Goal: Task Accomplishment & Management: Complete application form

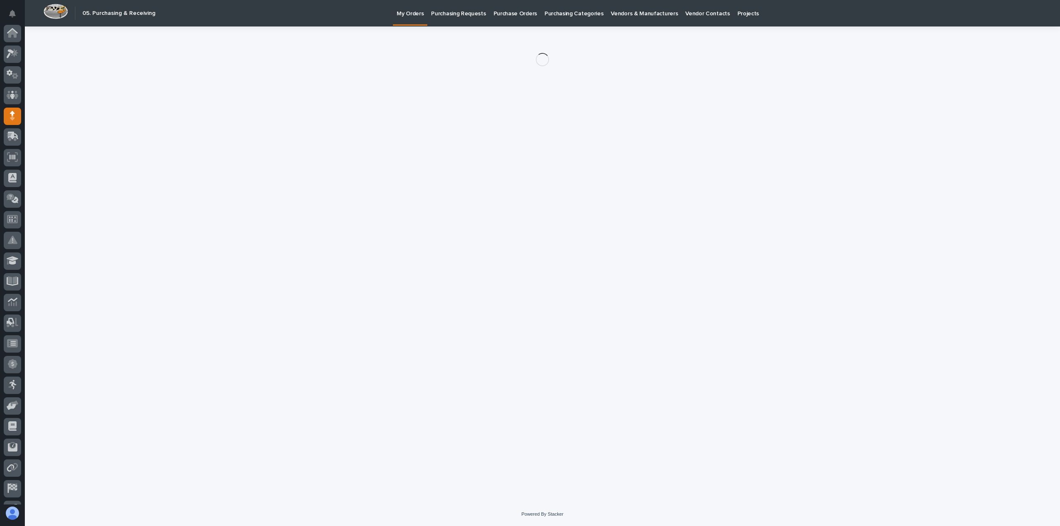
scroll to position [58, 0]
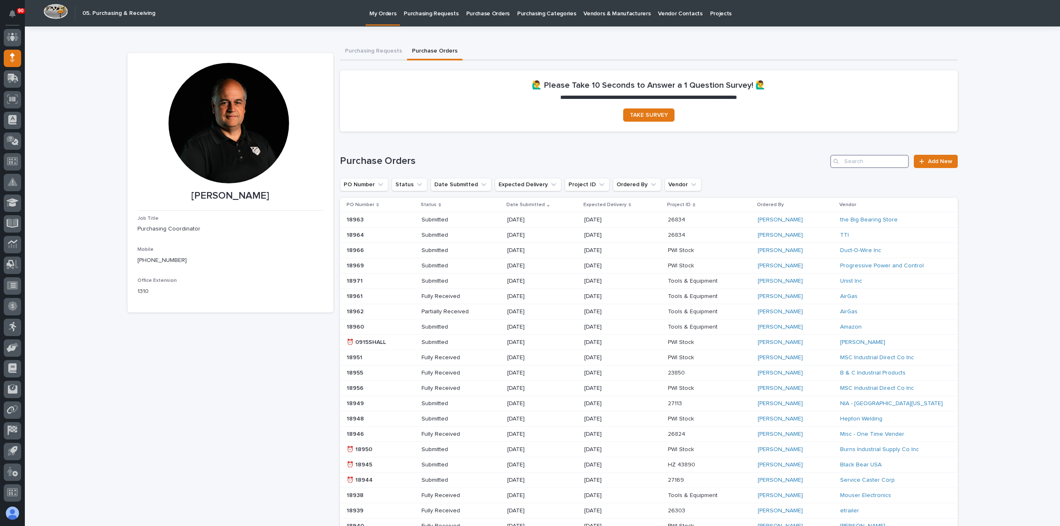
click at [872, 165] on input "Search" at bounding box center [869, 161] width 79 height 13
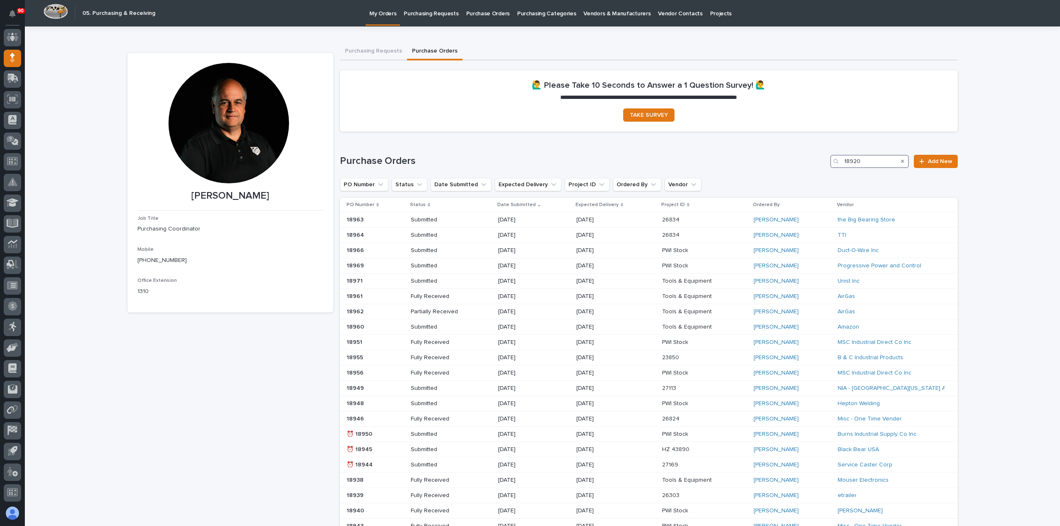
type input "18920"
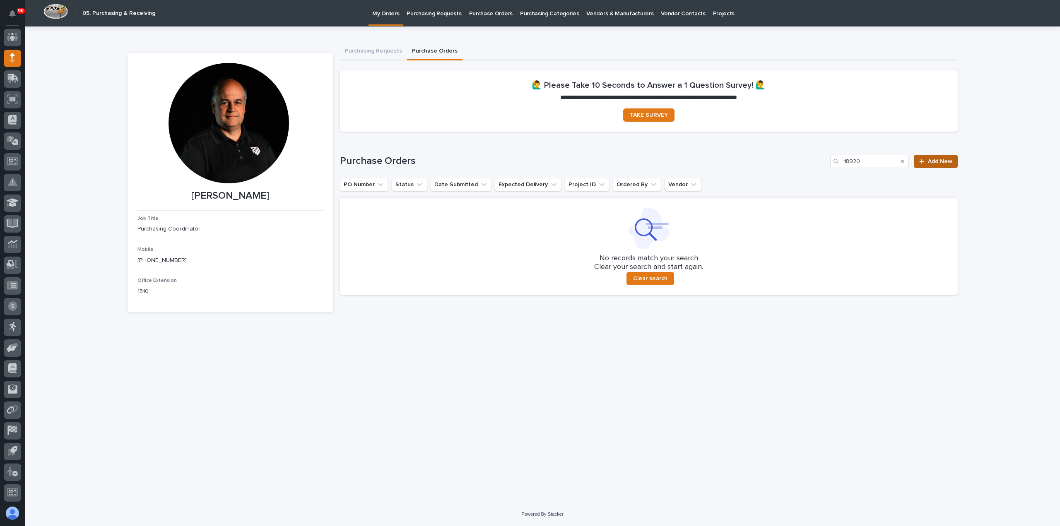
click at [941, 159] on span "Add New" at bounding box center [940, 162] width 24 height 6
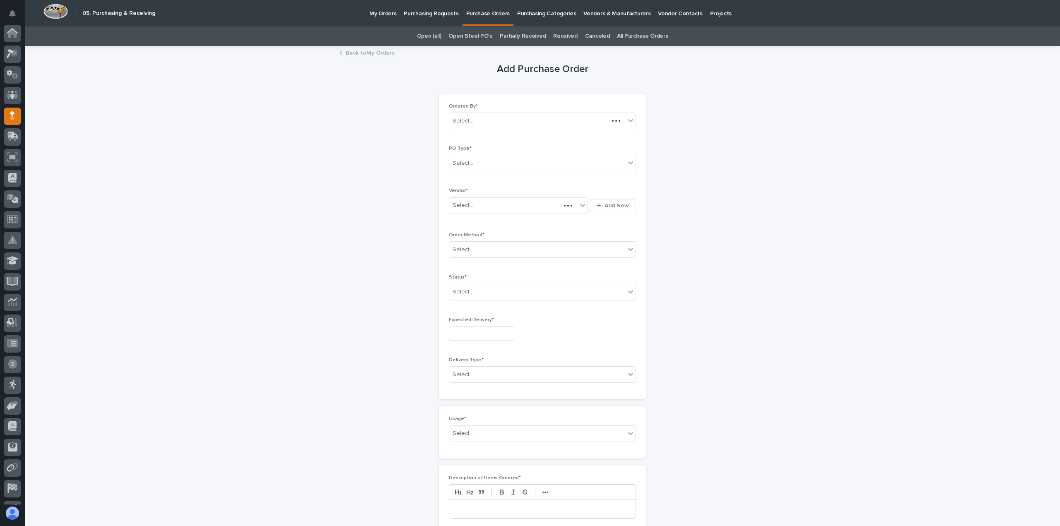
scroll to position [58, 0]
click at [517, 161] on div "Select..." at bounding box center [537, 163] width 176 height 14
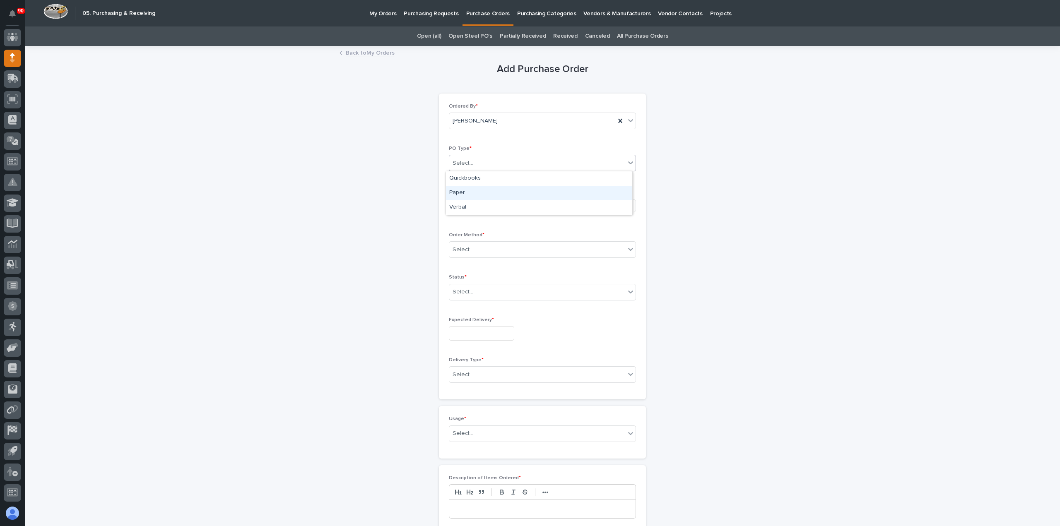
click at [476, 187] on div "Paper" at bounding box center [539, 193] width 186 height 14
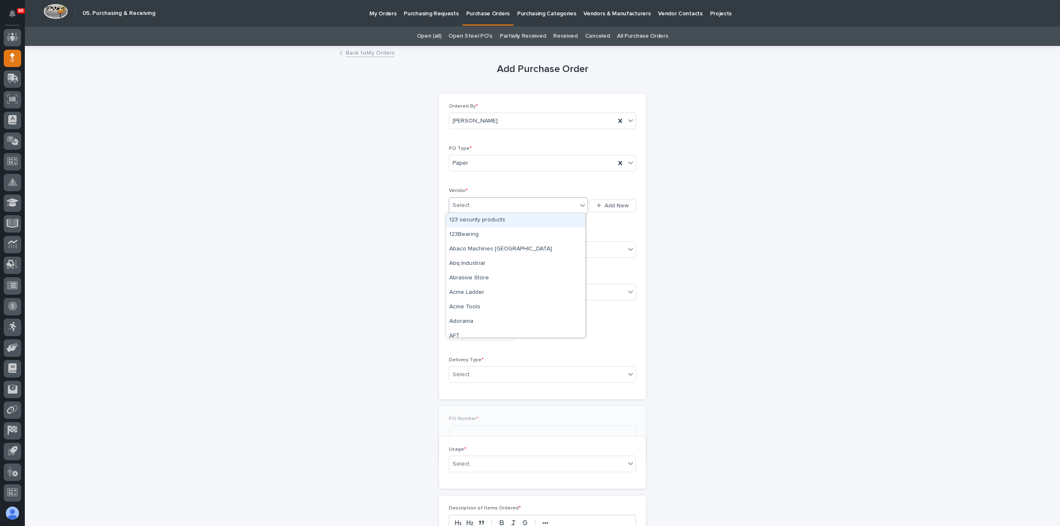
drag, startPoint x: 480, startPoint y: 205, endPoint x: 484, endPoint y: 209, distance: 5.9
click at [480, 205] on div "Select..." at bounding box center [513, 206] width 128 height 14
type input "***"
click at [494, 219] on div "NIA - [GEOGRAPHIC_DATA][US_STATE] Axle" at bounding box center [515, 220] width 139 height 14
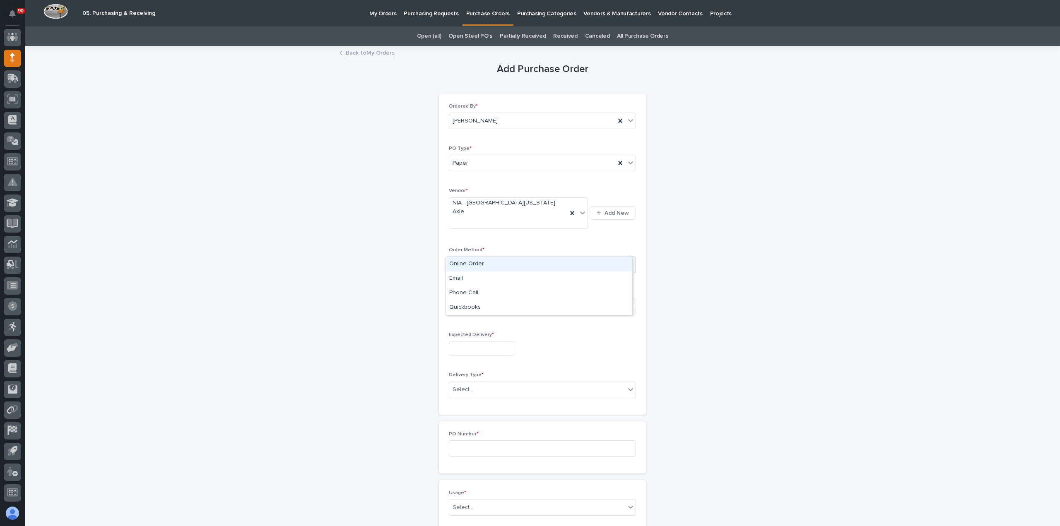
click at [484, 258] on div "Select..." at bounding box center [537, 265] width 176 height 14
drag, startPoint x: 472, startPoint y: 263, endPoint x: 481, endPoint y: 269, distance: 10.9
click at [471, 263] on div "Online Order" at bounding box center [539, 264] width 186 height 14
click at [499, 258] on div "Online Order" at bounding box center [532, 265] width 166 height 14
drag, startPoint x: 474, startPoint y: 277, endPoint x: 479, endPoint y: 282, distance: 7.1
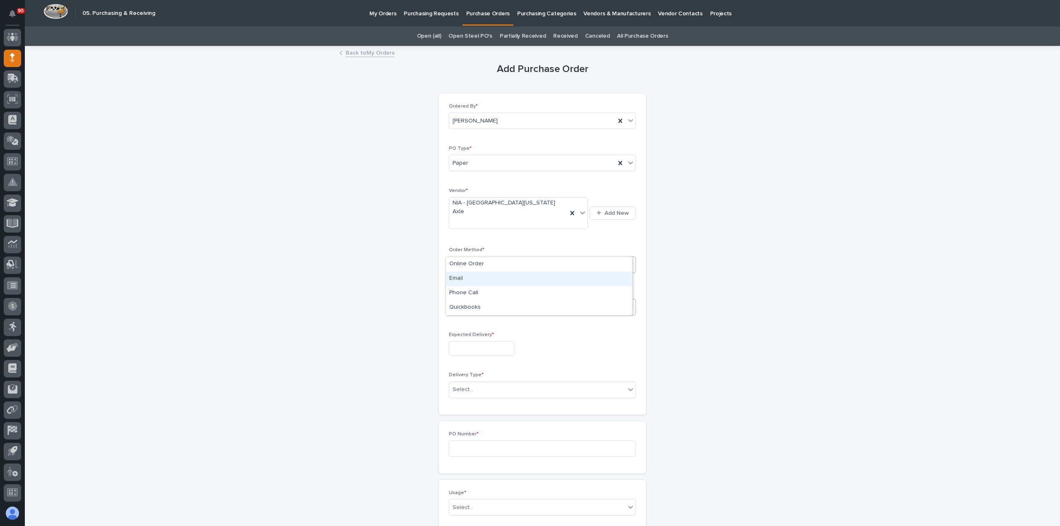
click at [474, 277] on div "Email" at bounding box center [539, 279] width 186 height 14
click at [487, 301] on div "Select..." at bounding box center [537, 308] width 176 height 14
drag, startPoint x: 467, startPoint y: 320, endPoint x: 474, endPoint y: 323, distance: 6.7
click at [468, 321] on div "Submitted" at bounding box center [539, 321] width 186 height 14
click at [480, 341] on input "text" at bounding box center [481, 348] width 65 height 14
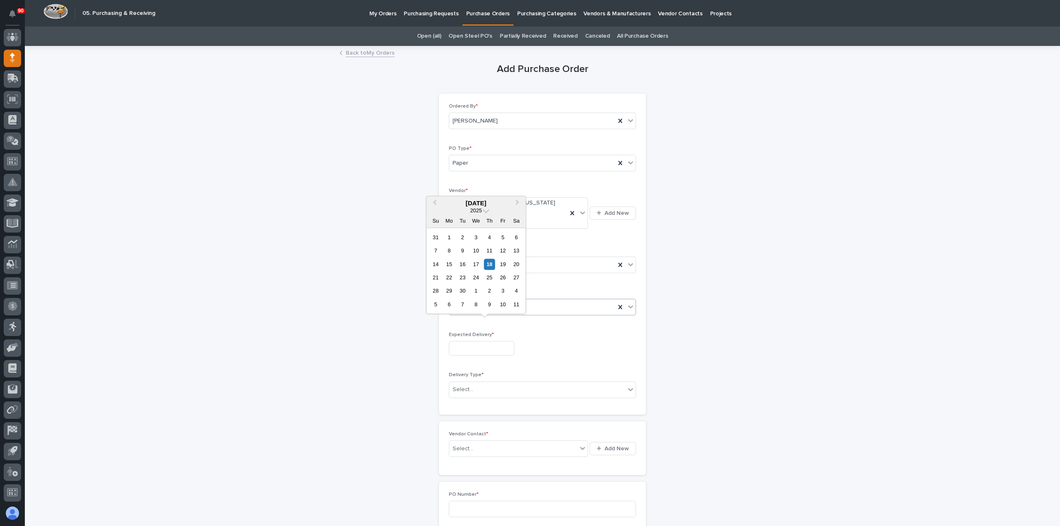
click at [476, 289] on div "1" at bounding box center [475, 291] width 11 height 11
type input "**********"
click at [485, 383] on div "Select..." at bounding box center [537, 390] width 176 height 14
click at [480, 400] on div "PWI Pickup" at bounding box center [539, 403] width 186 height 14
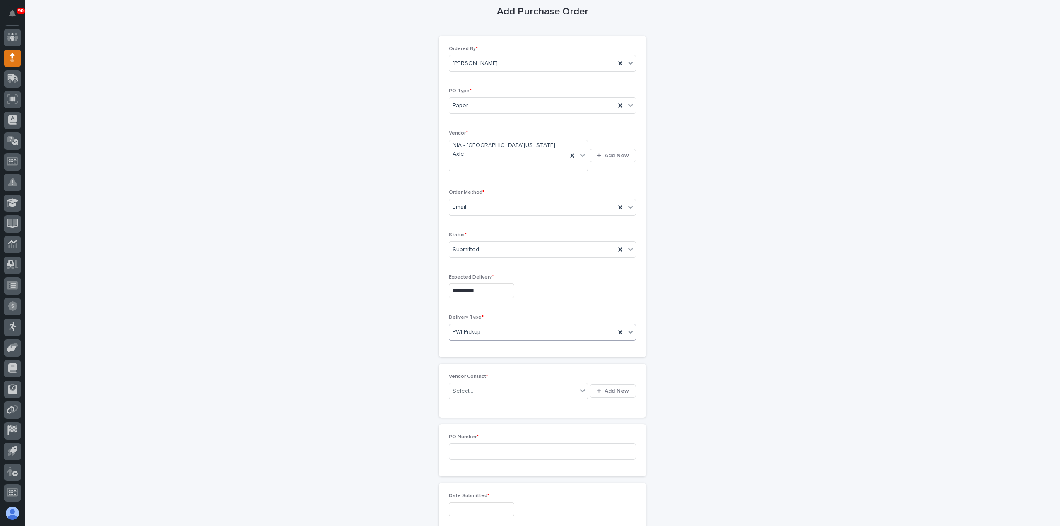
scroll to position [124, 0]
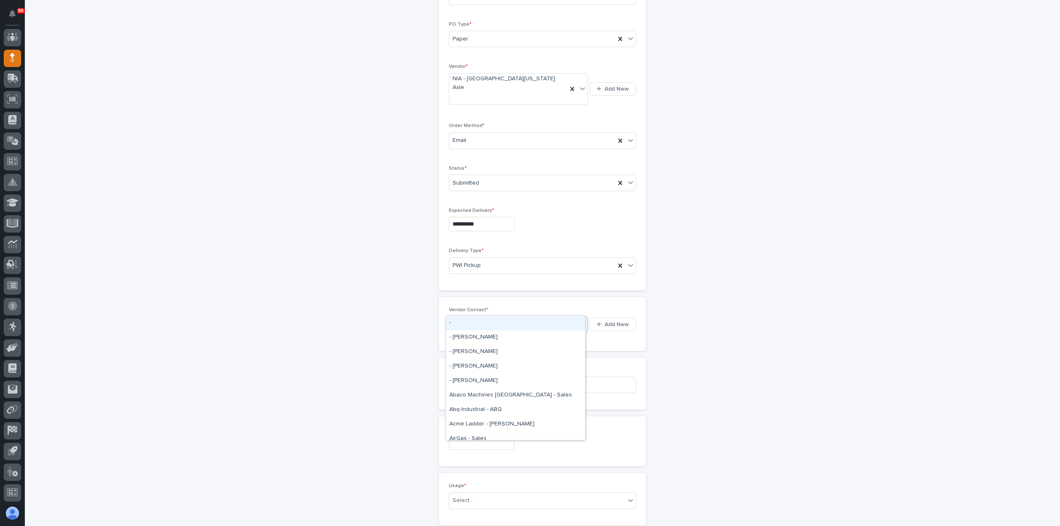
click at [484, 318] on div "Select..." at bounding box center [513, 325] width 128 height 14
type input "***"
click at [496, 319] on div "NIA - [GEOGRAPHIC_DATA][US_STATE] Axle -" at bounding box center [515, 323] width 139 height 14
click at [484, 392] on input at bounding box center [542, 400] width 187 height 17
type input "18920"
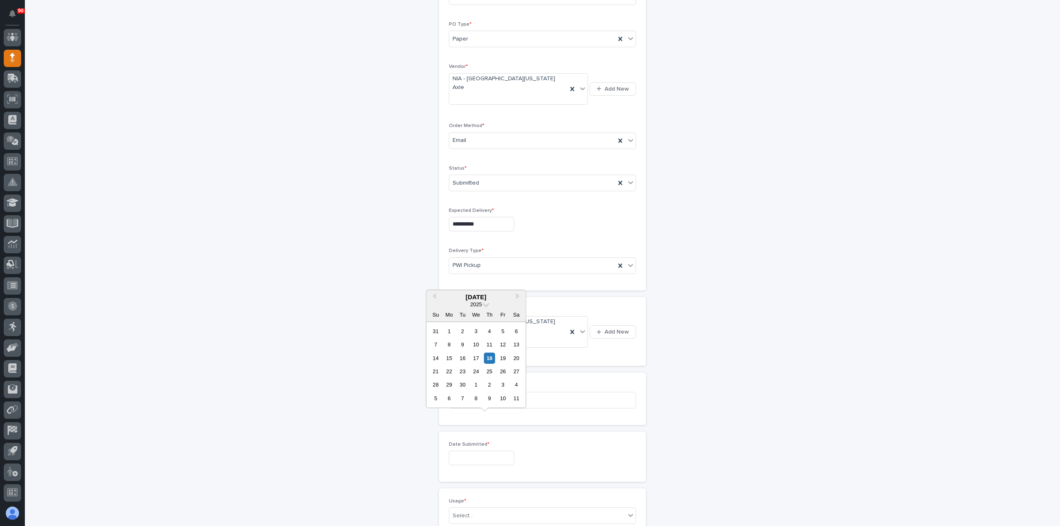
click at [464, 451] on input "text" at bounding box center [481, 458] width 65 height 14
click at [448, 346] on div "8" at bounding box center [448, 344] width 11 height 11
type input "**********"
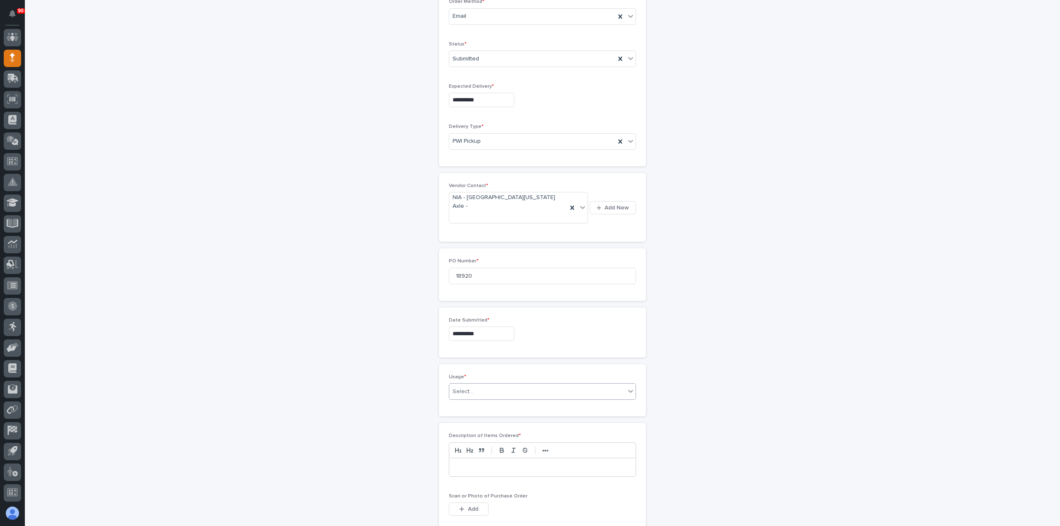
scroll to position [331, 0]
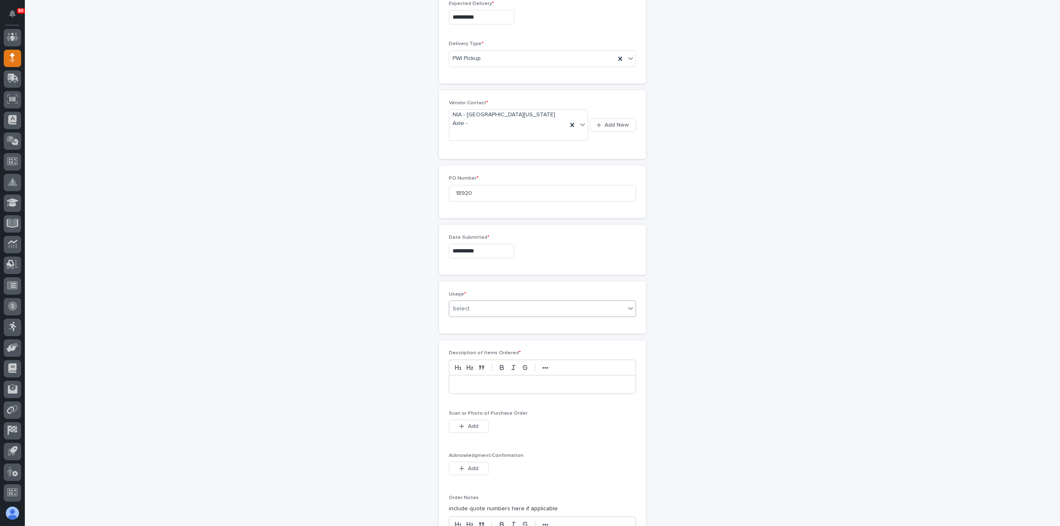
click at [485, 302] on div "Select..." at bounding box center [537, 309] width 176 height 14
click at [473, 337] on div "PWI Stock" at bounding box center [539, 335] width 186 height 14
click at [498, 380] on p at bounding box center [542, 384] width 174 height 8
click at [460, 424] on icon "button" at bounding box center [461, 427] width 5 height 6
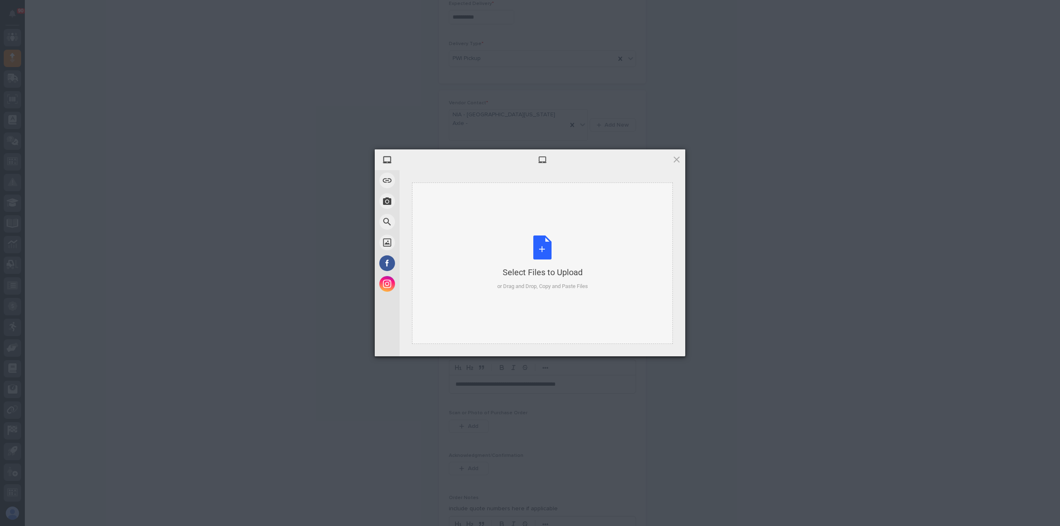
click at [538, 250] on div "Select Files to Upload or Drag and Drop, Copy and Paste Files" at bounding box center [542, 263] width 91 height 55
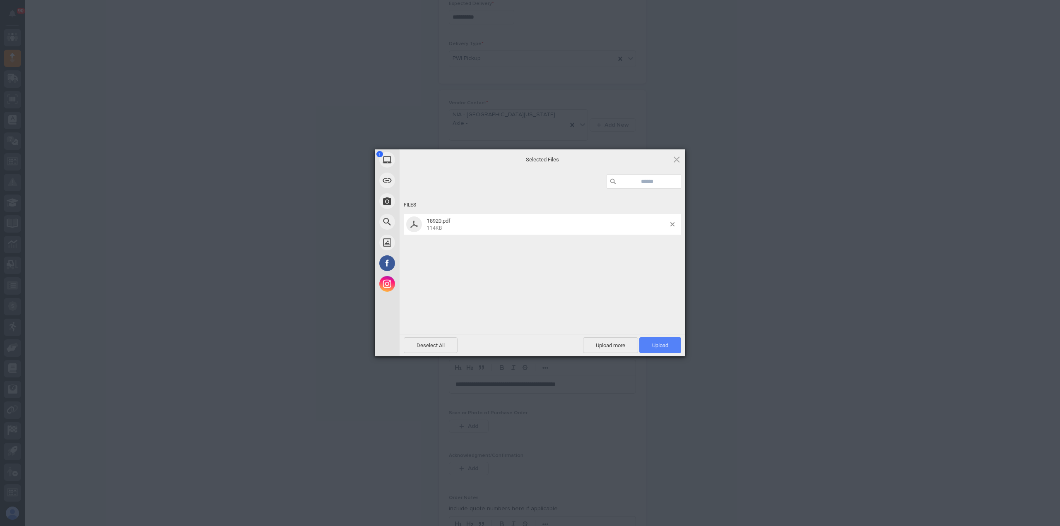
click at [655, 344] on span "Upload 1" at bounding box center [660, 345] width 16 height 6
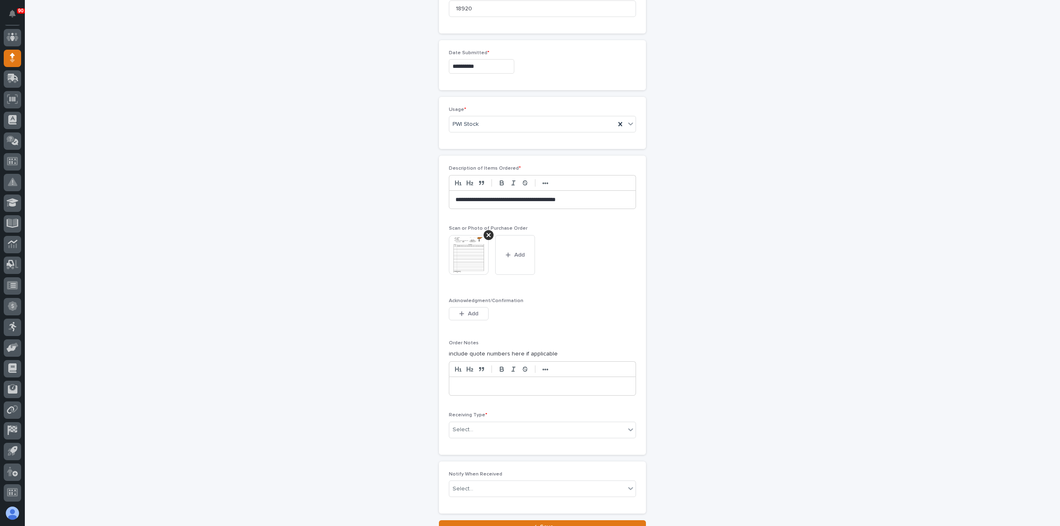
scroll to position [554, 0]
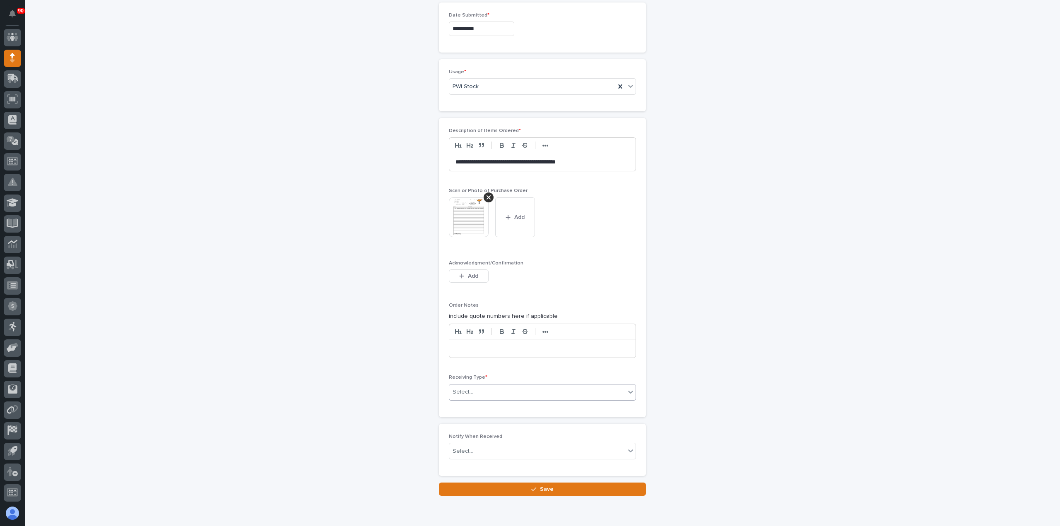
click at [491, 385] on div "Select..." at bounding box center [537, 392] width 176 height 14
click at [480, 417] on div "Deliver to" at bounding box center [539, 417] width 186 height 14
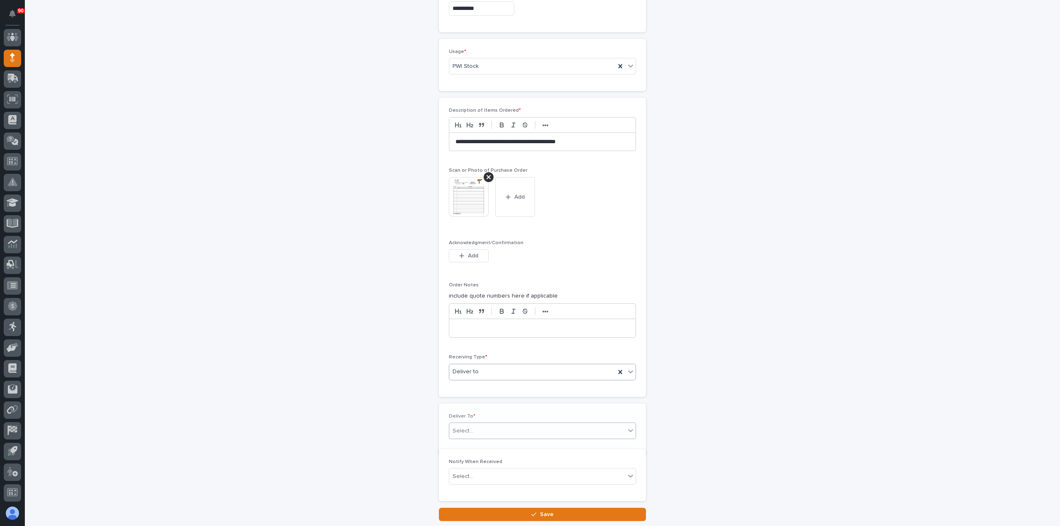
scroll to position [583, 0]
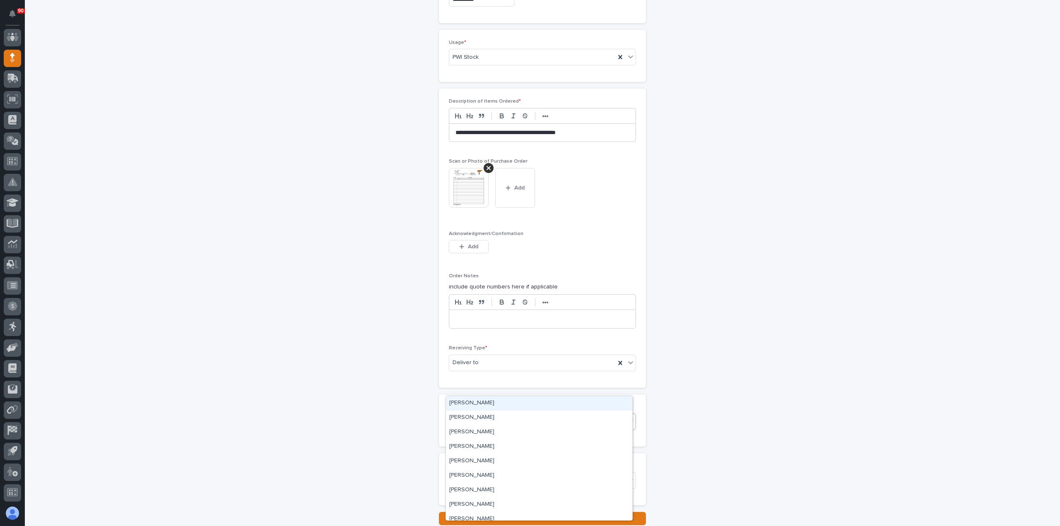
click at [490, 415] on div "Select..." at bounding box center [537, 422] width 176 height 14
type input "*******"
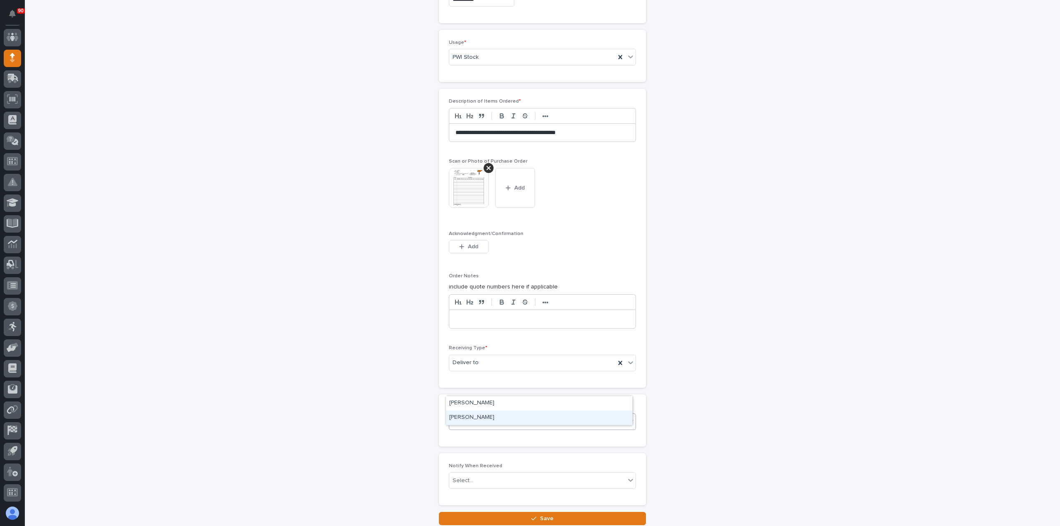
click at [485, 416] on div "[PERSON_NAME]" at bounding box center [539, 418] width 186 height 14
click at [537, 512] on button "Save" at bounding box center [542, 518] width 207 height 13
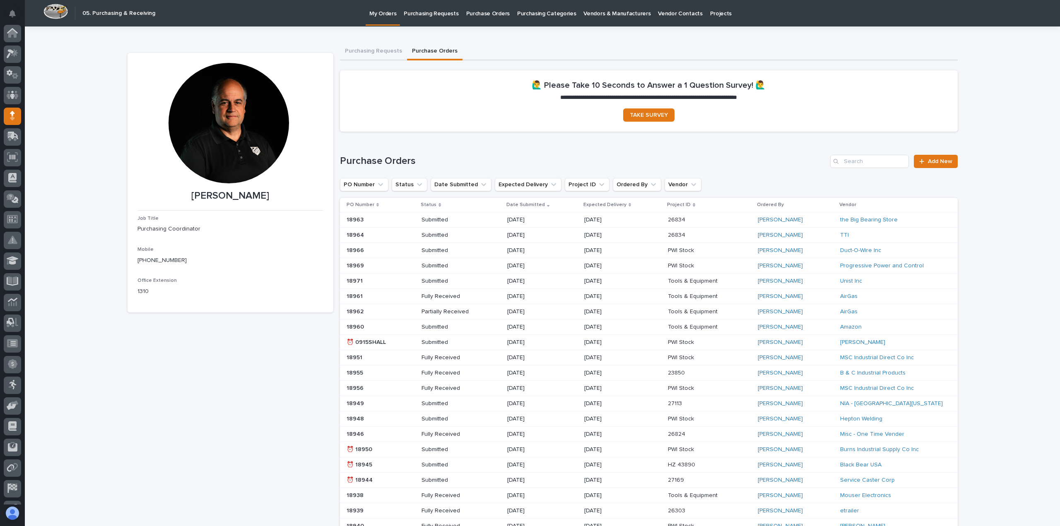
scroll to position [58, 0]
click at [427, 13] on p "Purchasing Requests" at bounding box center [431, 8] width 55 height 17
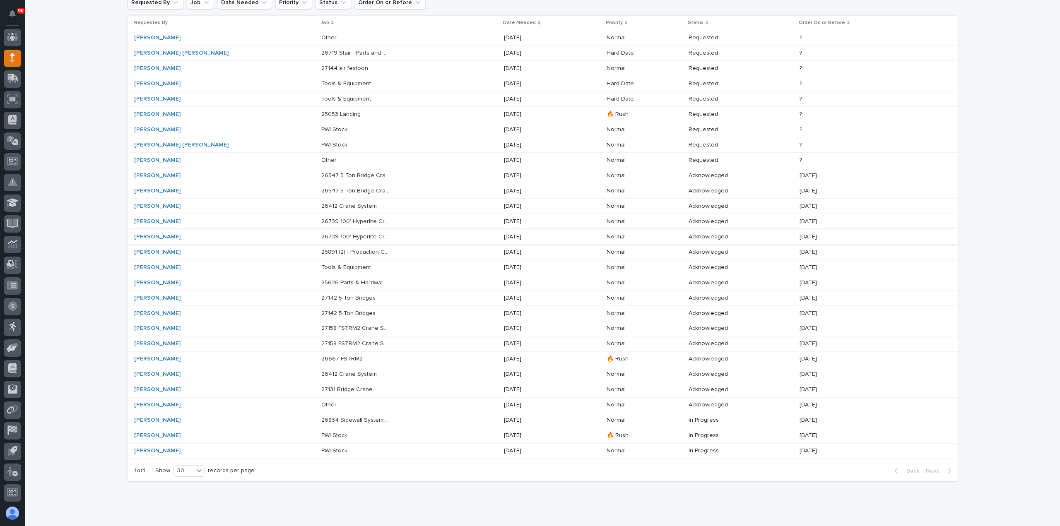
scroll to position [113, 0]
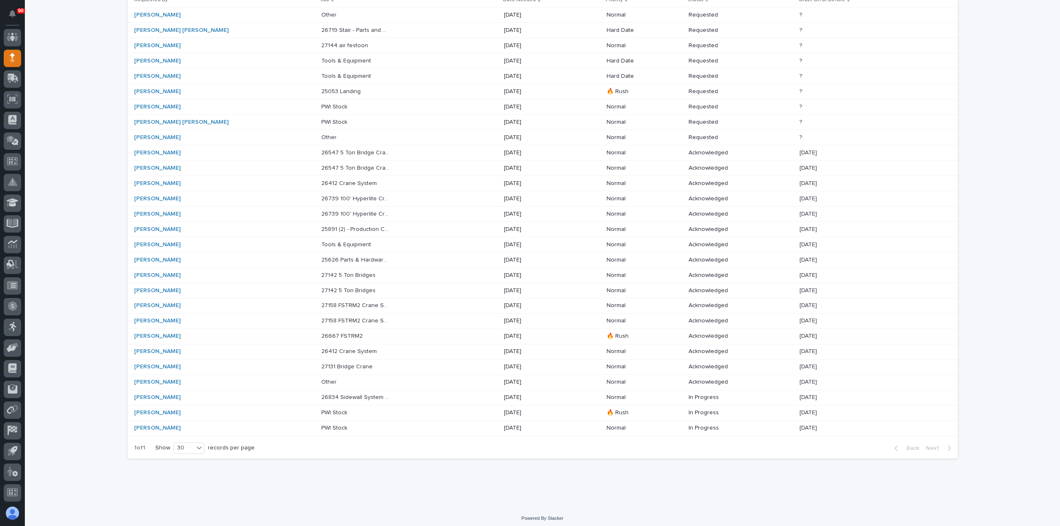
click at [321, 410] on p at bounding box center [355, 412] width 69 height 7
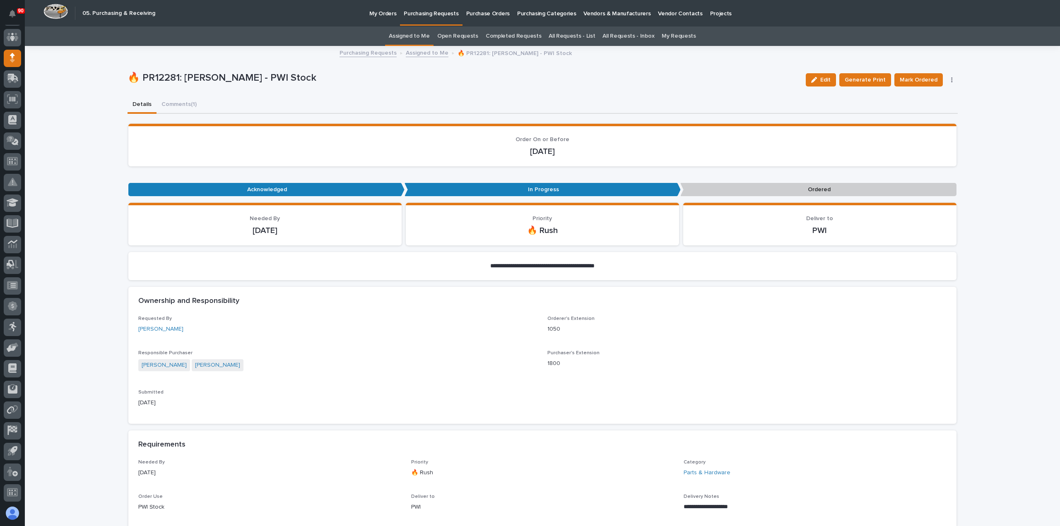
click at [429, 15] on p "Purchasing Requests" at bounding box center [431, 8] width 55 height 17
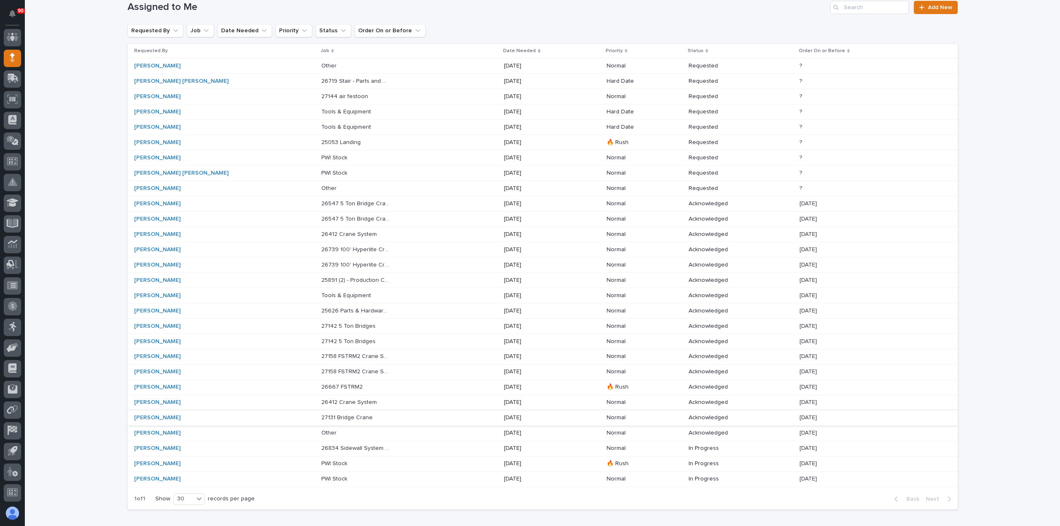
scroll to position [113, 0]
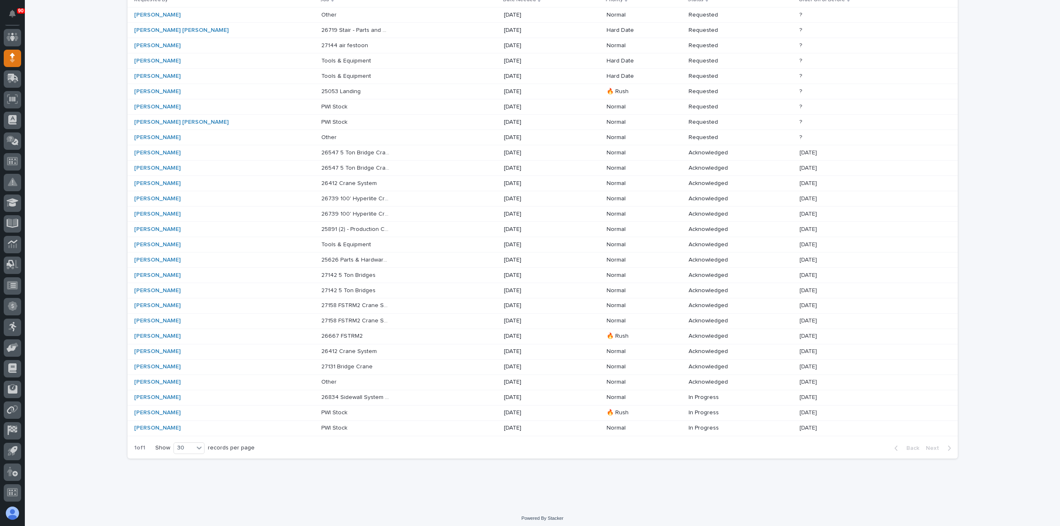
click at [321, 424] on p "PWI Stock" at bounding box center [335, 427] width 28 height 9
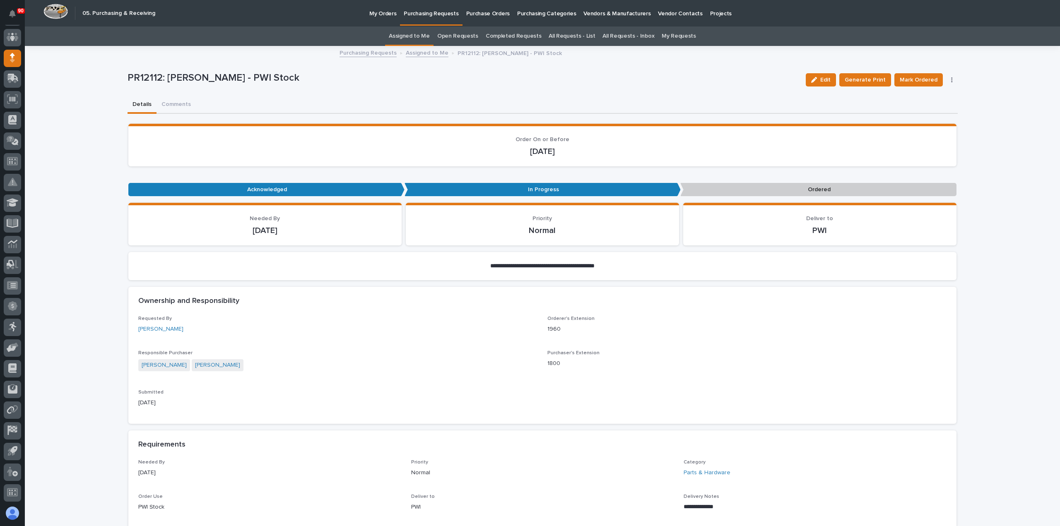
click at [441, 15] on p "Purchasing Requests" at bounding box center [431, 8] width 55 height 17
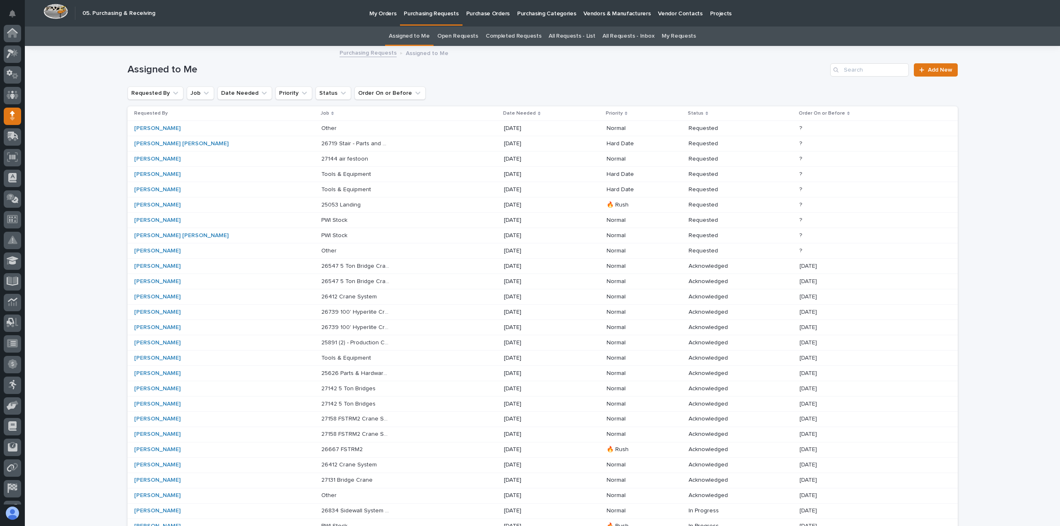
scroll to position [58, 0]
click at [321, 204] on p at bounding box center [355, 205] width 69 height 7
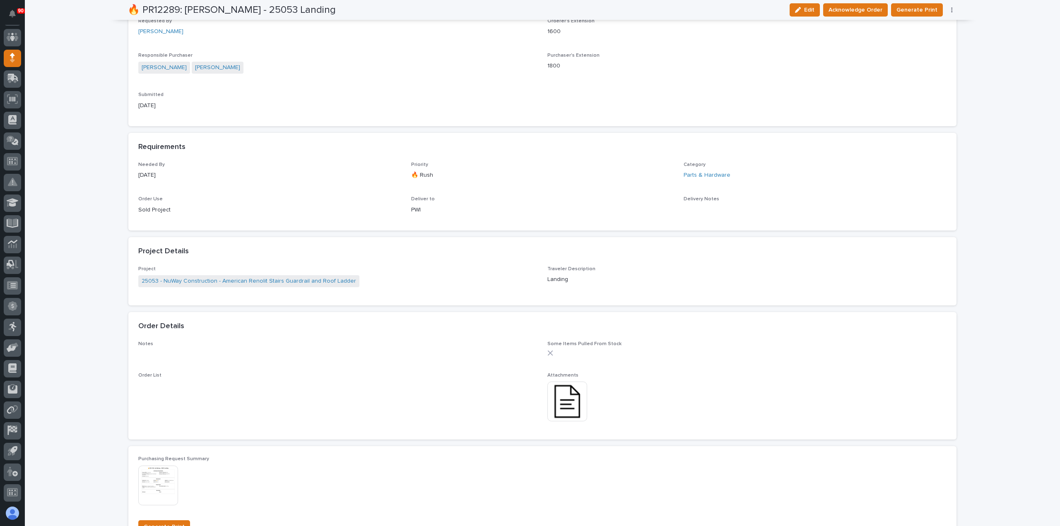
scroll to position [331, 0]
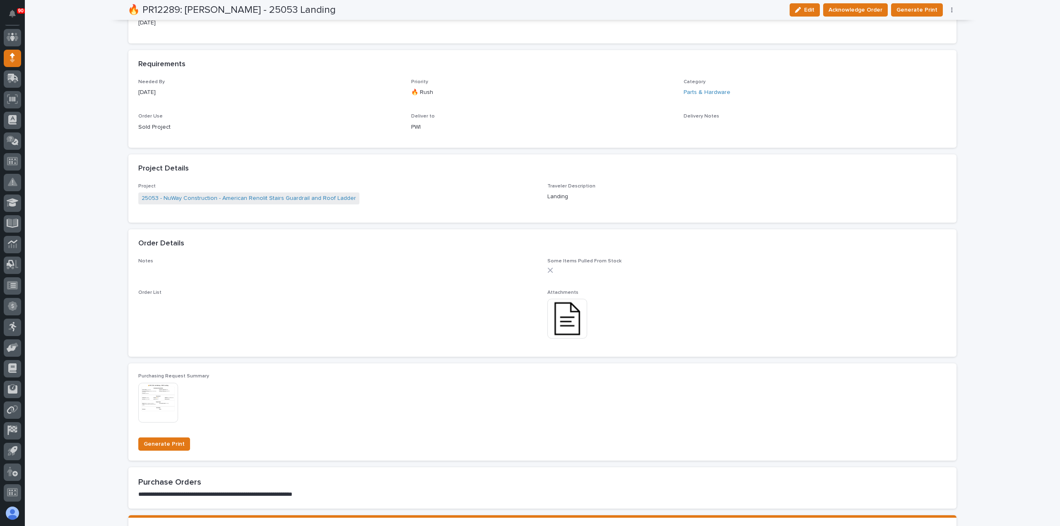
click at [565, 320] on img at bounding box center [567, 319] width 40 height 40
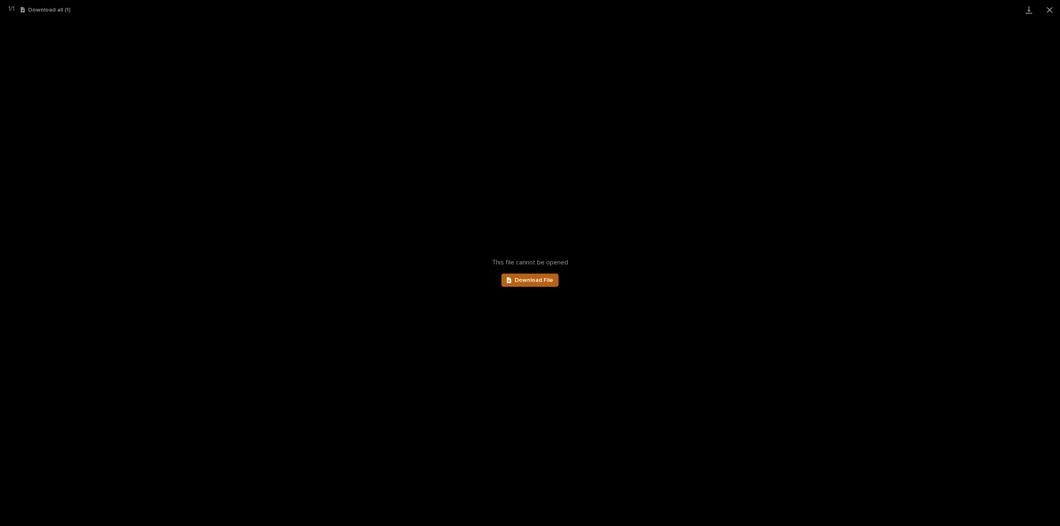
click at [540, 282] on span "Download File" at bounding box center [534, 280] width 39 height 6
click at [1048, 6] on button "Close gallery" at bounding box center [1049, 9] width 21 height 19
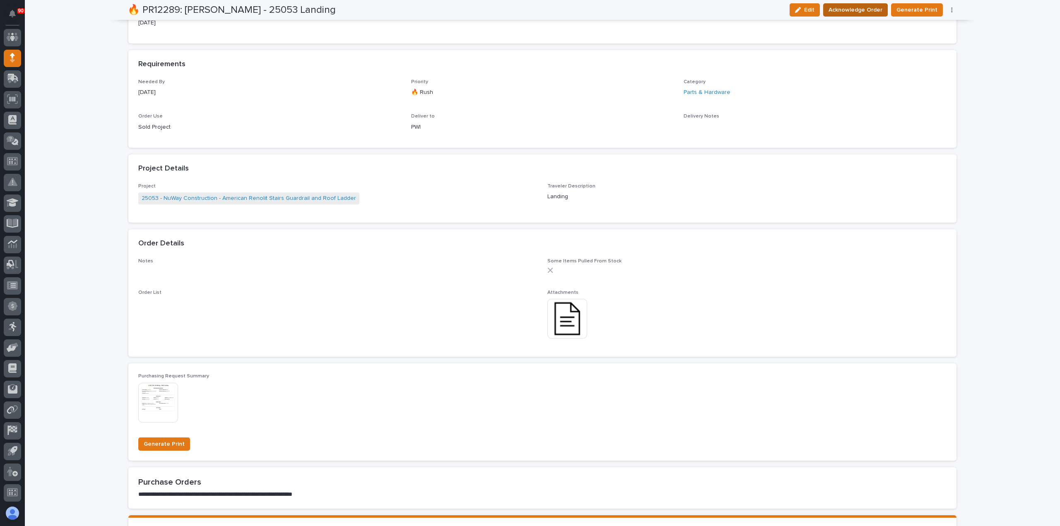
click at [866, 10] on span "Acknowledge Order" at bounding box center [855, 10] width 54 height 10
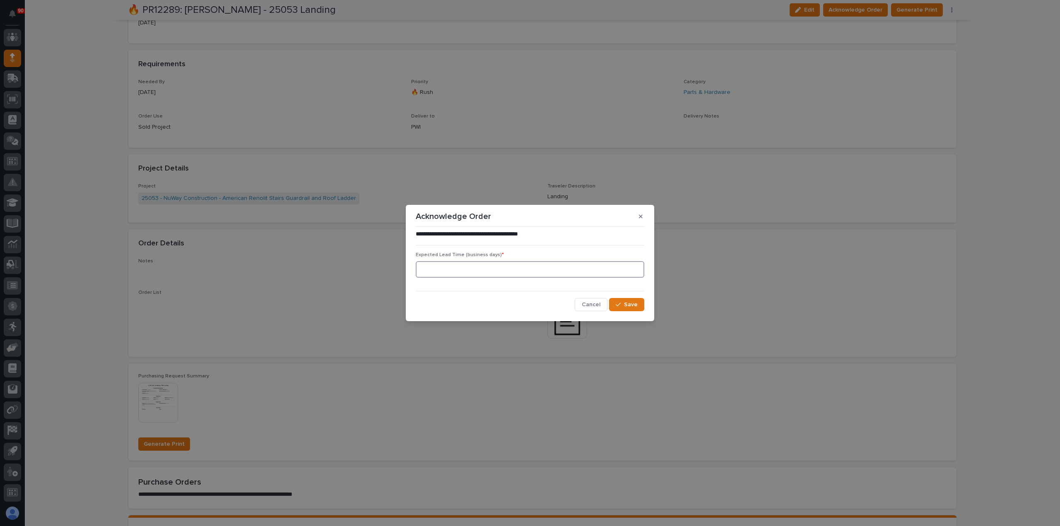
click at [505, 271] on input at bounding box center [530, 269] width 229 height 17
type input "0"
click at [628, 302] on span "Save" at bounding box center [631, 304] width 14 height 7
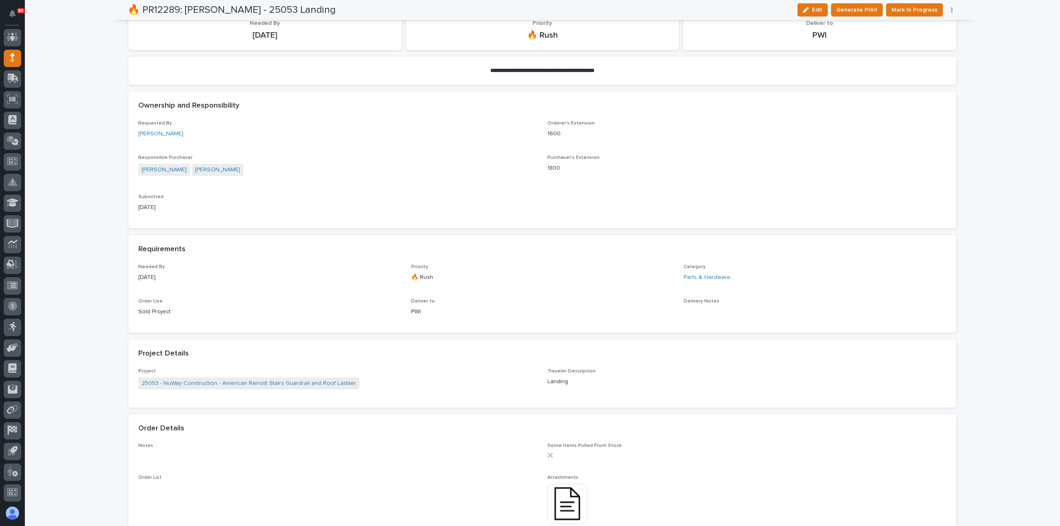
scroll to position [0, 0]
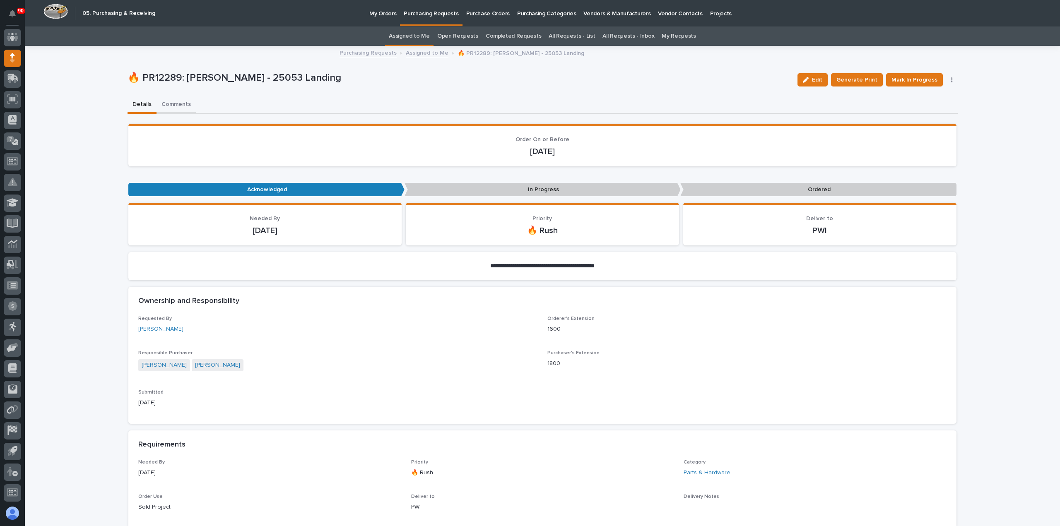
click at [174, 101] on button "Comments" at bounding box center [175, 104] width 39 height 17
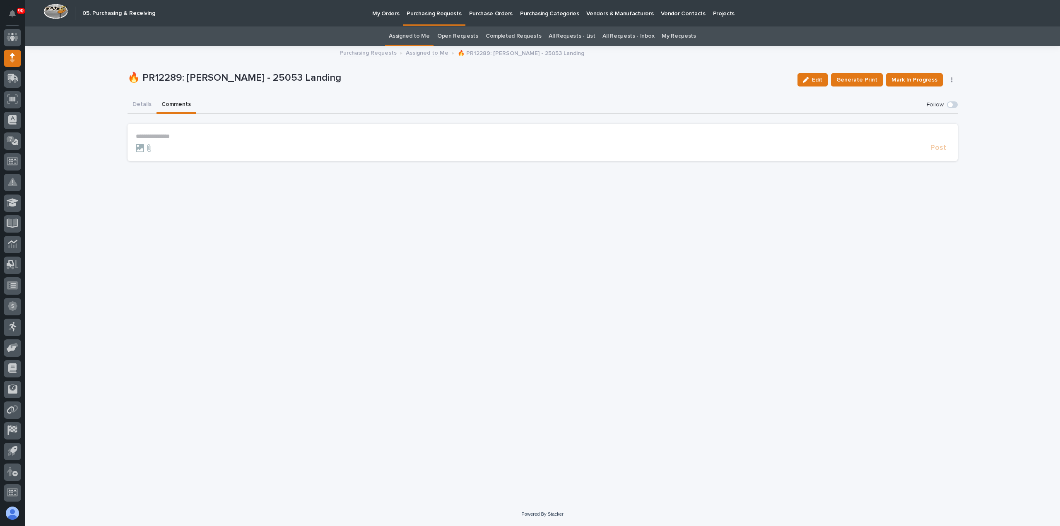
click at [141, 133] on p "**********" at bounding box center [543, 136] width 814 height 7
click at [940, 149] on span "Post" at bounding box center [938, 152] width 16 height 10
click at [143, 103] on button "Details" at bounding box center [142, 104] width 29 height 17
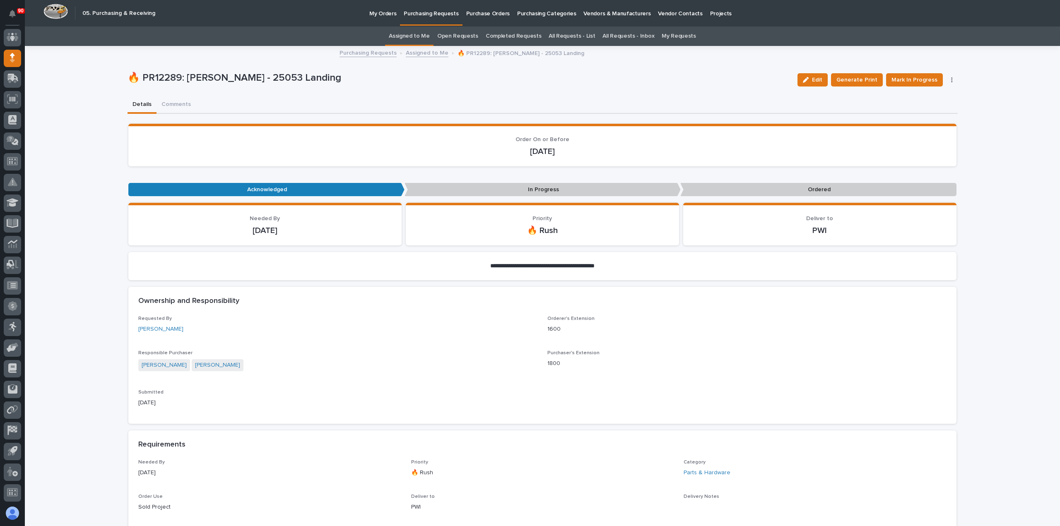
click at [436, 13] on p "Purchasing Requests" at bounding box center [431, 8] width 55 height 17
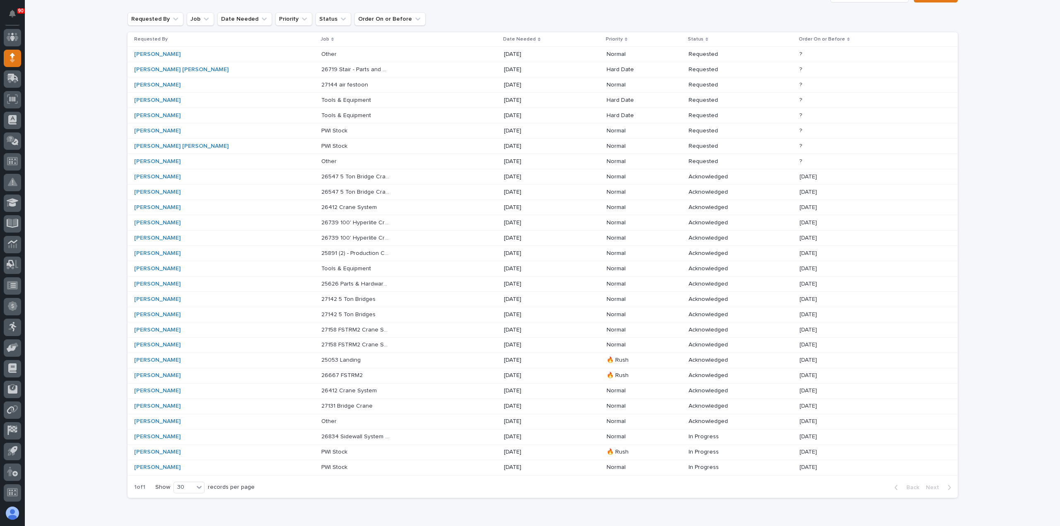
scroll to position [113, 0]
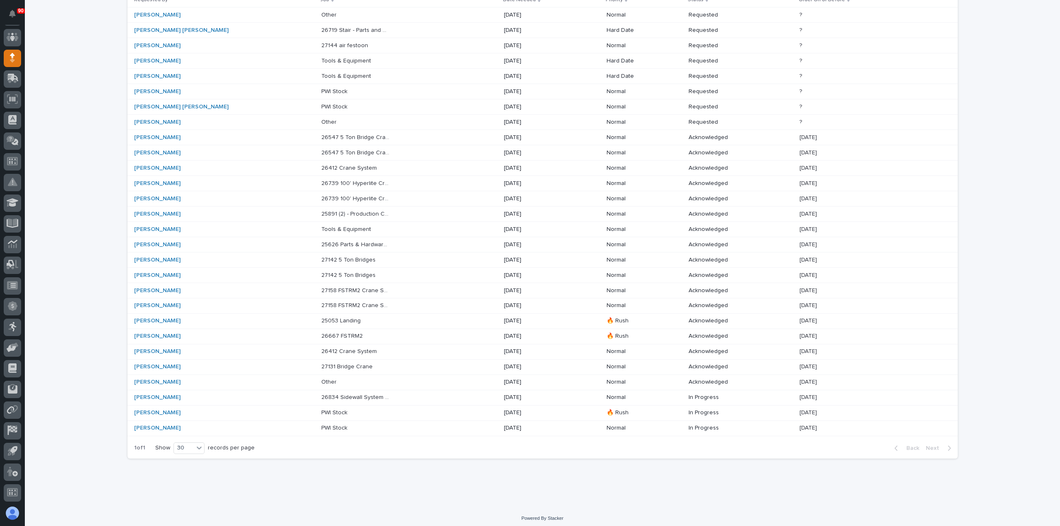
click at [321, 394] on p "26834 Sidewall System Modifications and P Wall Set System" at bounding box center [356, 396] width 71 height 9
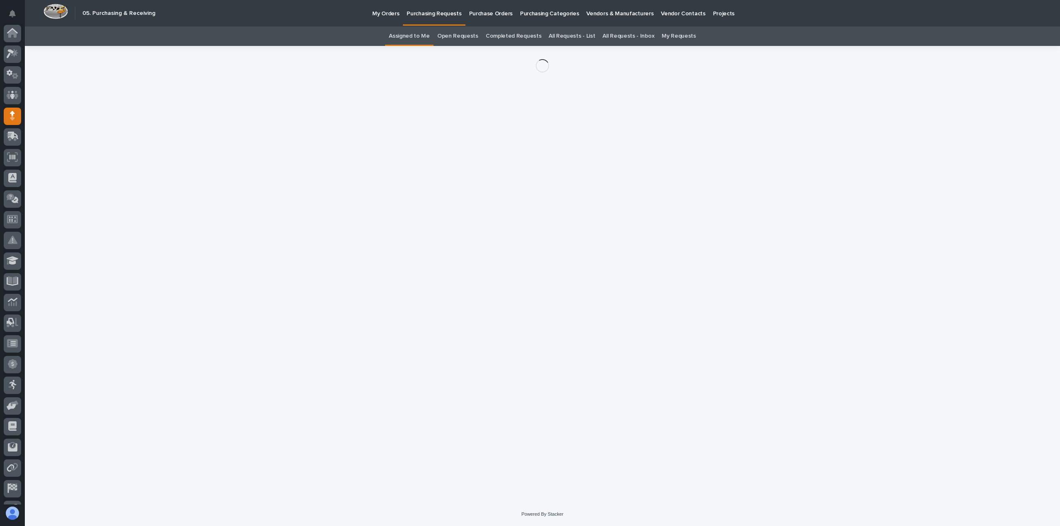
scroll to position [58, 0]
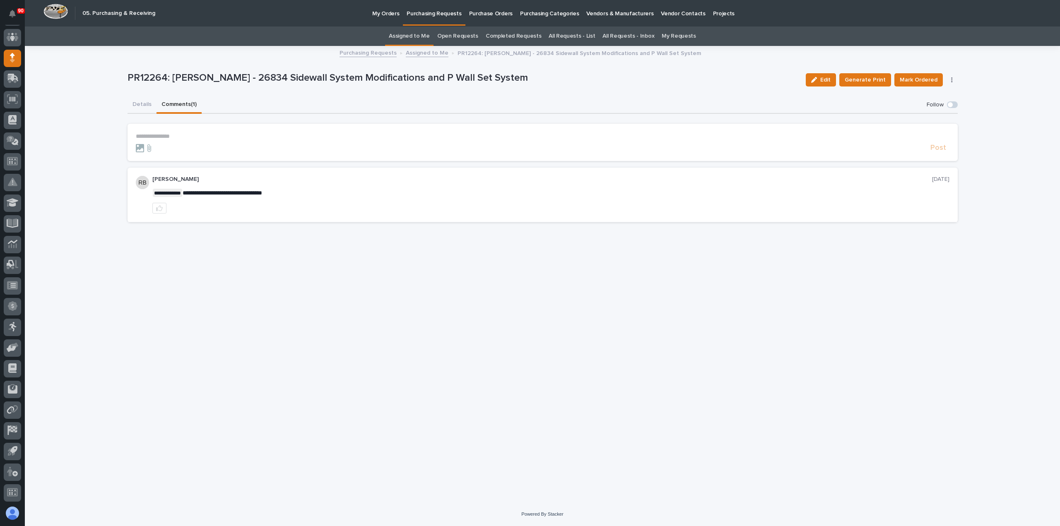
click at [175, 101] on button "Comments (1)" at bounding box center [178, 104] width 45 height 17
click at [143, 101] on button "Details" at bounding box center [142, 104] width 29 height 17
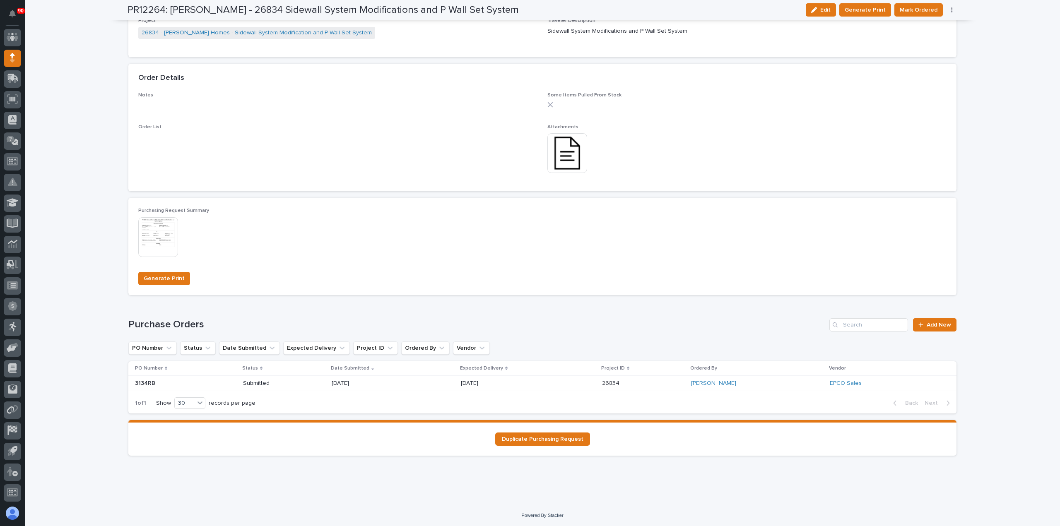
scroll to position [547, 0]
click at [932, 325] on span "Add New" at bounding box center [939, 324] width 24 height 6
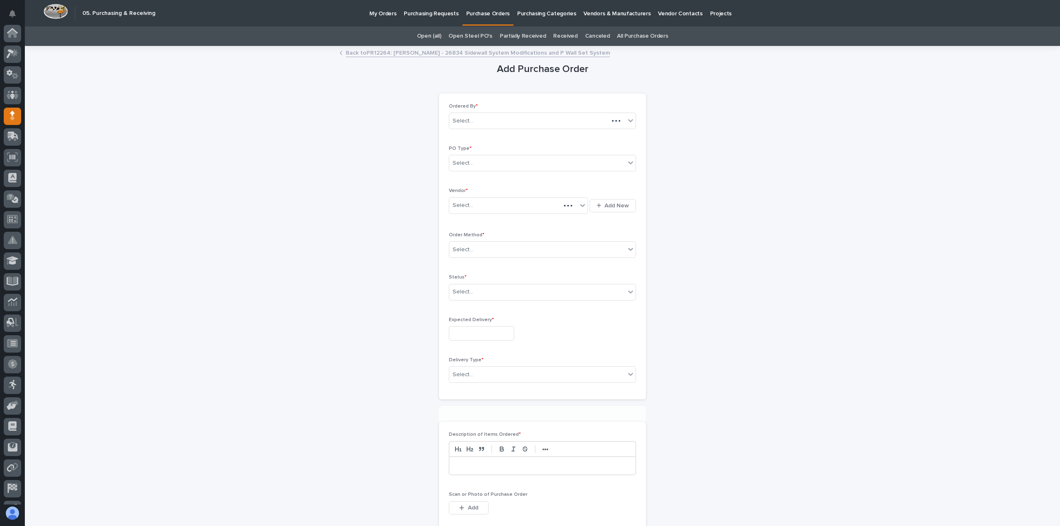
scroll to position [58, 0]
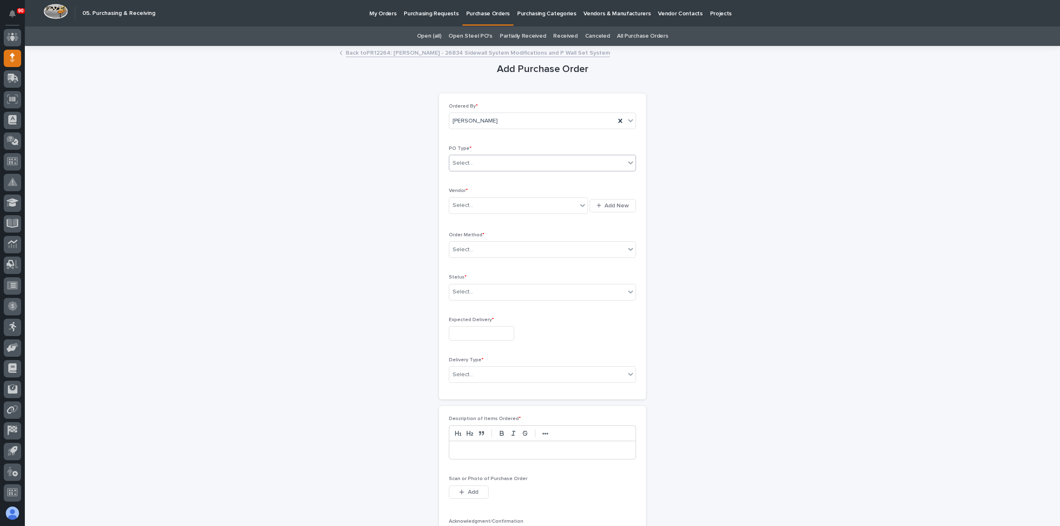
click at [497, 159] on div "Select..." at bounding box center [537, 163] width 176 height 14
click at [472, 190] on div "Paper" at bounding box center [539, 193] width 186 height 14
click at [484, 202] on div "Select..." at bounding box center [513, 206] width 128 height 14
type input "***"
click at [493, 217] on div "the Big Bearing Store" at bounding box center [515, 220] width 139 height 14
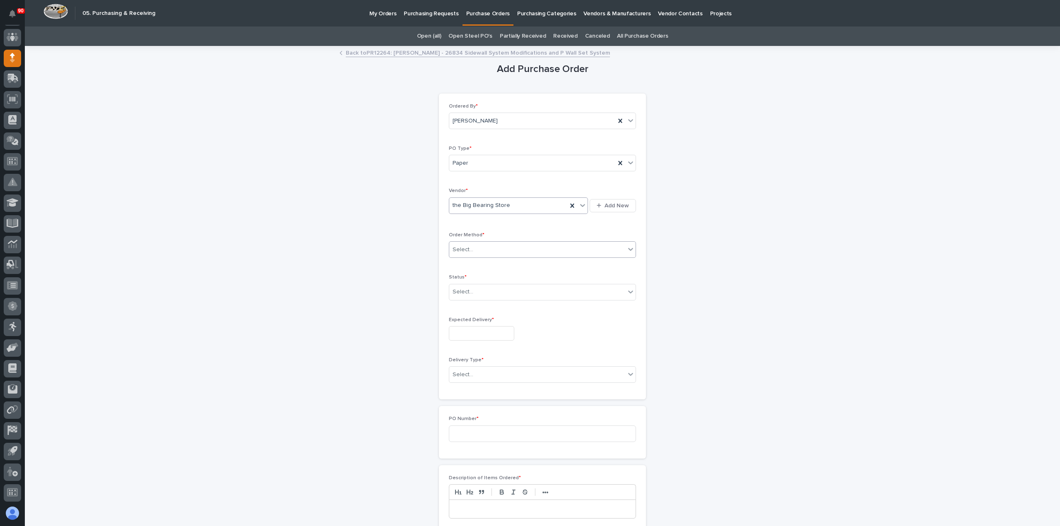
click at [487, 247] on div "Select..." at bounding box center [537, 250] width 176 height 14
click at [470, 265] on div "Online Order" at bounding box center [539, 264] width 186 height 14
drag, startPoint x: 478, startPoint y: 289, endPoint x: 487, endPoint y: 308, distance: 21.3
click at [478, 290] on div "Select..." at bounding box center [537, 292] width 176 height 14
click at [473, 322] on div "Submitted" at bounding box center [539, 321] width 186 height 14
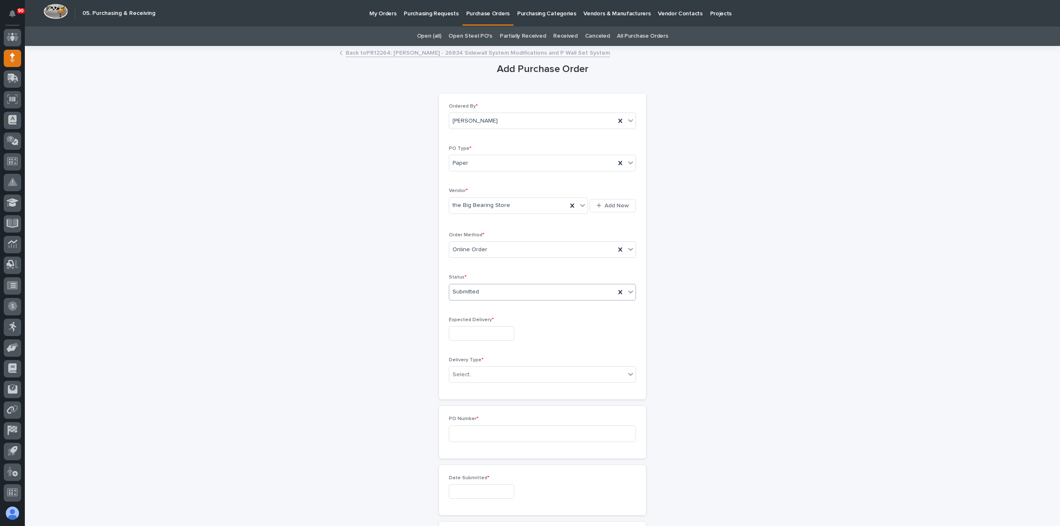
click at [478, 336] on input "text" at bounding box center [481, 333] width 65 height 14
click at [503, 264] on div "19" at bounding box center [502, 264] width 11 height 11
type input "**********"
click at [486, 375] on div "Select..." at bounding box center [537, 375] width 176 height 14
click at [478, 390] on div "Deliver to PWI" at bounding box center [539, 388] width 186 height 14
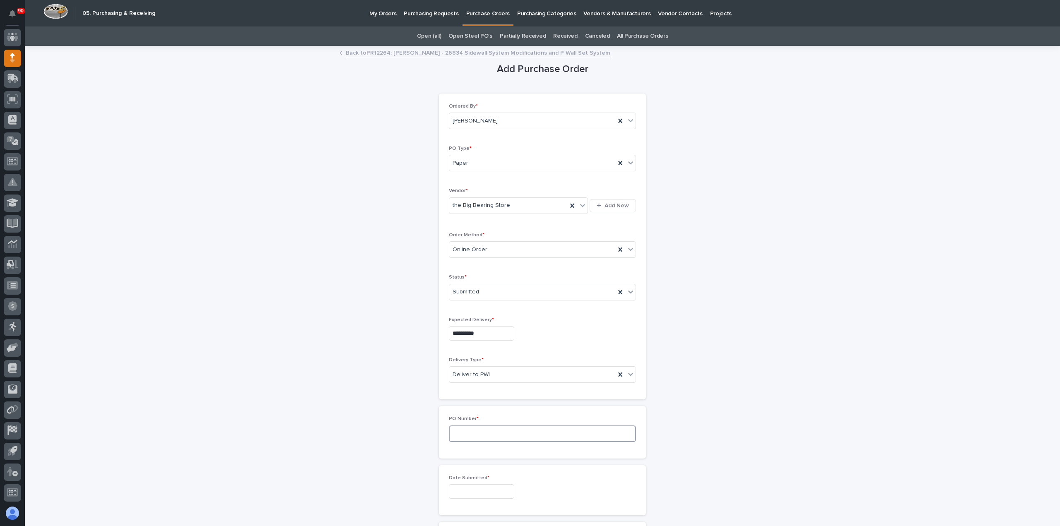
drag, startPoint x: 474, startPoint y: 435, endPoint x: 493, endPoint y: 433, distance: 18.4
click at [476, 435] on input at bounding box center [542, 434] width 187 height 17
type input "18963"
click at [496, 491] on input "text" at bounding box center [481, 491] width 65 height 14
click at [476, 422] on div "17" at bounding box center [475, 421] width 11 height 11
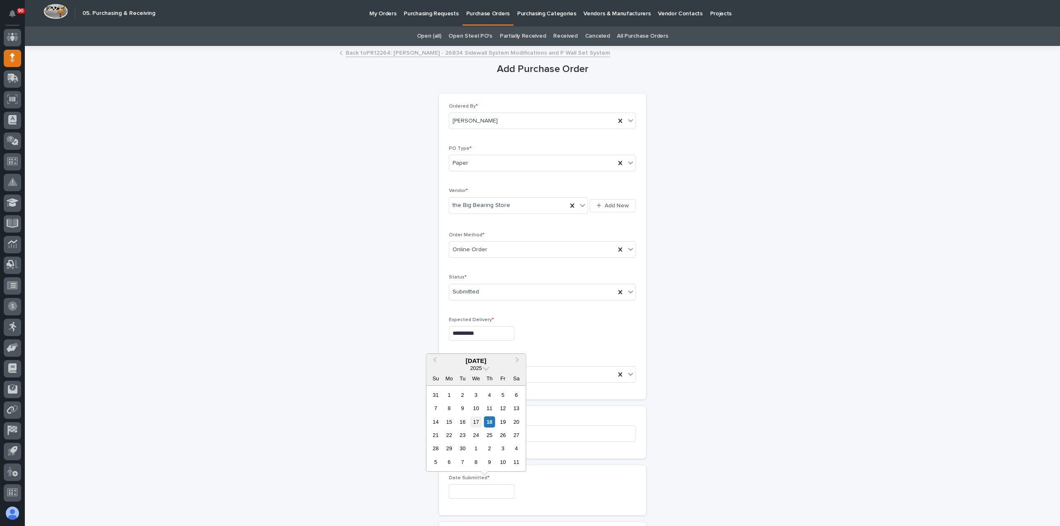
type input "**********"
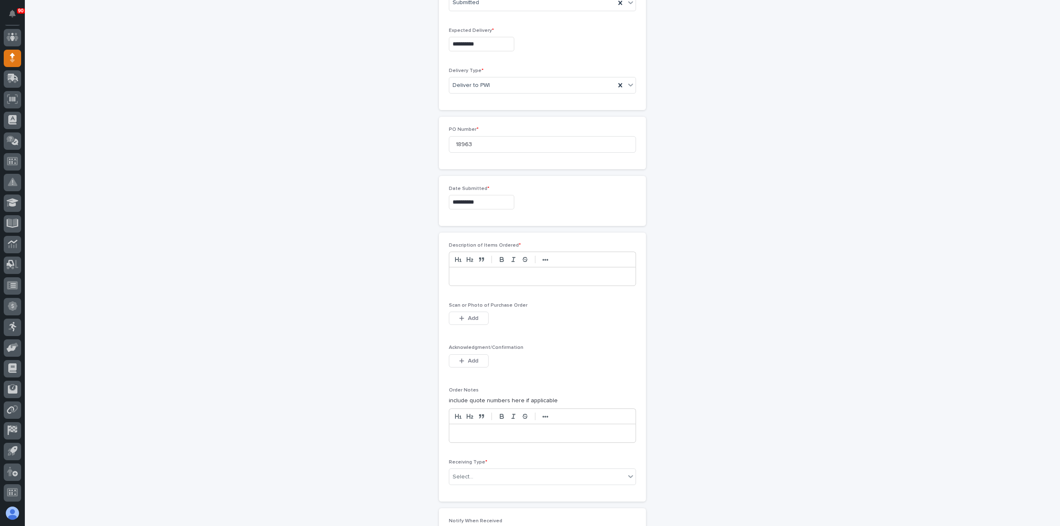
scroll to position [290, 0]
click at [478, 277] on p at bounding box center [542, 276] width 174 height 8
click at [469, 314] on span "Add" at bounding box center [473, 317] width 10 height 7
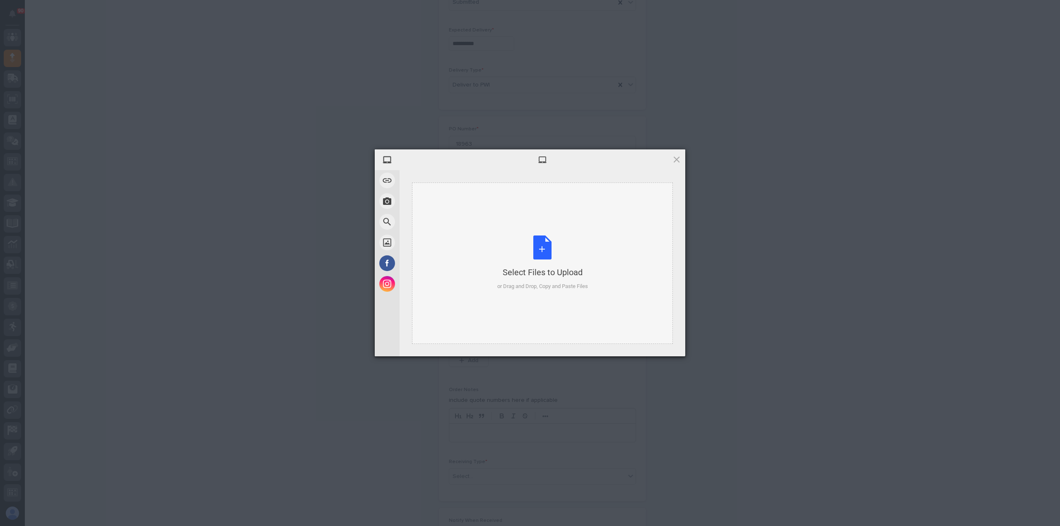
click at [546, 246] on div "Select Files to Upload or Drag and Drop, Copy and Paste Files" at bounding box center [542, 263] width 91 height 55
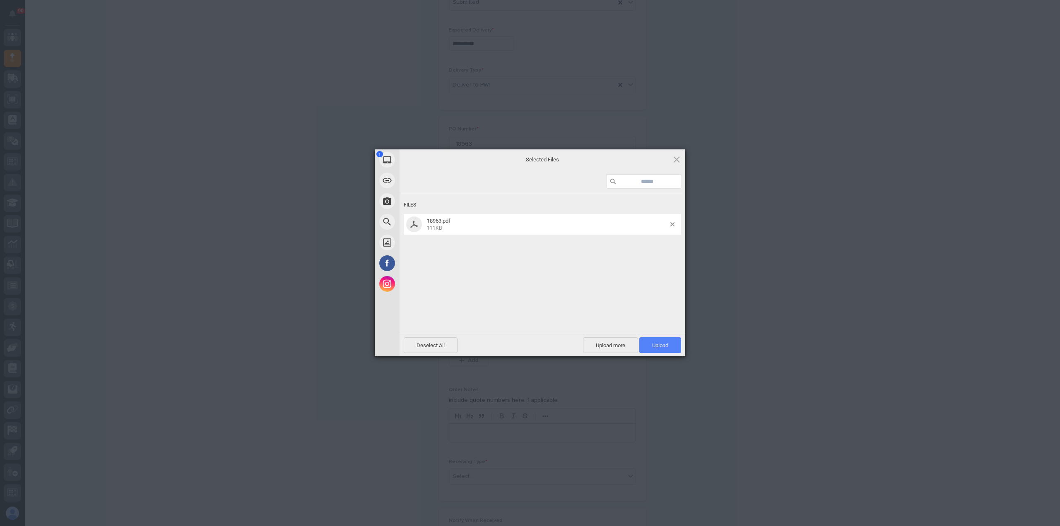
click at [657, 342] on span "Upload 1" at bounding box center [660, 345] width 42 height 16
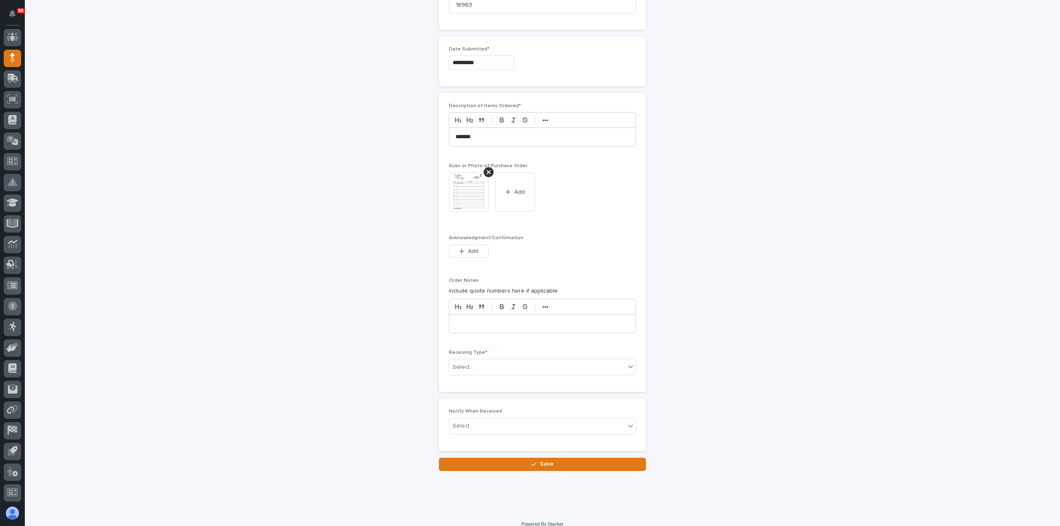
scroll to position [435, 0]
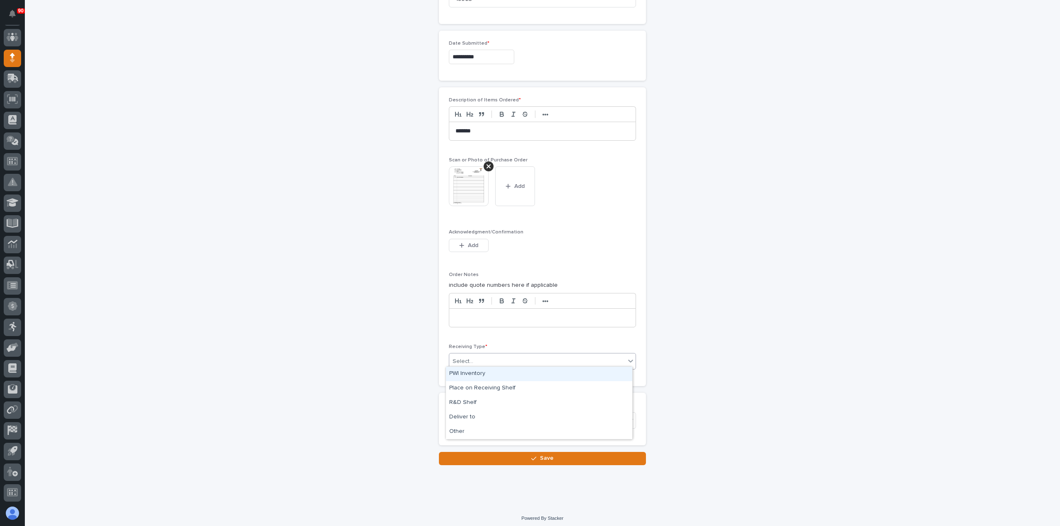
click at [498, 356] on div "Select..." at bounding box center [537, 362] width 176 height 14
click at [470, 415] on div "Deliver to" at bounding box center [539, 417] width 186 height 14
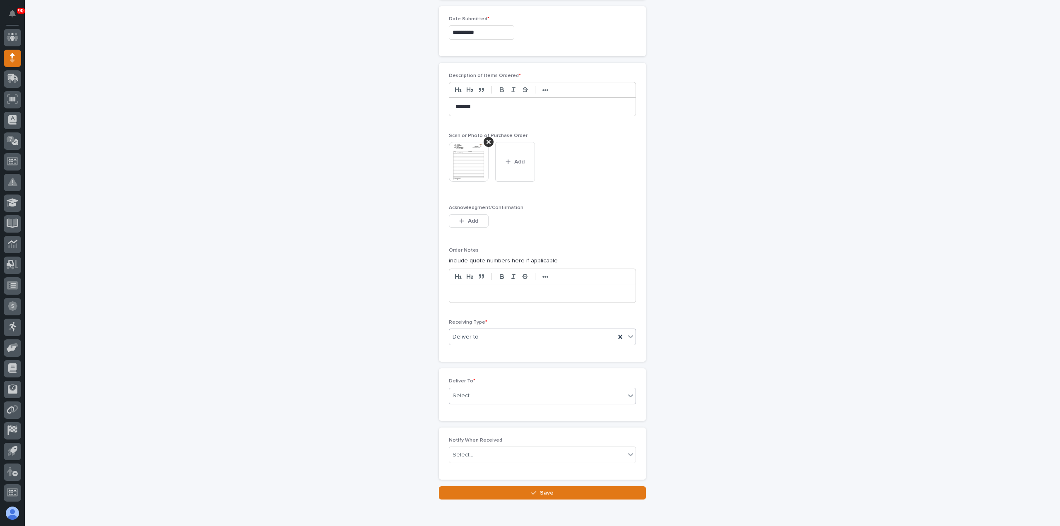
scroll to position [464, 0]
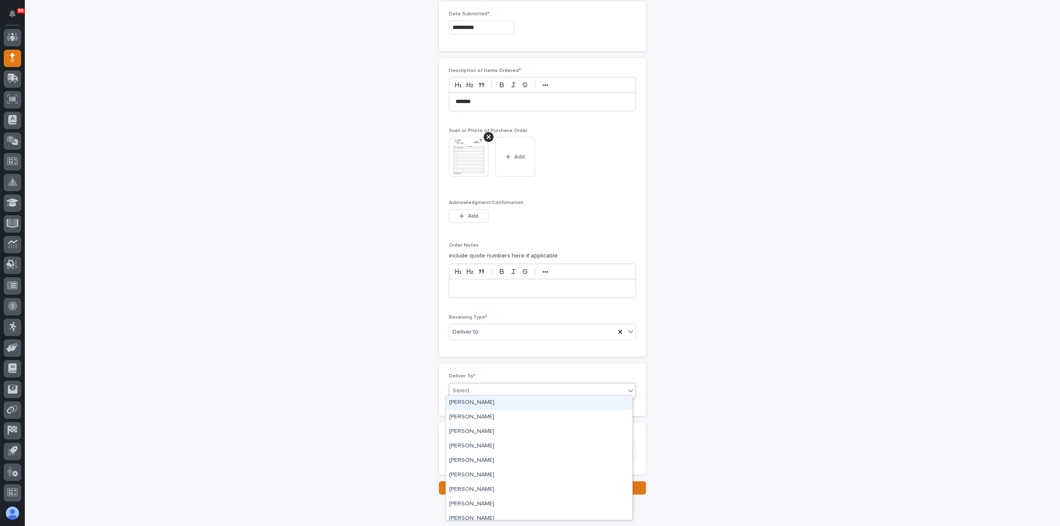
click at [489, 387] on div "Select..." at bounding box center [537, 391] width 176 height 14
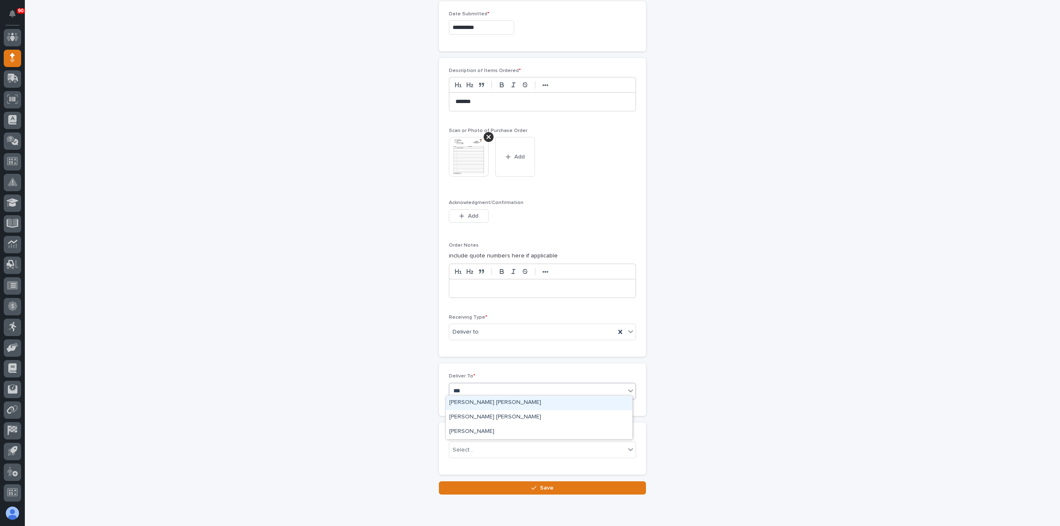
type input "****"
click at [478, 416] on div "[PERSON_NAME] [PERSON_NAME]" at bounding box center [539, 417] width 186 height 14
click at [542, 484] on span "Save" at bounding box center [547, 487] width 14 height 7
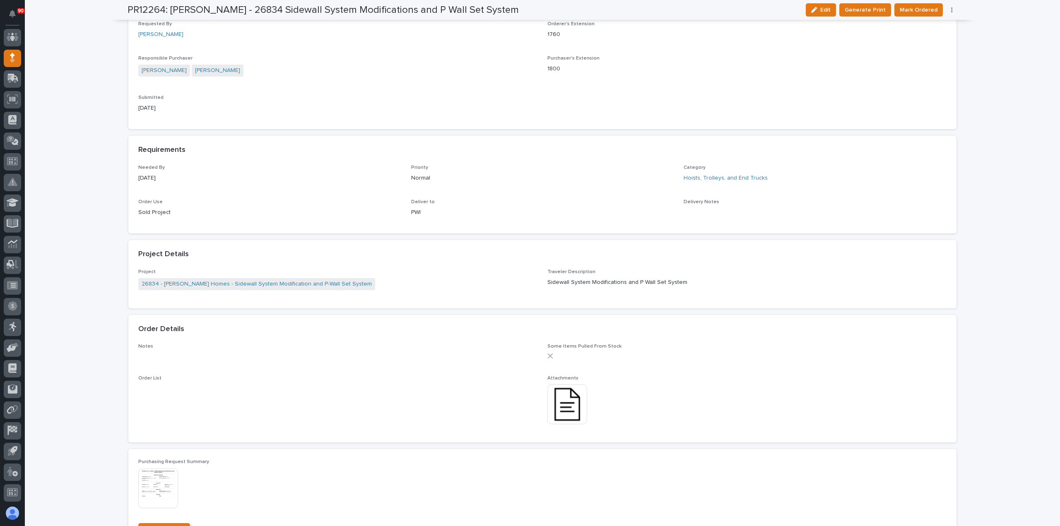
scroll to position [373, 0]
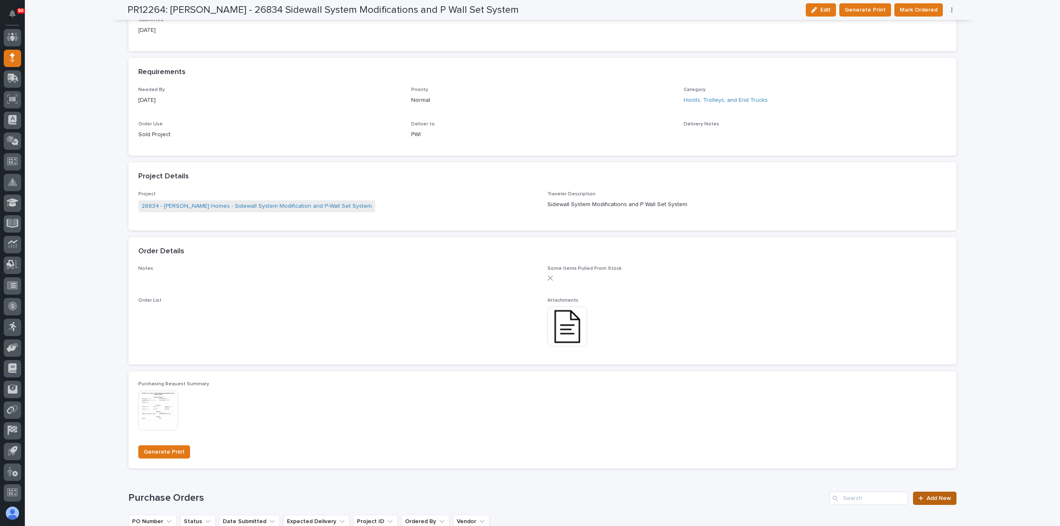
click at [918, 498] on icon at bounding box center [920, 499] width 5 height 6
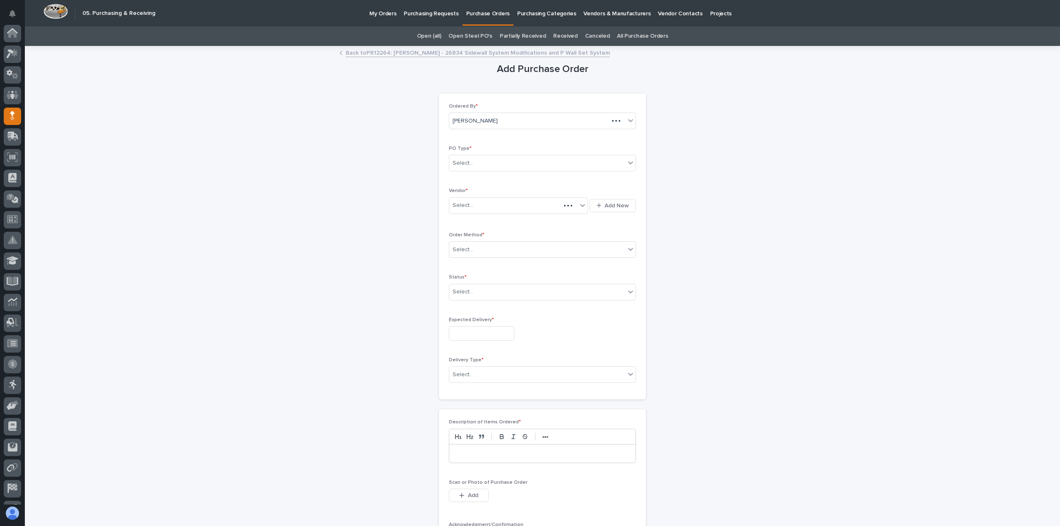
scroll to position [58, 0]
click at [503, 158] on div "Select..." at bounding box center [537, 163] width 176 height 14
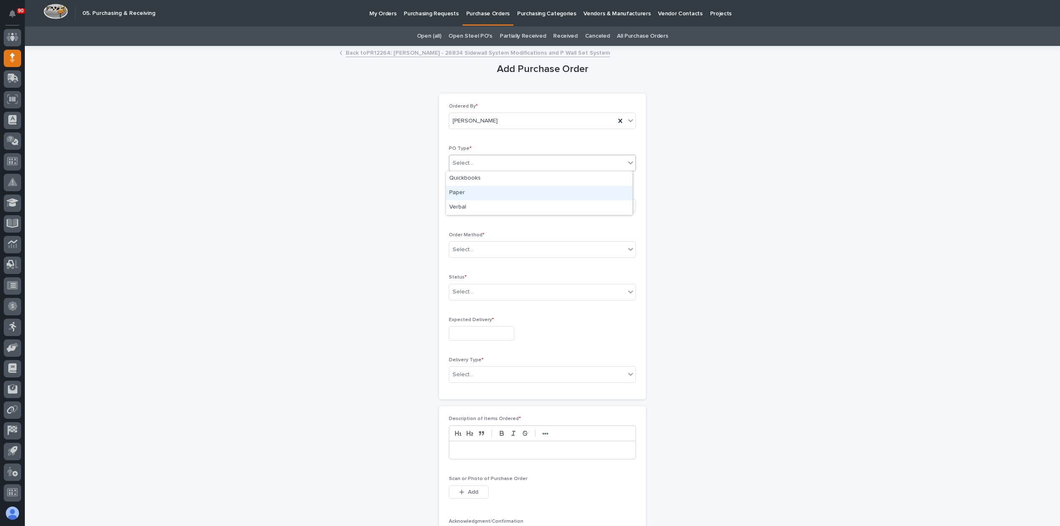
drag, startPoint x: 479, startPoint y: 190, endPoint x: 483, endPoint y: 200, distance: 10.6
click at [479, 190] on div "Paper" at bounding box center [539, 193] width 186 height 14
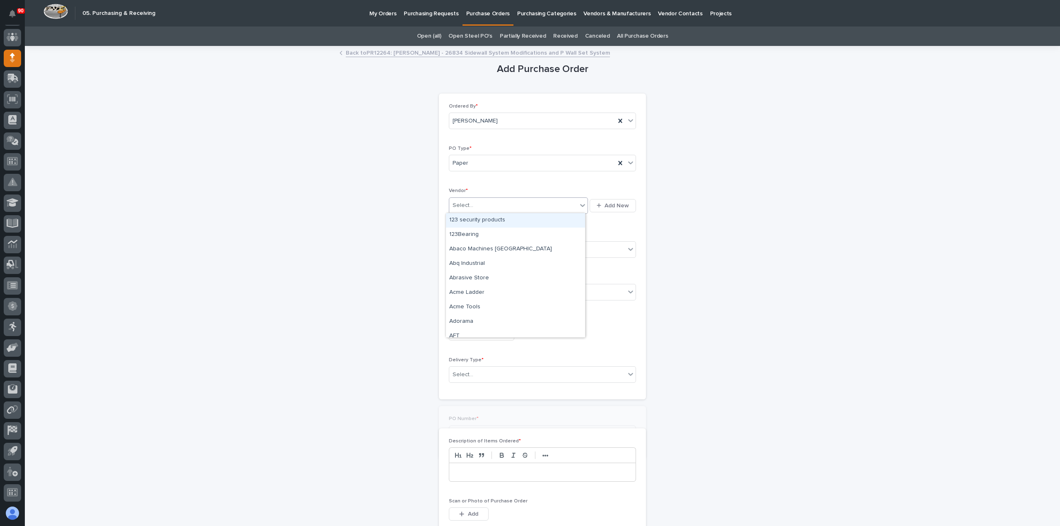
click at [481, 202] on div "Select..." at bounding box center [513, 206] width 128 height 14
click at [532, 53] on link "Back to PR12264: [PERSON_NAME] - 26834 Sidewall System Modifications and P Wall…" at bounding box center [478, 53] width 264 height 10
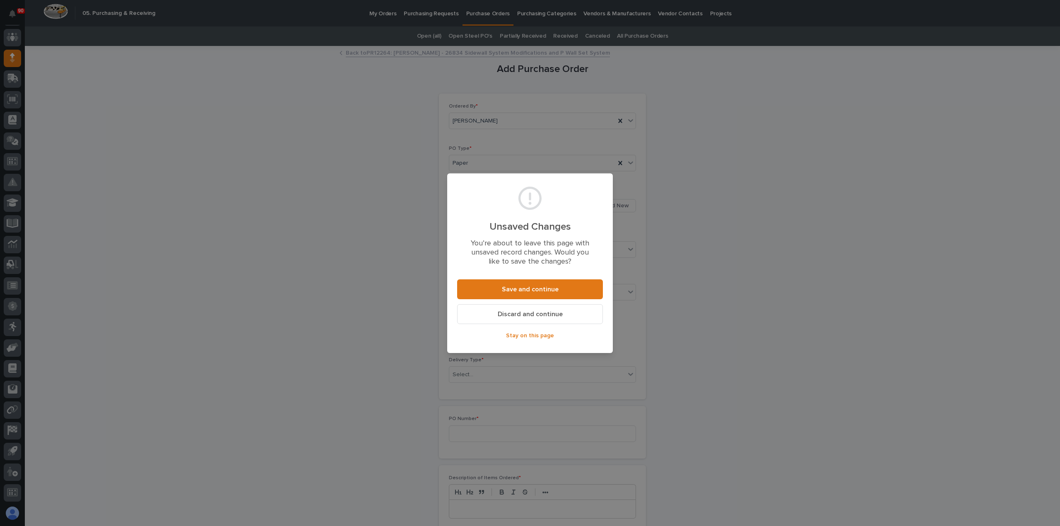
click at [540, 313] on span "Discard and continue" at bounding box center [530, 314] width 65 height 9
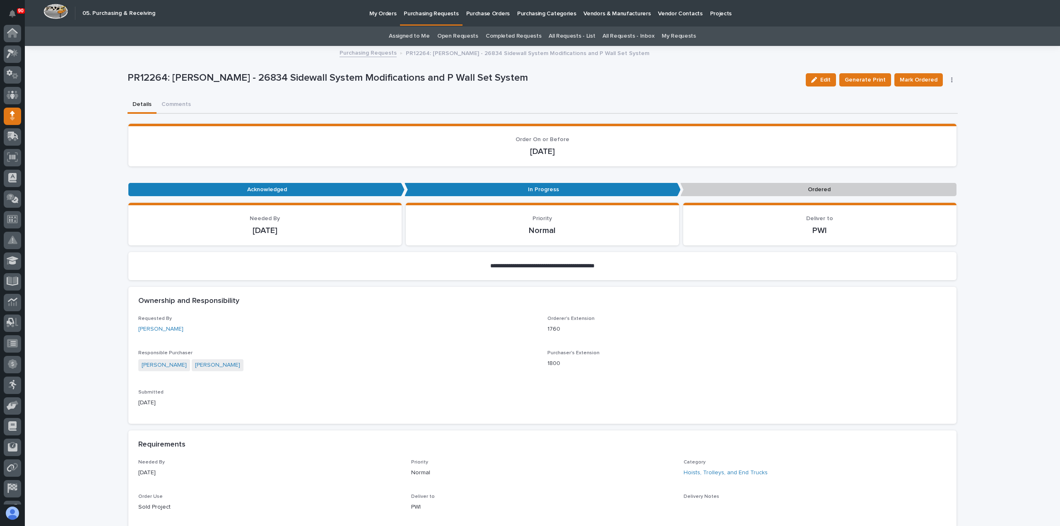
scroll to position [58, 0]
click at [949, 78] on button "button" at bounding box center [952, 80] width 12 height 6
click at [915, 106] on span "Edit Linked PO's" at bounding box center [925, 110] width 42 height 10
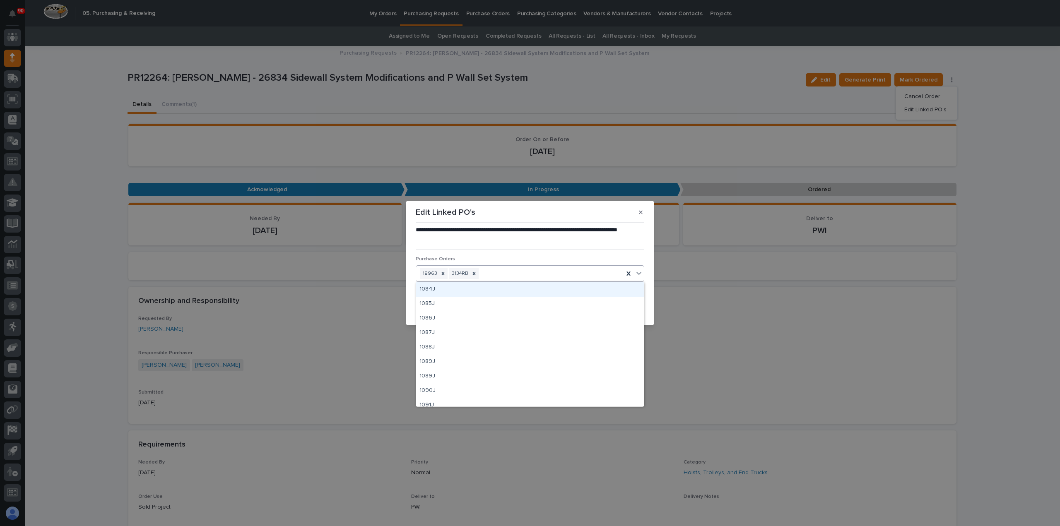
click at [486, 273] on div "18963 3134RB" at bounding box center [519, 274] width 207 height 14
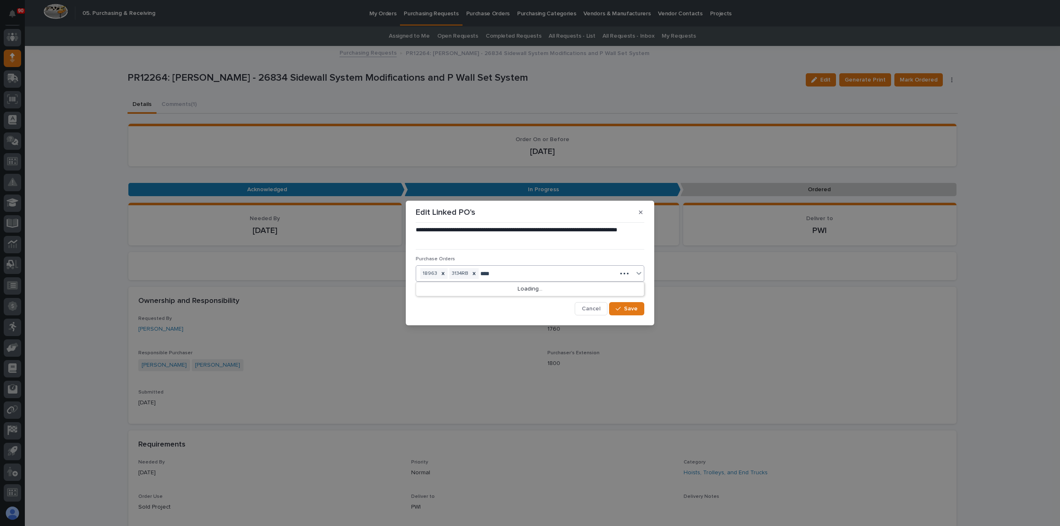
type input "*****"
click at [439, 288] on div "18964" at bounding box center [530, 289] width 228 height 14
click at [629, 309] on span "Save" at bounding box center [631, 308] width 14 height 7
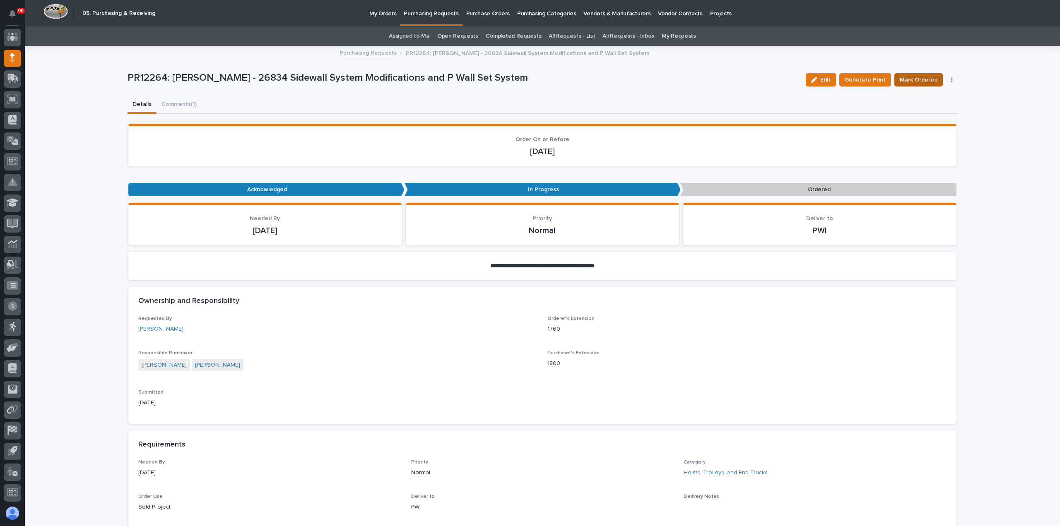
click at [927, 80] on span "Mark Ordered" at bounding box center [919, 80] width 38 height 10
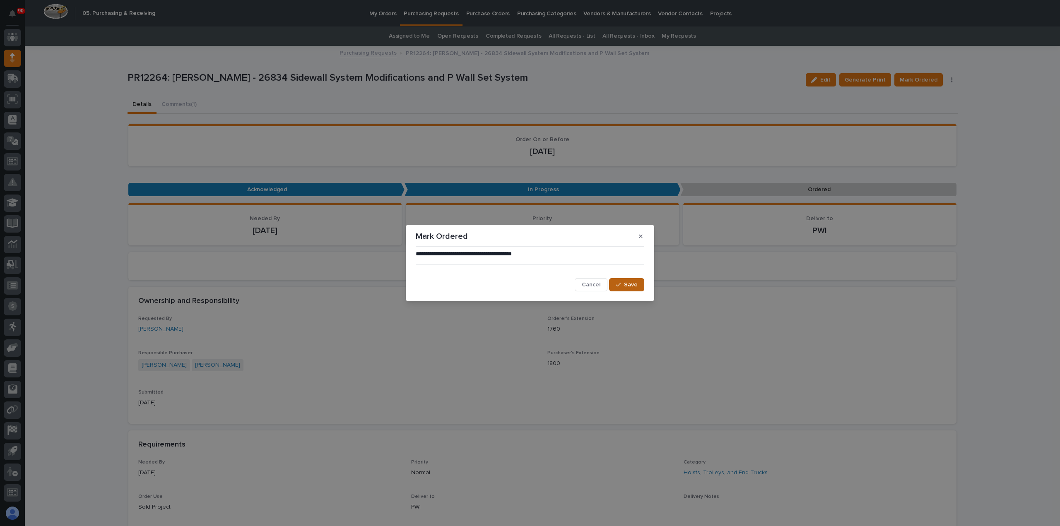
click at [638, 282] on button "Save" at bounding box center [626, 284] width 35 height 13
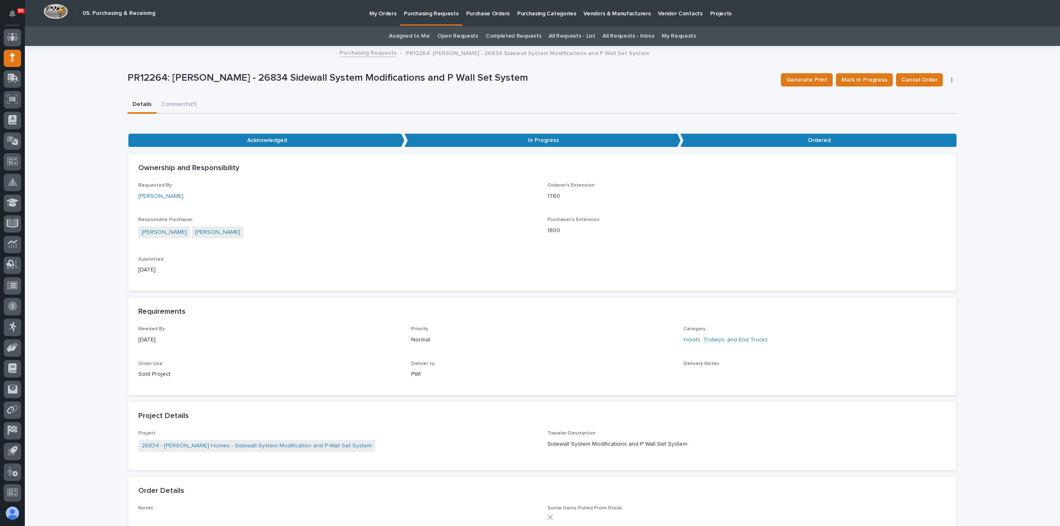
click at [429, 15] on p "Purchasing Requests" at bounding box center [431, 8] width 55 height 17
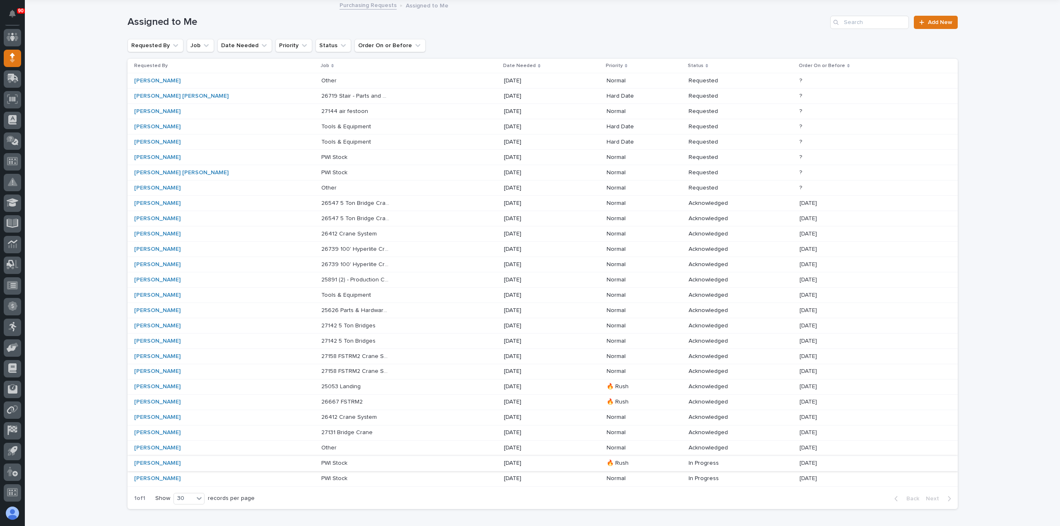
scroll to position [98, 0]
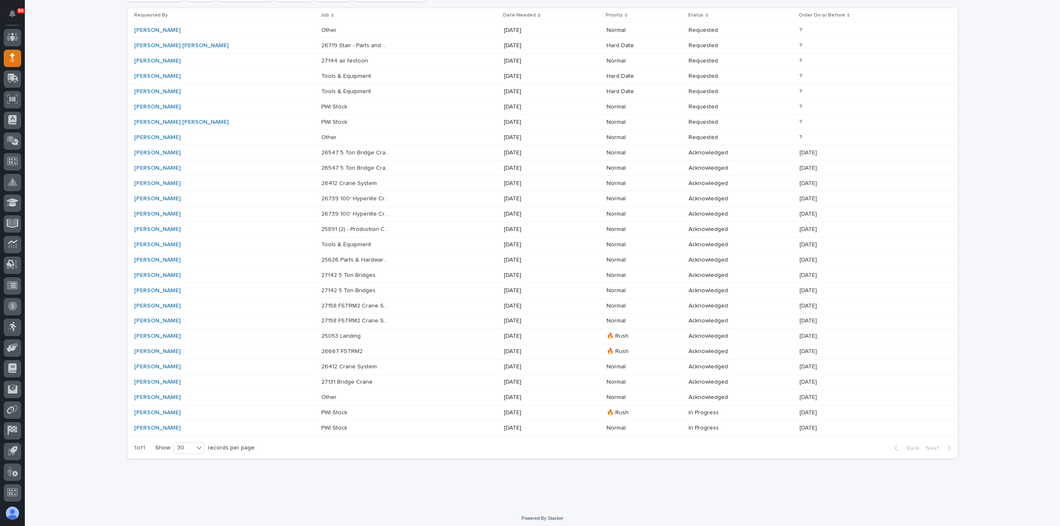
click at [321, 378] on p "27131 Bridge Crane" at bounding box center [347, 381] width 53 height 9
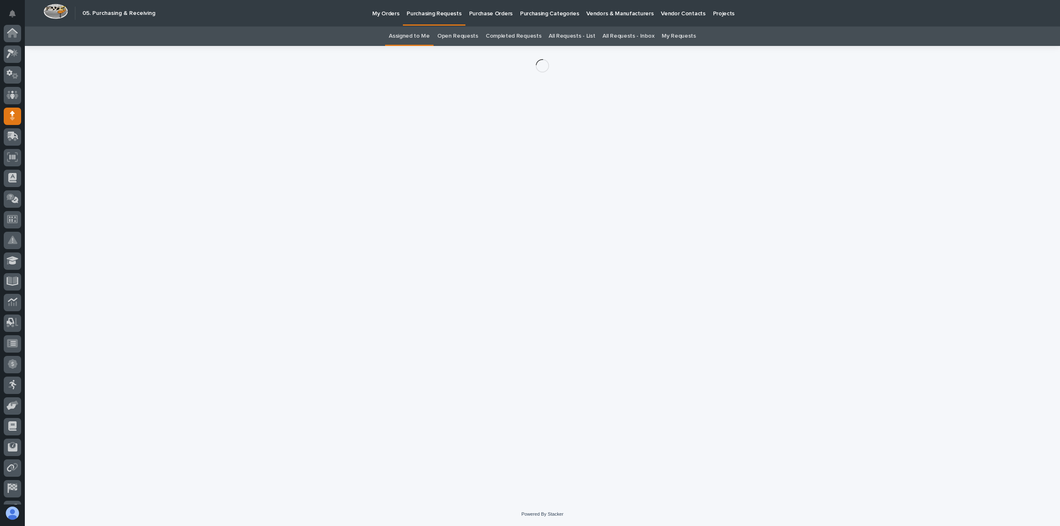
scroll to position [58, 0]
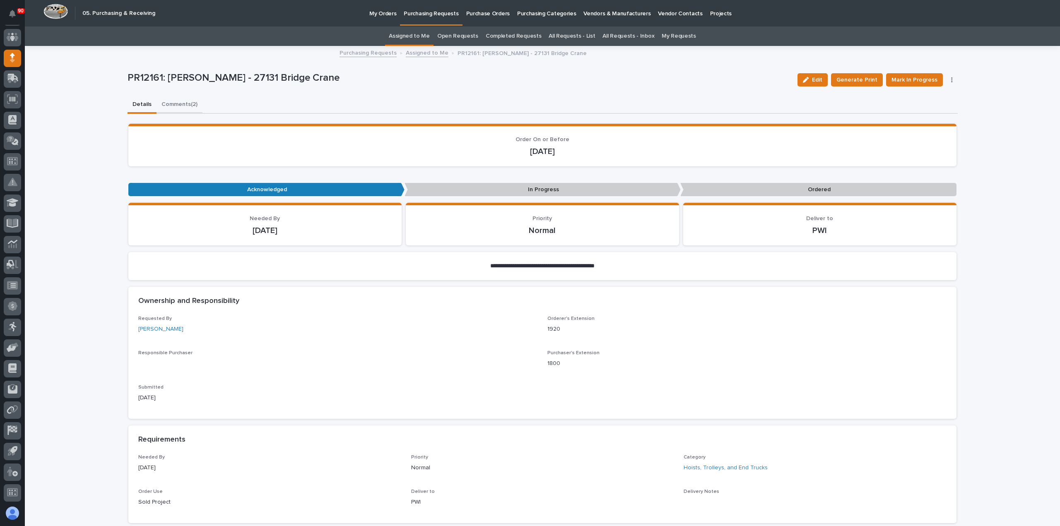
click at [173, 102] on button "Comments (2)" at bounding box center [179, 104] width 46 height 17
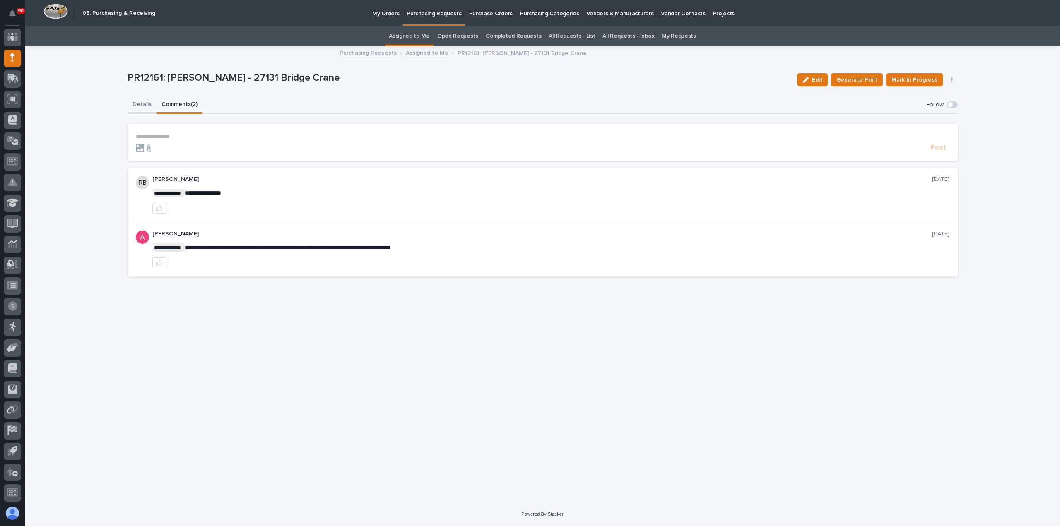
click at [141, 103] on button "Details" at bounding box center [142, 104] width 29 height 17
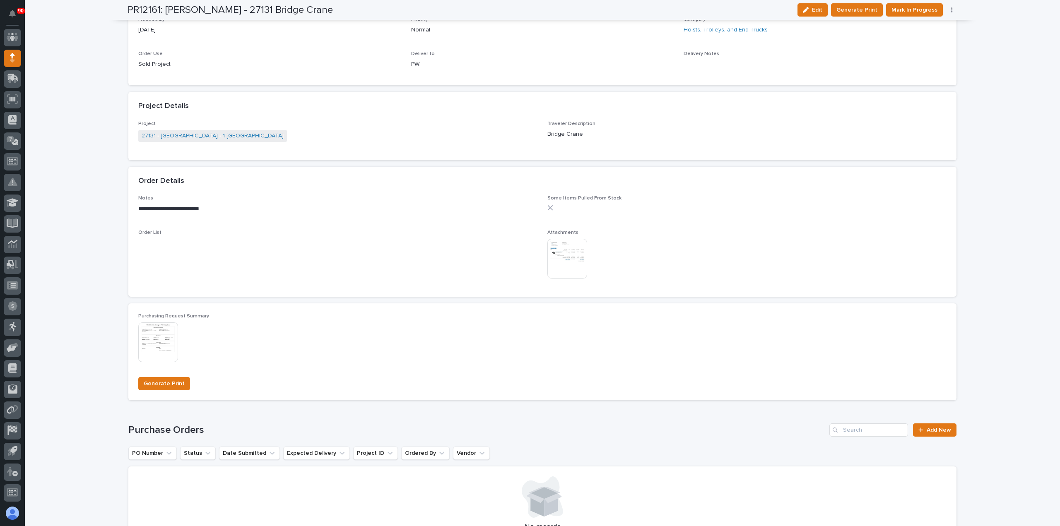
scroll to position [455, 0]
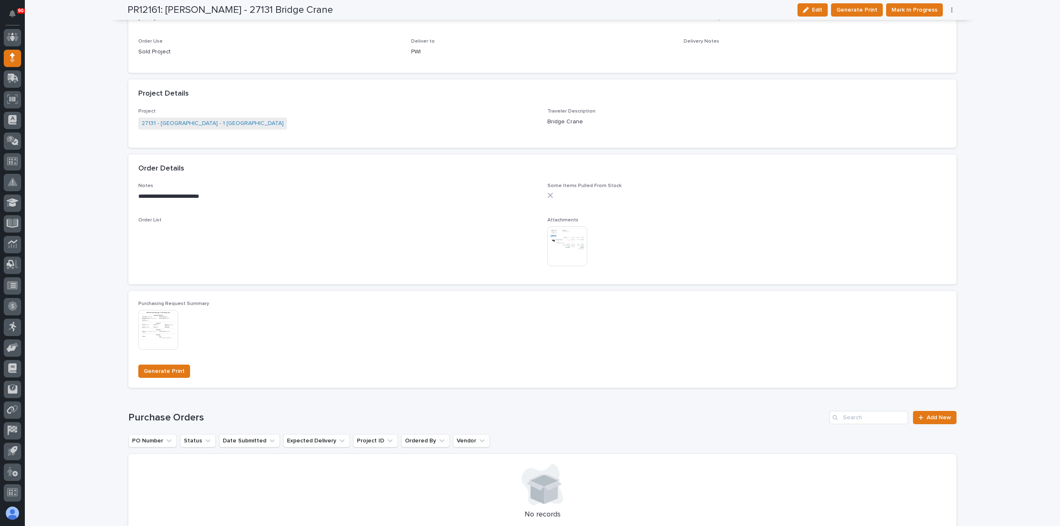
click at [951, 10] on icon "button" at bounding box center [951, 9] width 1 height 5
click at [918, 37] on span "Edit Linked PO's" at bounding box center [925, 40] width 42 height 10
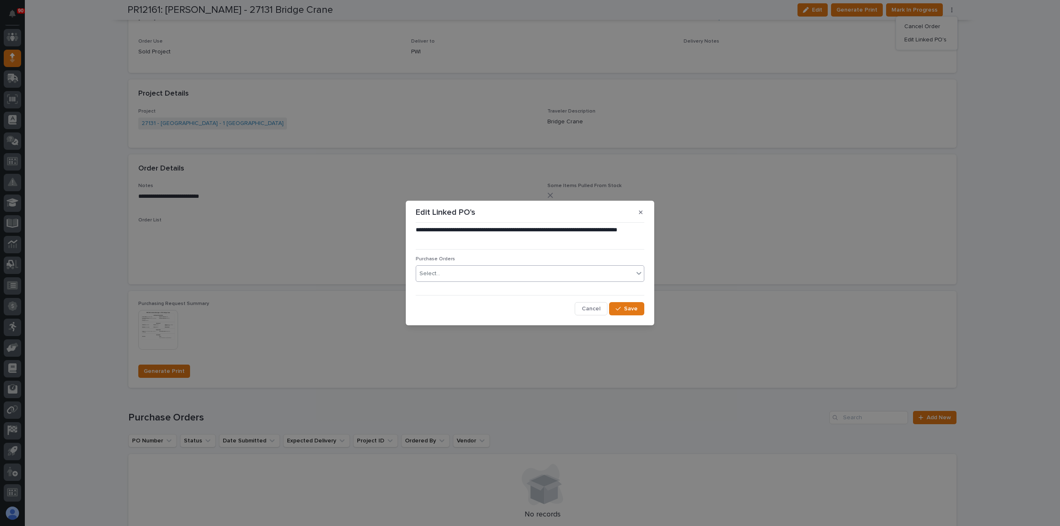
click at [506, 274] on div "Select..." at bounding box center [524, 274] width 217 height 14
type input "*****"
click at [596, 308] on span "Cancel" at bounding box center [591, 308] width 19 height 7
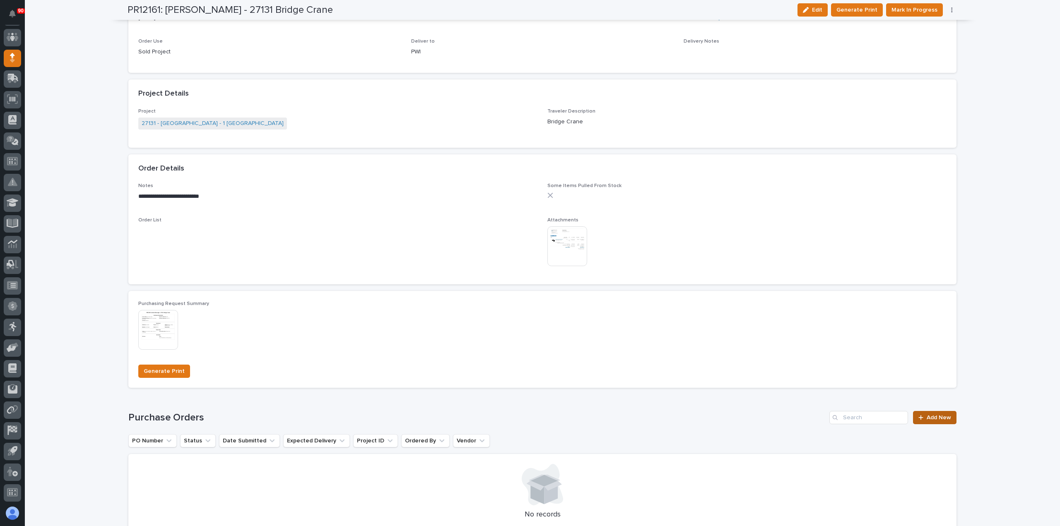
click at [936, 415] on span "Add New" at bounding box center [939, 418] width 24 height 6
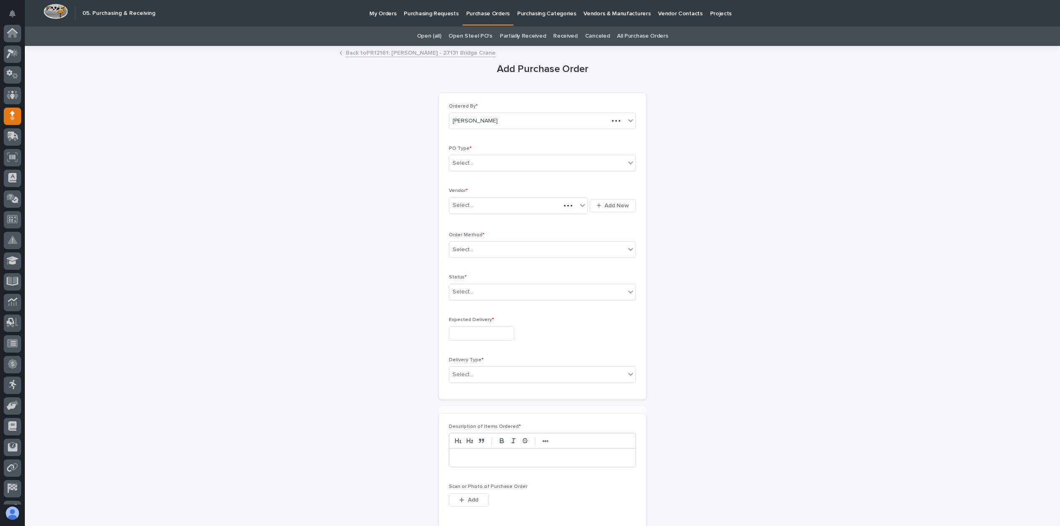
scroll to position [58, 0]
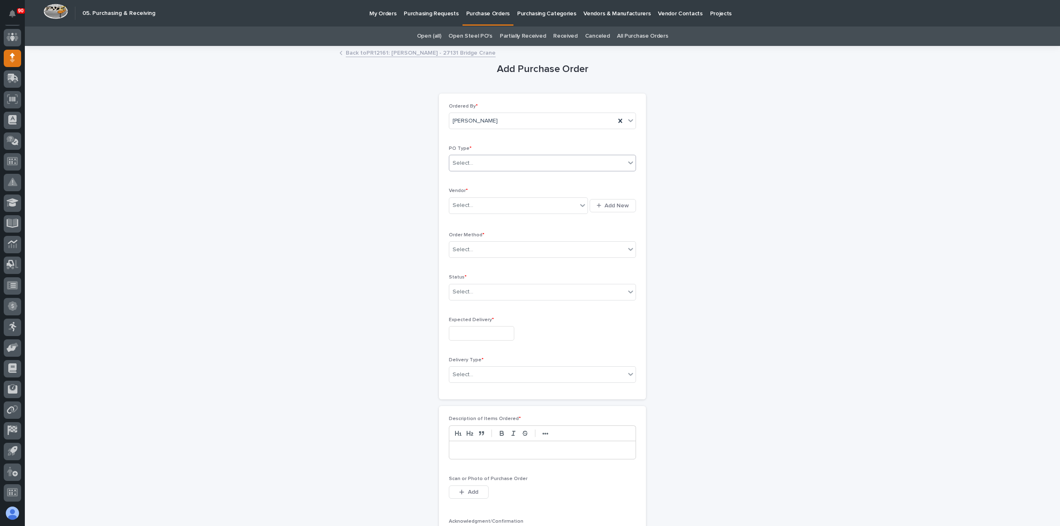
click at [506, 161] on div "Select..." at bounding box center [537, 163] width 176 height 14
drag, startPoint x: 487, startPoint y: 185, endPoint x: 481, endPoint y: 204, distance: 20.2
click at [483, 190] on div "Paper" at bounding box center [539, 193] width 186 height 14
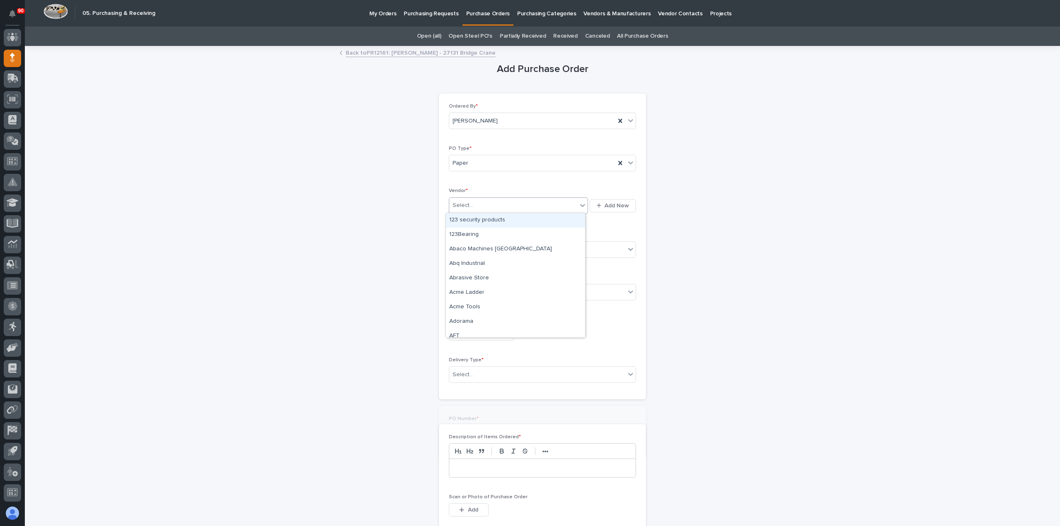
click at [481, 205] on div "Select..." at bounding box center [513, 206] width 128 height 14
type input "**"
click at [486, 252] on div "CM - Columbus [PERSON_NAME] Corp" at bounding box center [515, 249] width 139 height 14
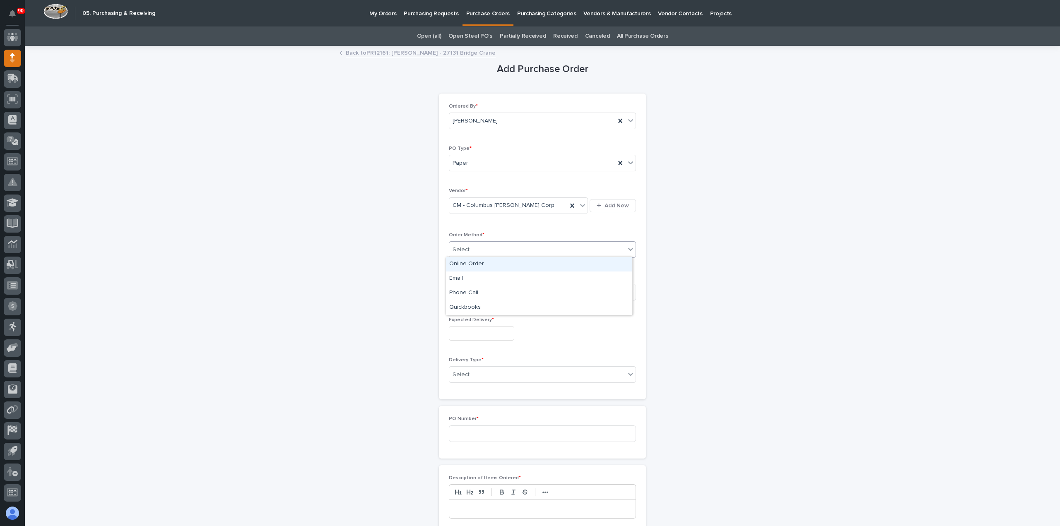
click at [489, 249] on div "Select..." at bounding box center [537, 250] width 176 height 14
click at [482, 264] on div "Online Order" at bounding box center [539, 264] width 186 height 14
click at [487, 293] on div "Select..." at bounding box center [537, 292] width 176 height 14
drag, startPoint x: 472, startPoint y: 313, endPoint x: 467, endPoint y: 319, distance: 7.5
click at [467, 319] on div "Submitted" at bounding box center [539, 321] width 186 height 14
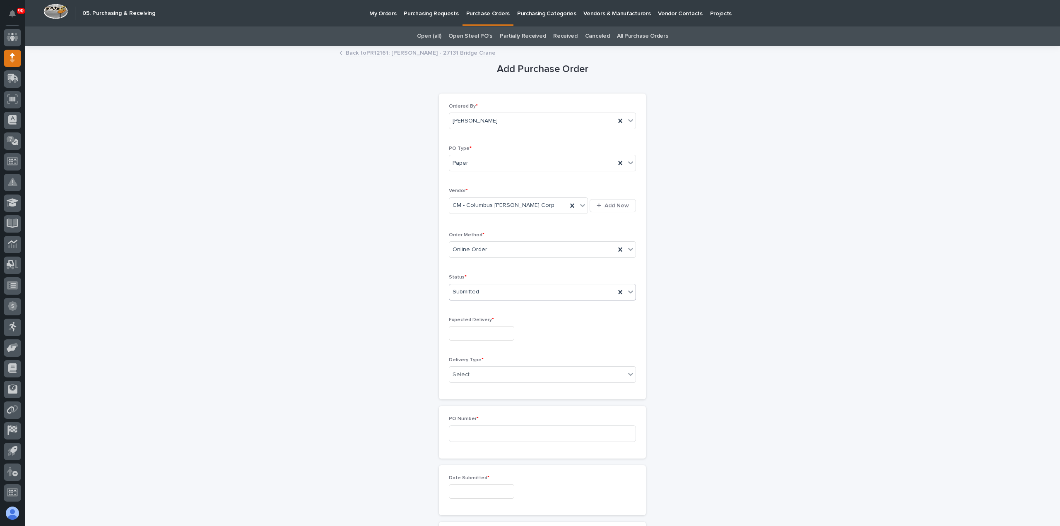
click at [481, 334] on input "text" at bounding box center [481, 333] width 65 height 14
click at [501, 279] on div "26" at bounding box center [502, 277] width 11 height 11
type input "**********"
drag, startPoint x: 475, startPoint y: 368, endPoint x: 478, endPoint y: 379, distance: 11.1
click at [475, 368] on div "Select..." at bounding box center [537, 375] width 176 height 14
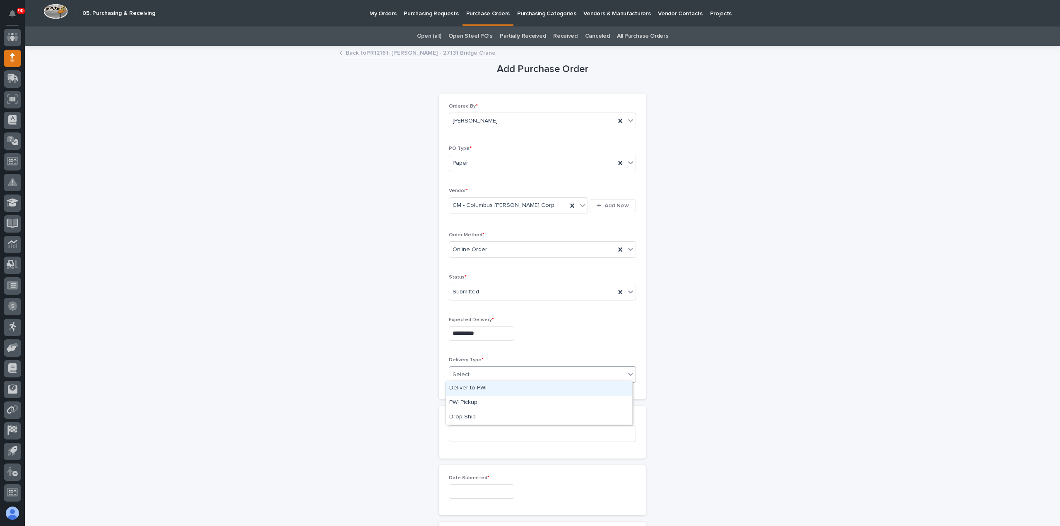
click at [479, 385] on div "Deliver to PWI" at bounding box center [539, 388] width 186 height 14
click at [484, 438] on input at bounding box center [542, 434] width 187 height 17
type input "18897"
click at [481, 491] on input "text" at bounding box center [481, 491] width 65 height 14
click at [478, 394] on div "3" at bounding box center [475, 395] width 11 height 11
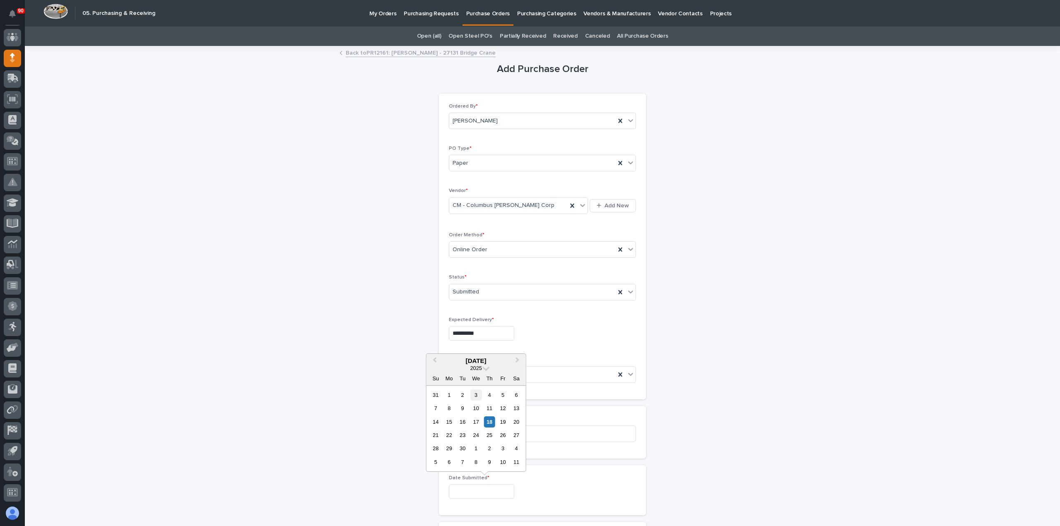
type input "**********"
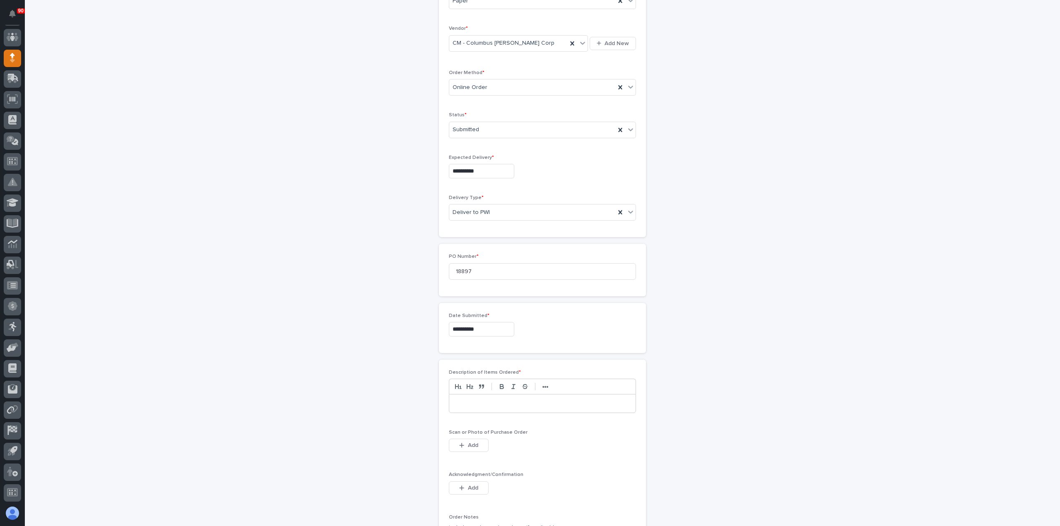
scroll to position [207, 0]
click at [504, 360] on p at bounding box center [542, 359] width 174 height 8
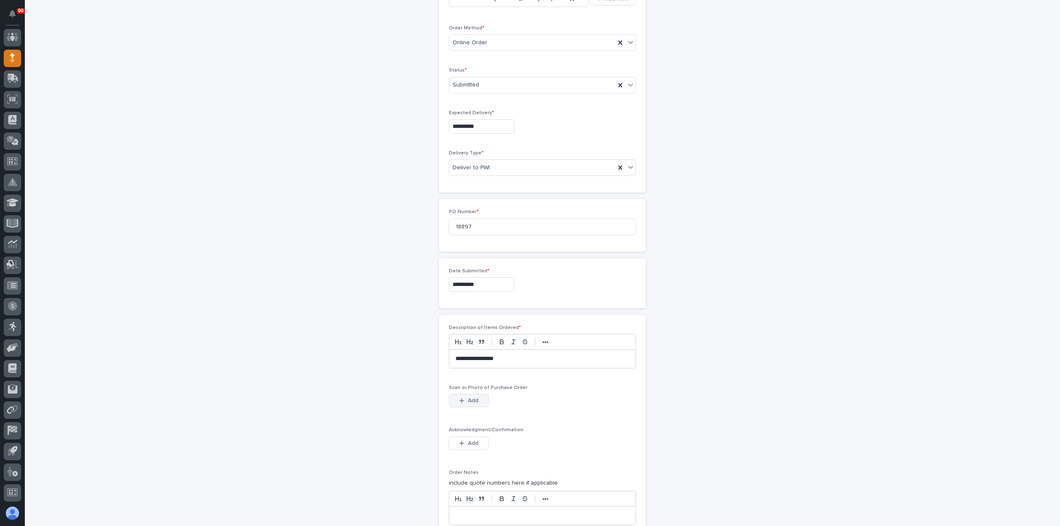
click at [472, 397] on span "Add" at bounding box center [473, 400] width 10 height 7
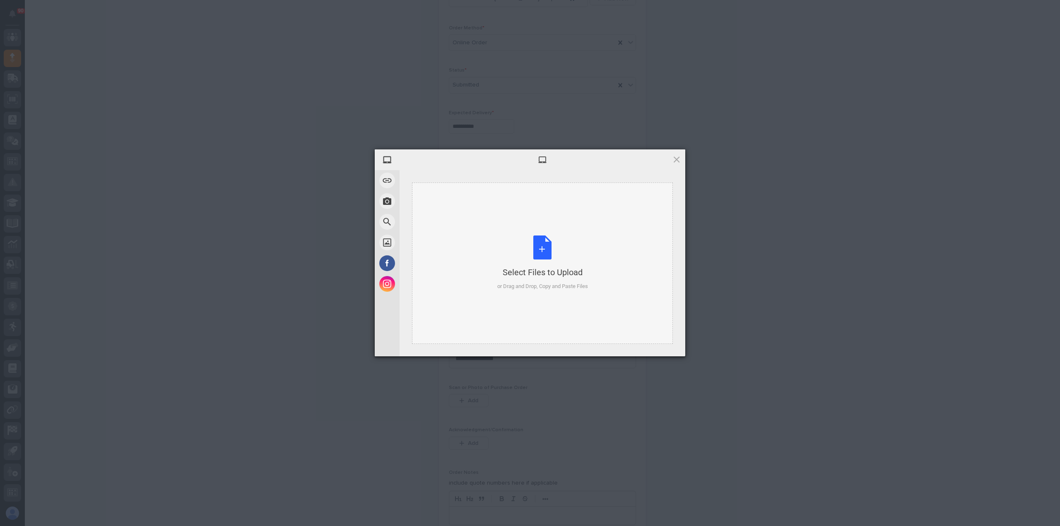
click at [543, 248] on div "Select Files to Upload or Drag and Drop, Copy and Paste Files" at bounding box center [542, 263] width 91 height 55
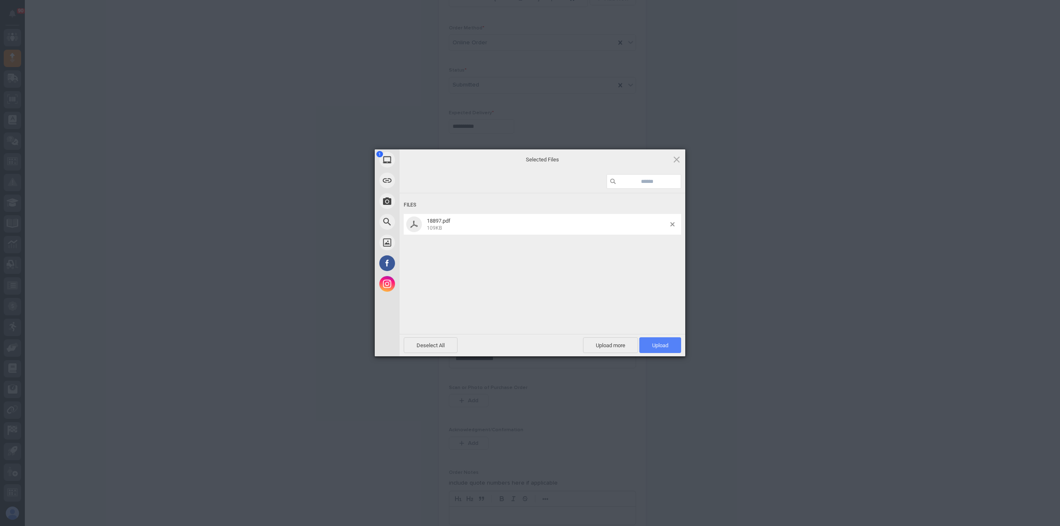
click at [662, 342] on span "Upload 1" at bounding box center [660, 345] width 16 height 6
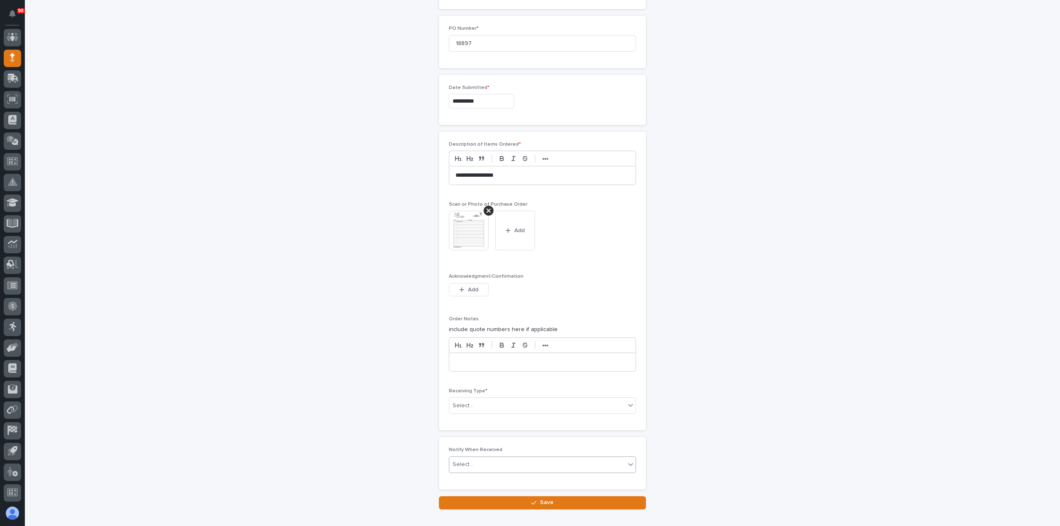
scroll to position [435, 0]
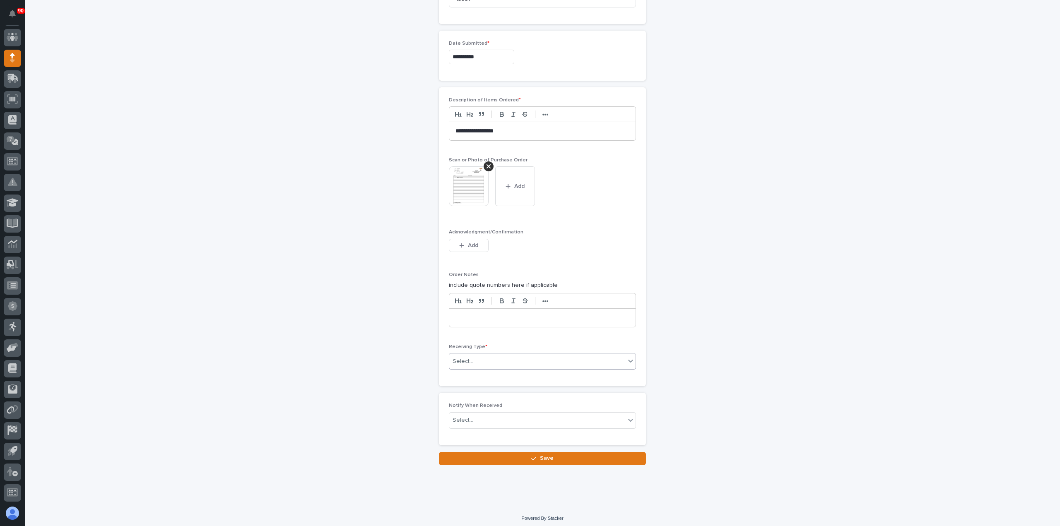
click at [491, 359] on div "Select..." at bounding box center [537, 362] width 176 height 14
click at [471, 414] on div "Deliver to" at bounding box center [539, 417] width 186 height 14
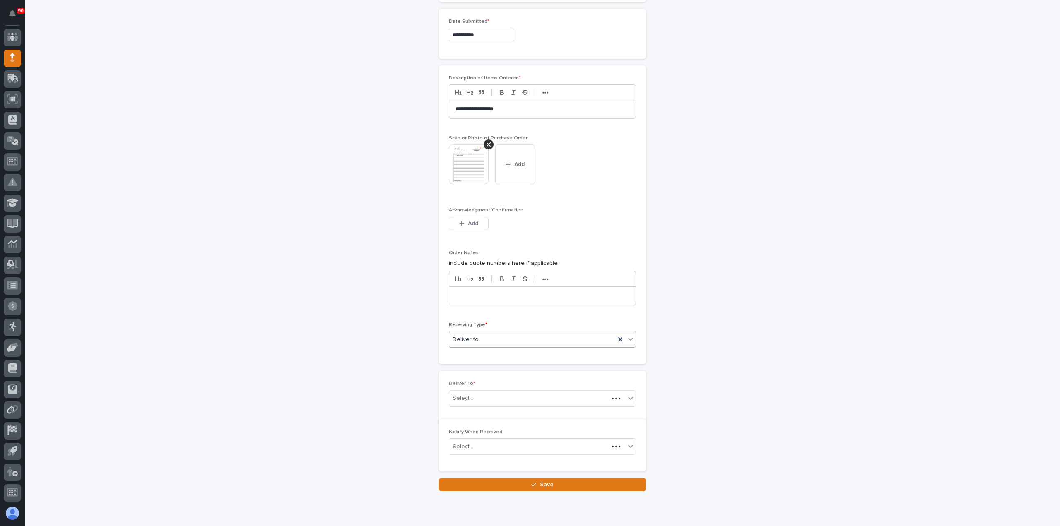
scroll to position [464, 0]
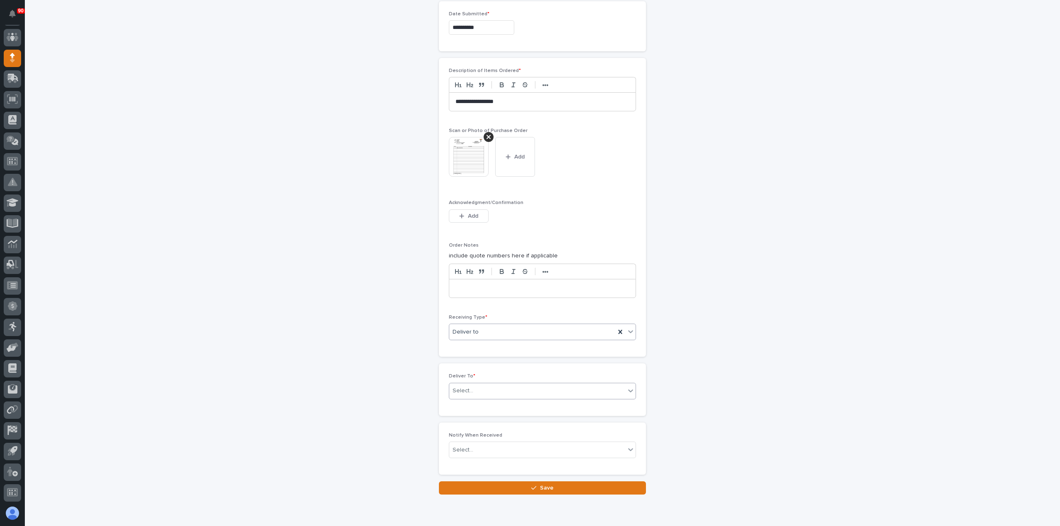
click at [483, 386] on div "Select..." at bounding box center [537, 391] width 176 height 14
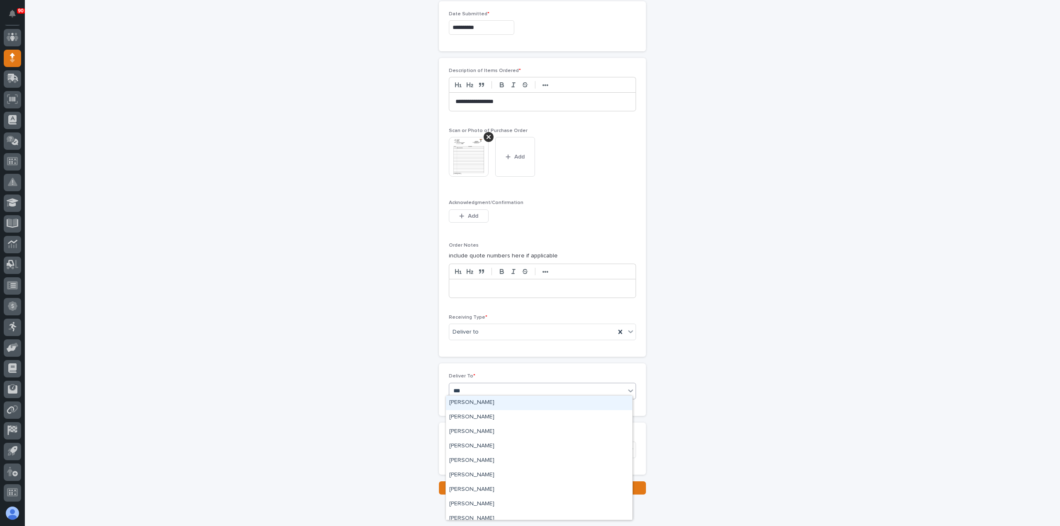
type input "****"
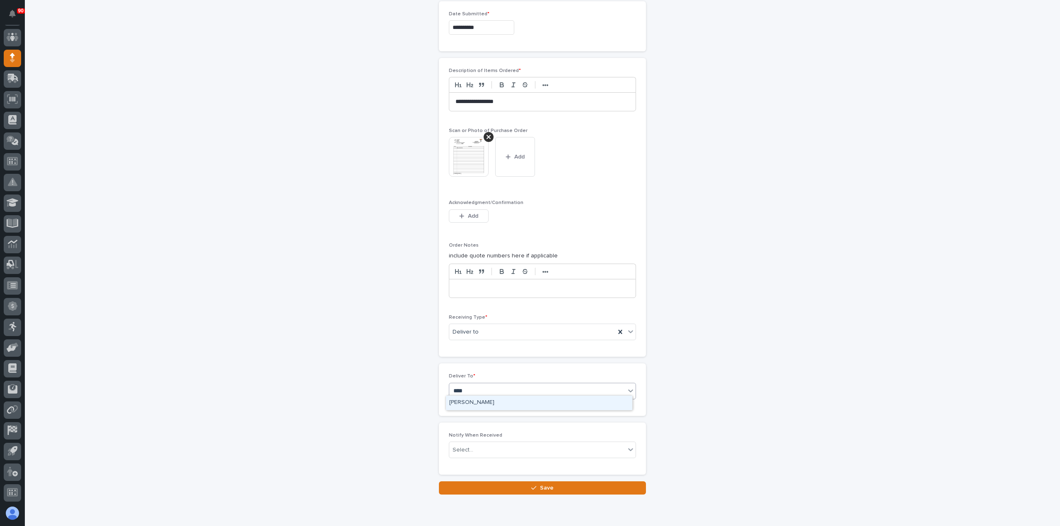
click at [491, 402] on div "[PERSON_NAME]" at bounding box center [539, 403] width 186 height 14
click at [540, 484] on span "Save" at bounding box center [547, 487] width 14 height 7
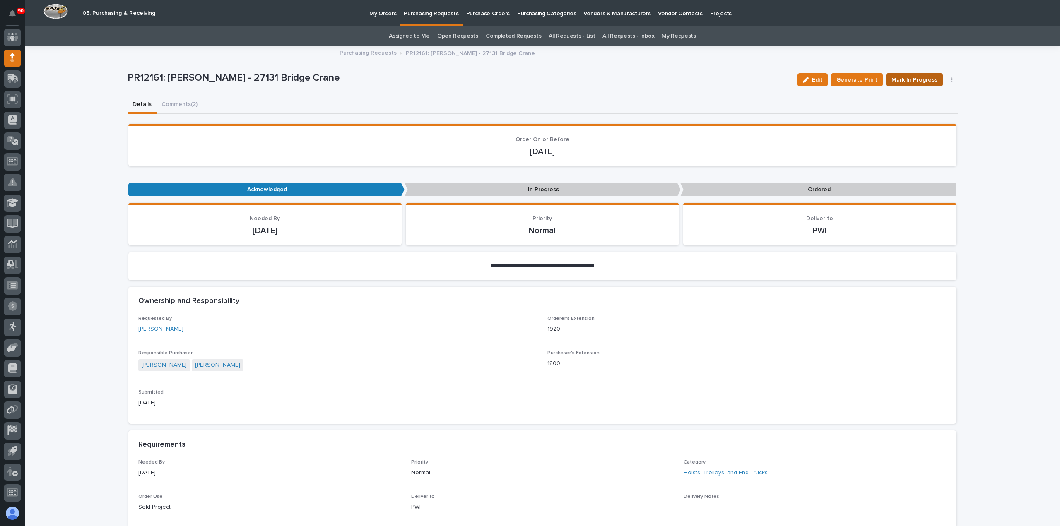
click at [896, 81] on span "Mark In Progress" at bounding box center [914, 80] width 46 height 10
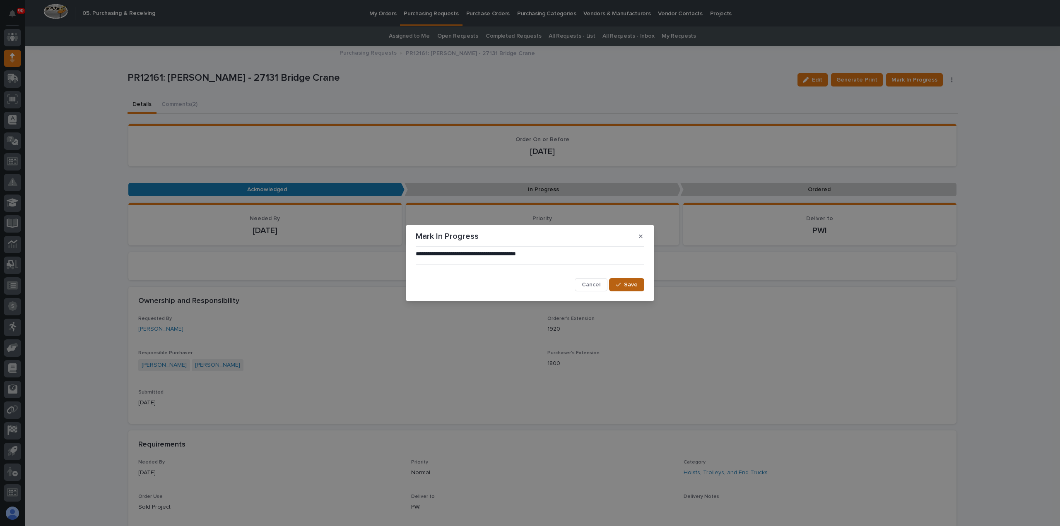
click at [635, 285] on span "Save" at bounding box center [631, 284] width 14 height 7
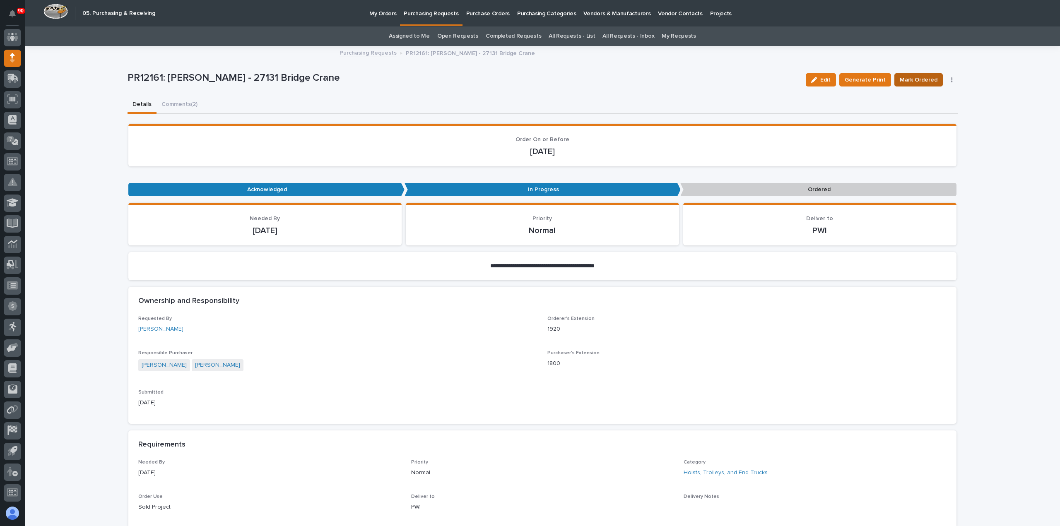
click at [923, 78] on span "Mark Ordered" at bounding box center [919, 80] width 38 height 10
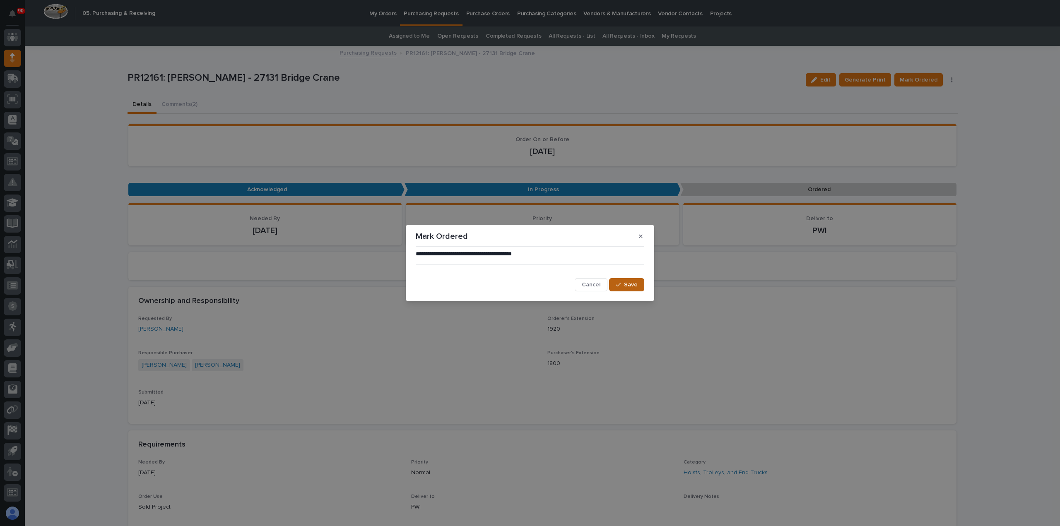
click at [629, 283] on span "Save" at bounding box center [631, 284] width 14 height 7
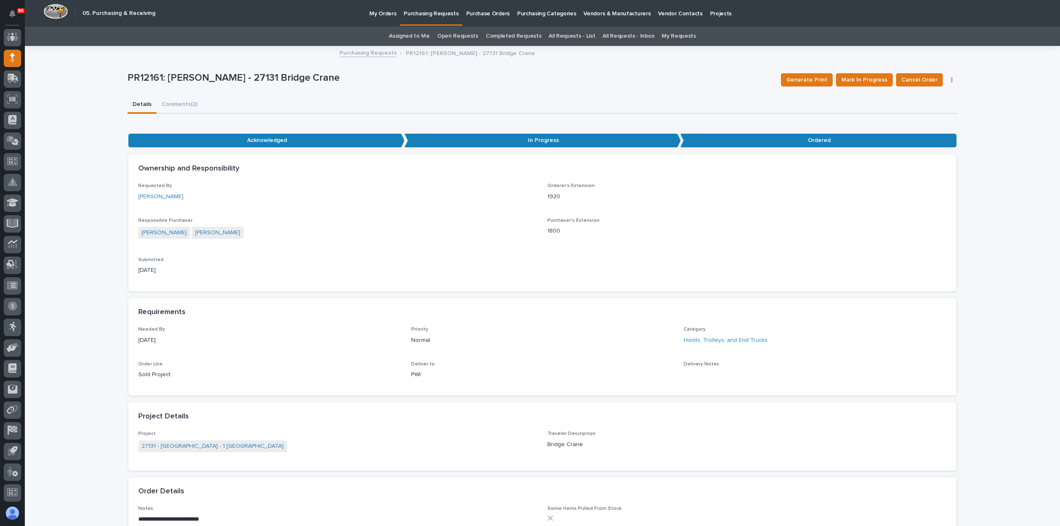
click at [421, 14] on p "Purchasing Requests" at bounding box center [431, 8] width 55 height 17
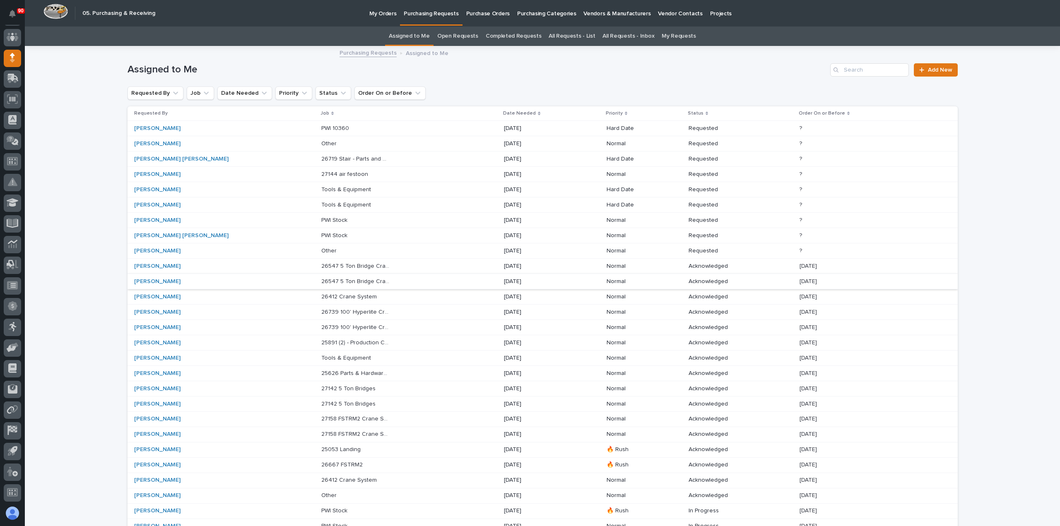
scroll to position [98, 0]
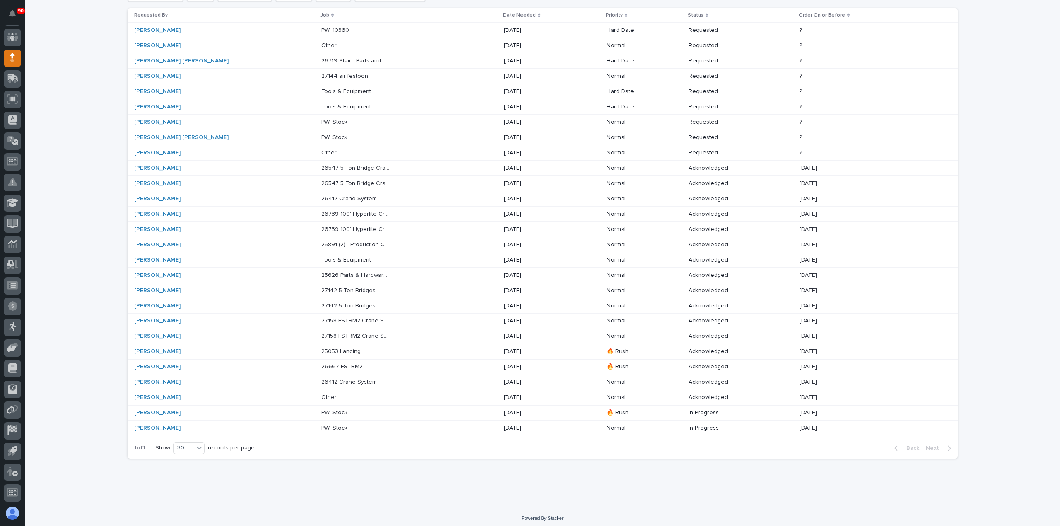
click at [321, 378] on p "26412 Crane System" at bounding box center [349, 381] width 57 height 9
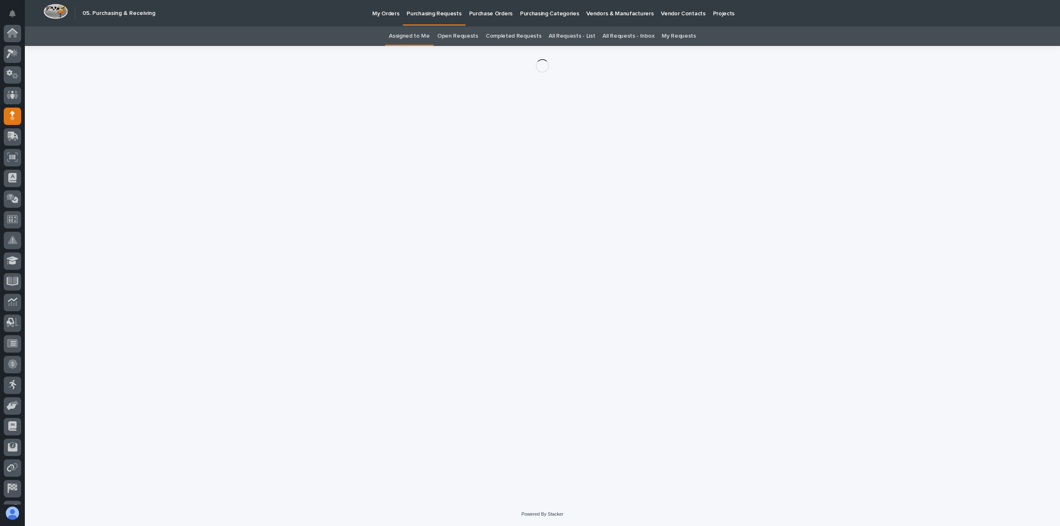
scroll to position [58, 0]
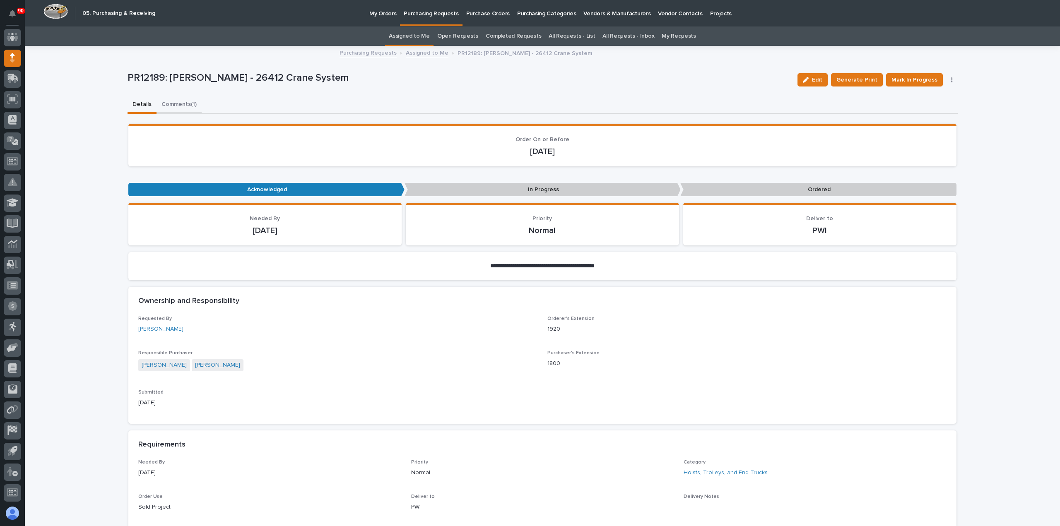
click at [176, 104] on button "Comments (1)" at bounding box center [178, 104] width 45 height 17
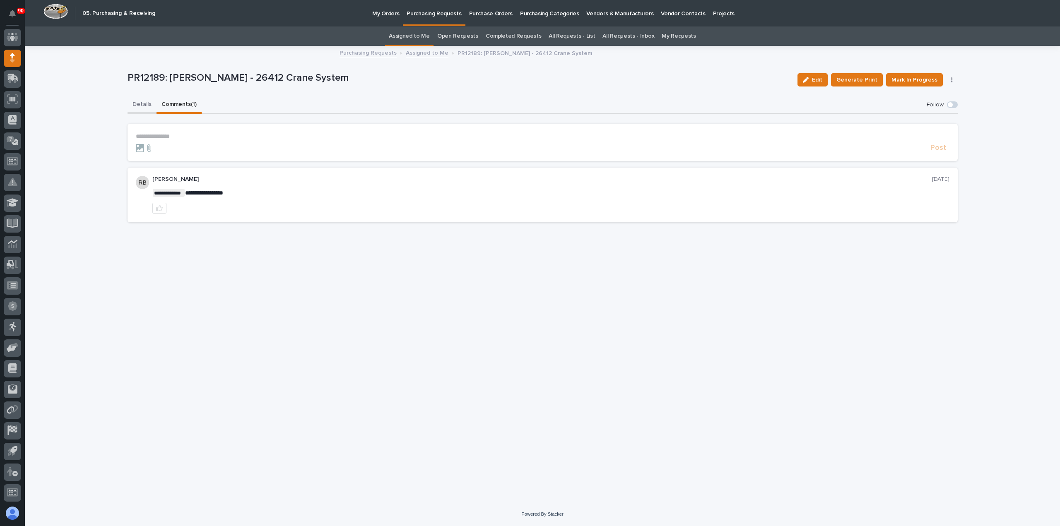
click at [142, 103] on button "Details" at bounding box center [142, 104] width 29 height 17
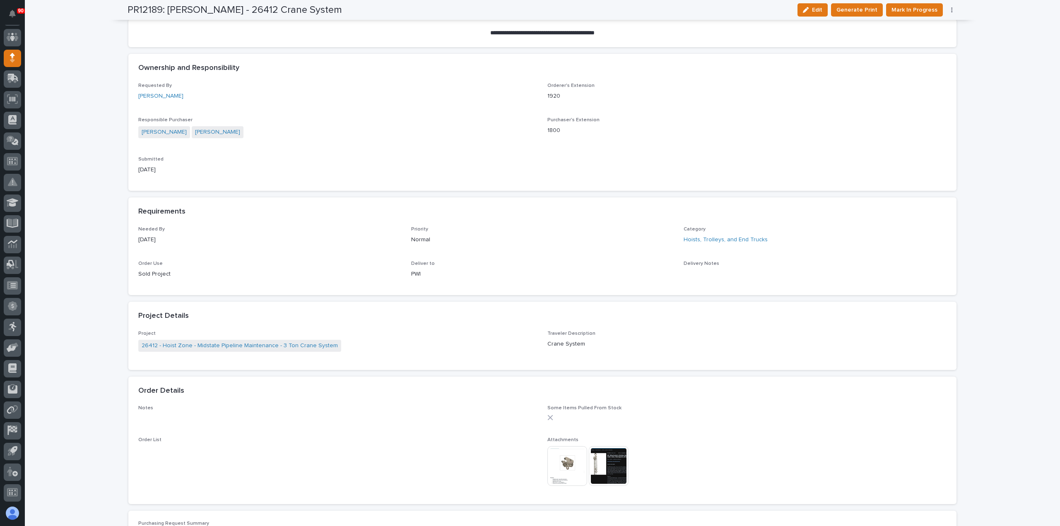
scroll to position [290, 0]
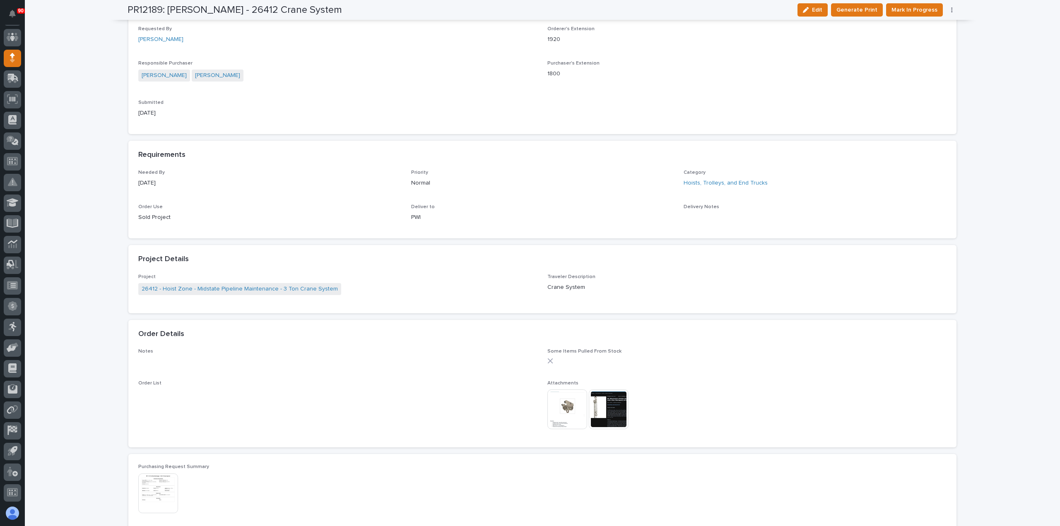
click at [564, 407] on img at bounding box center [567, 410] width 40 height 40
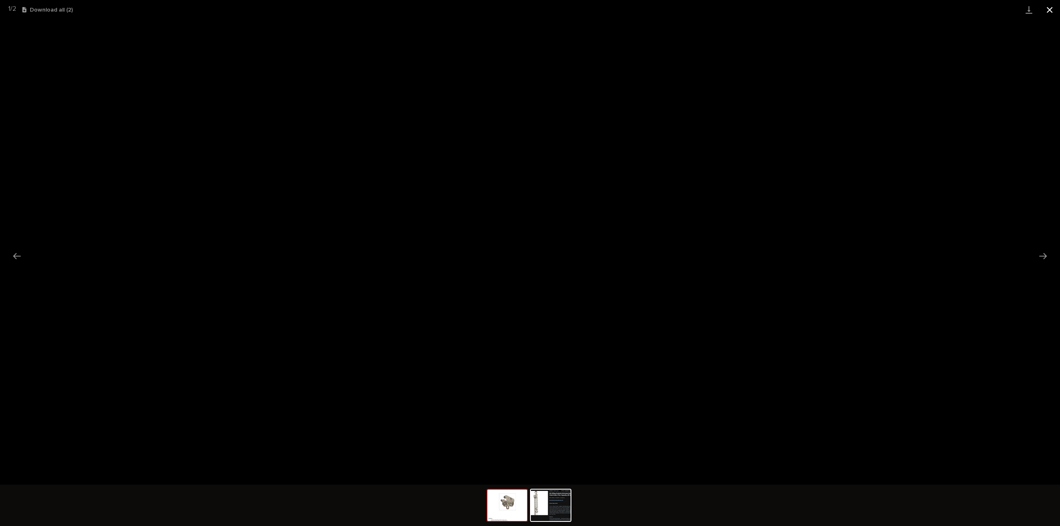
click at [1047, 7] on button "Close gallery" at bounding box center [1049, 9] width 21 height 19
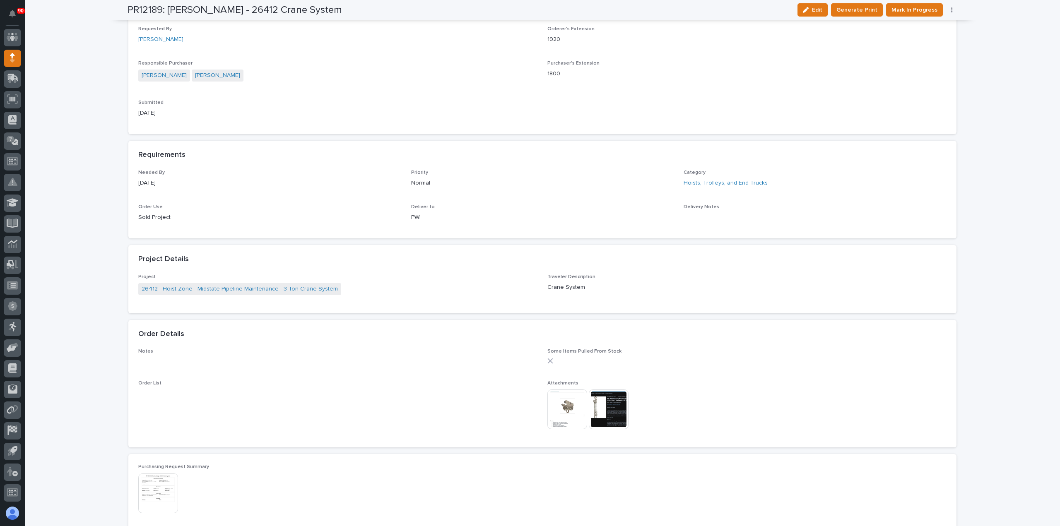
click at [603, 404] on img at bounding box center [609, 410] width 40 height 40
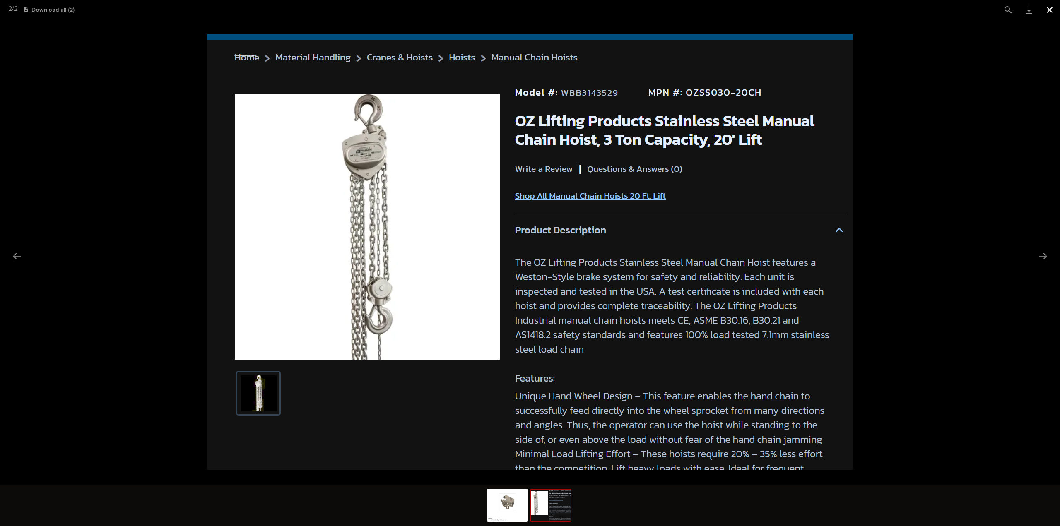
click at [1050, 7] on button "Close gallery" at bounding box center [1049, 9] width 21 height 19
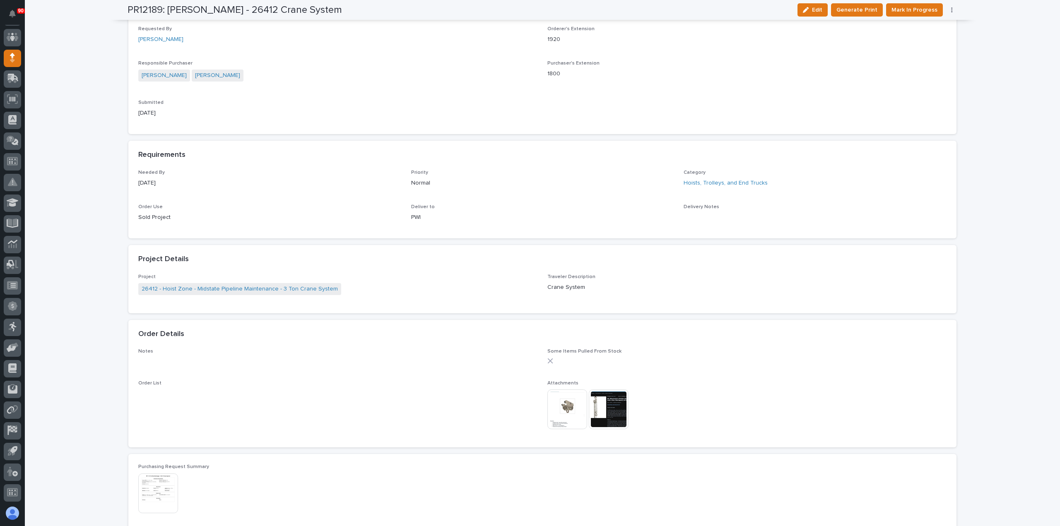
click at [609, 409] on img at bounding box center [609, 410] width 40 height 40
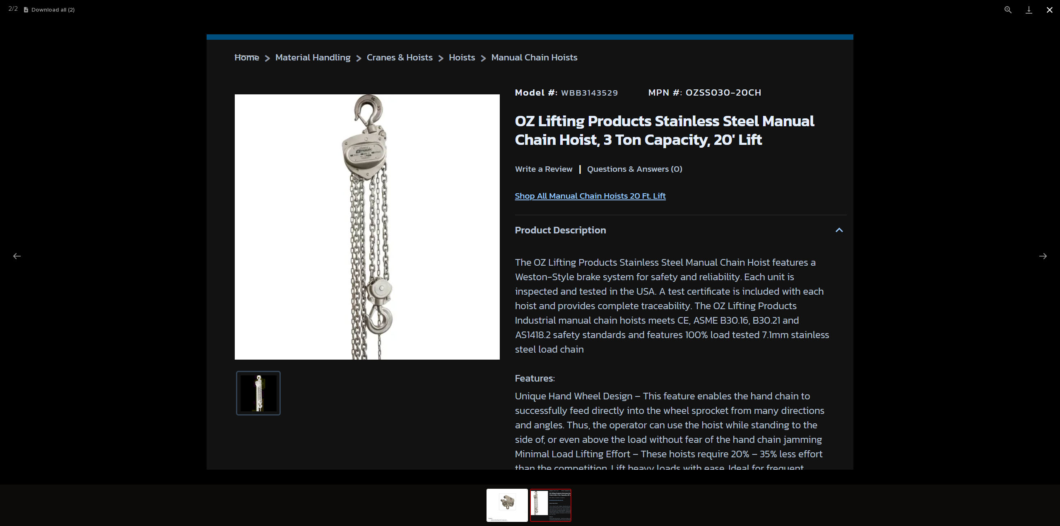
click at [1050, 10] on button "Close gallery" at bounding box center [1049, 9] width 21 height 19
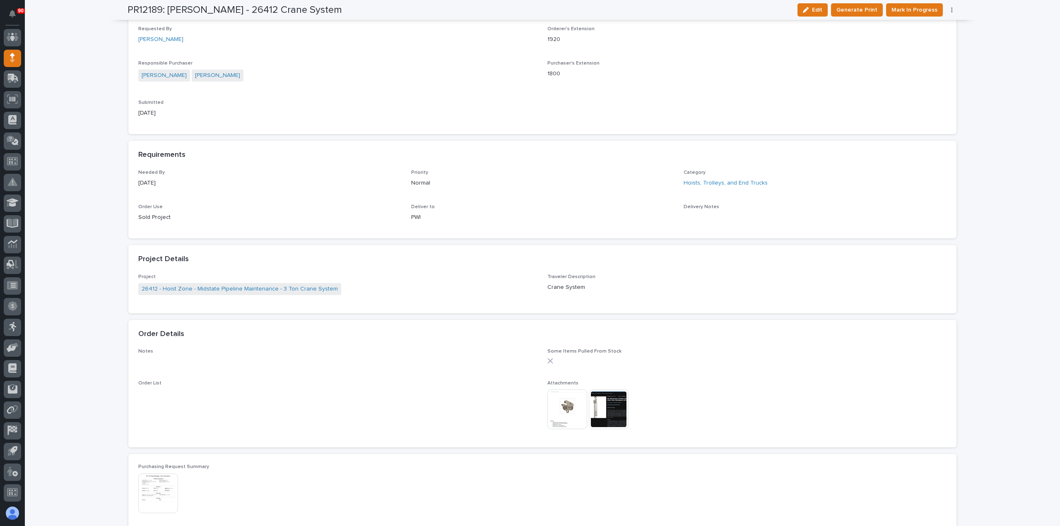
click at [564, 403] on img at bounding box center [567, 410] width 40 height 40
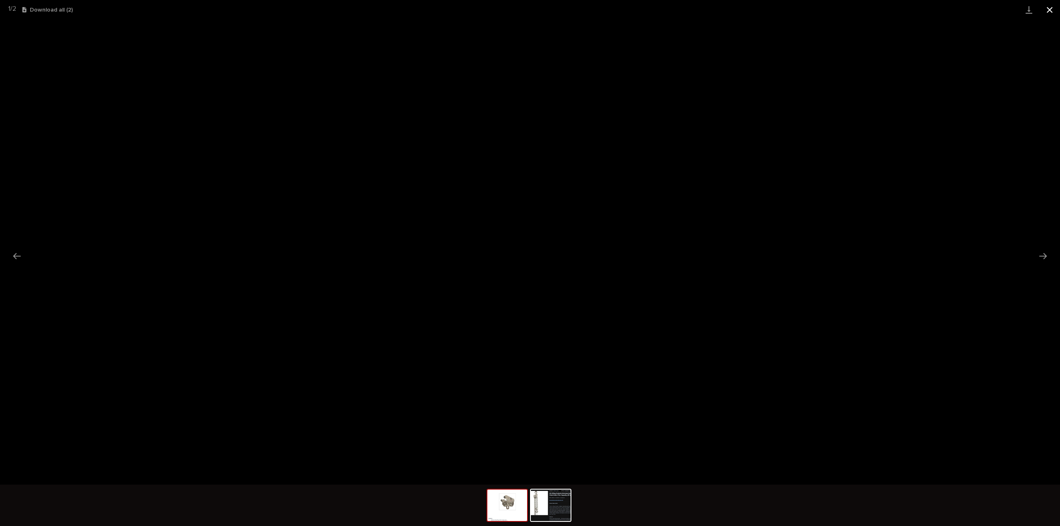
click at [1054, 10] on button "Close gallery" at bounding box center [1049, 9] width 21 height 19
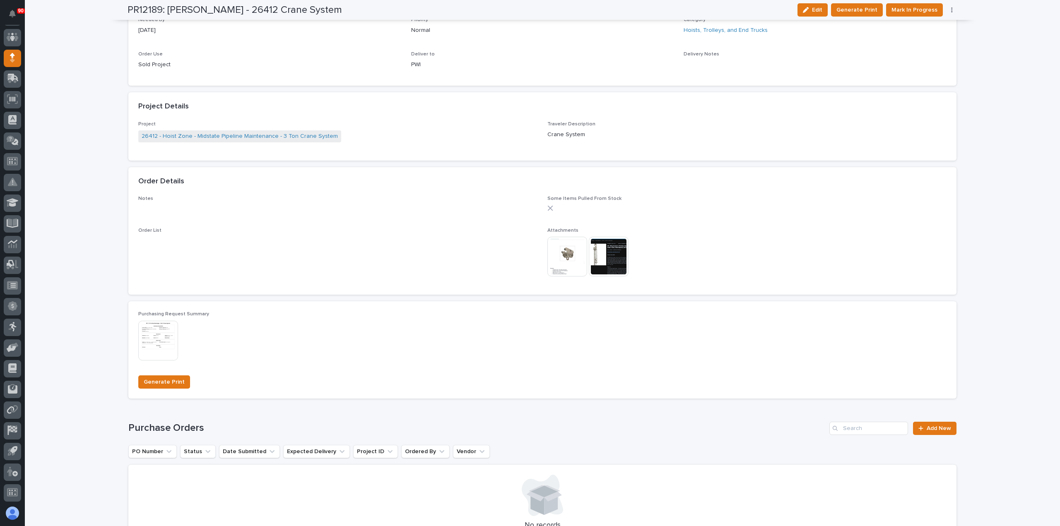
scroll to position [455, 0]
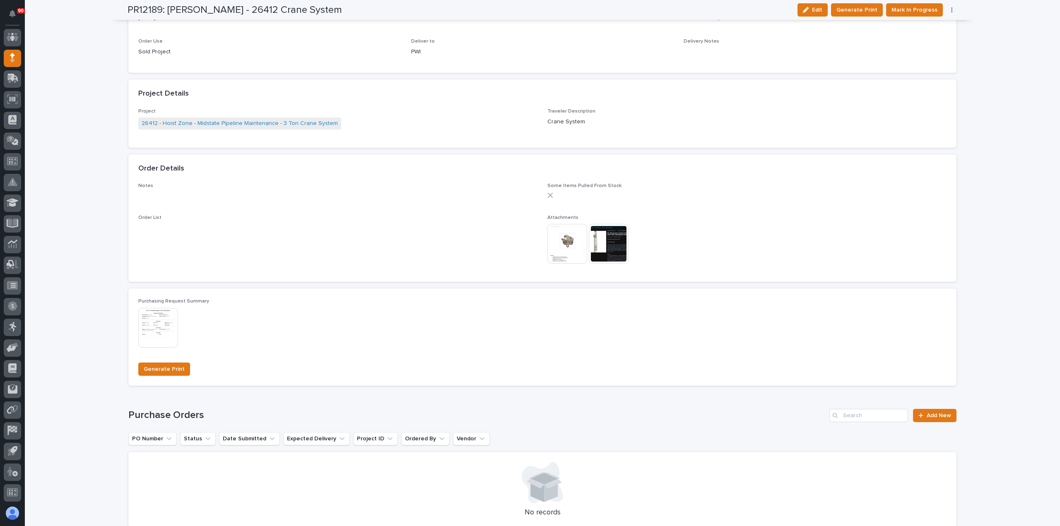
click at [601, 237] on img at bounding box center [609, 244] width 40 height 40
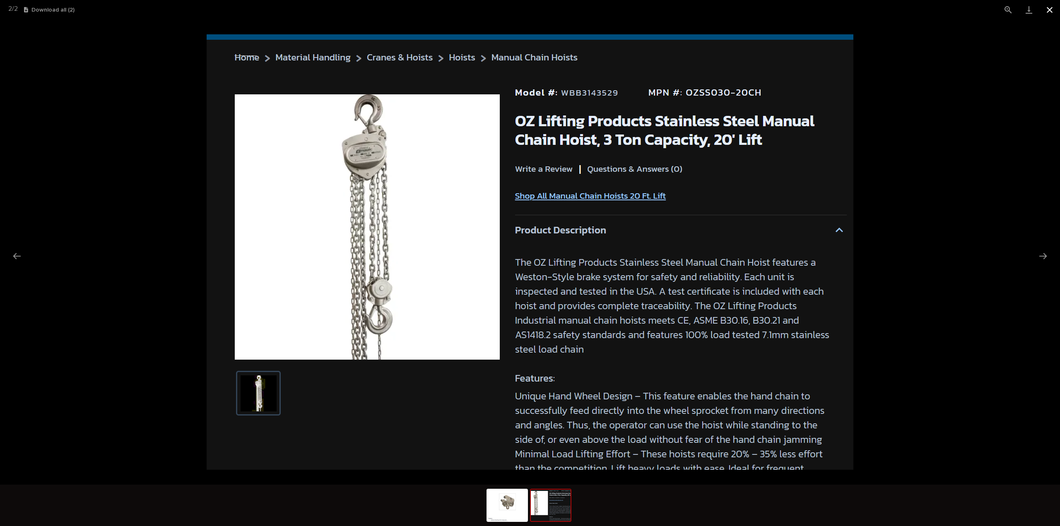
click at [1054, 9] on button "Close gallery" at bounding box center [1049, 9] width 21 height 19
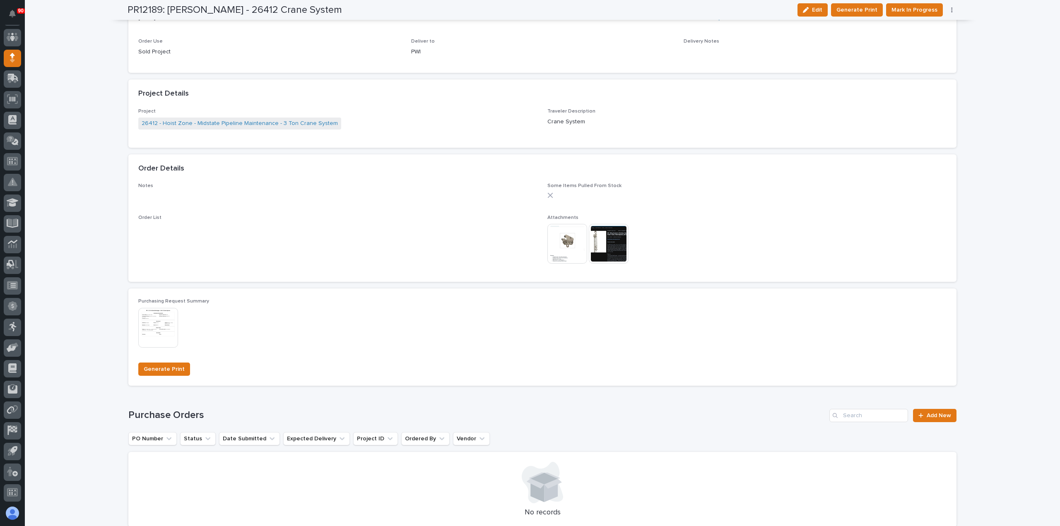
click at [559, 236] on img at bounding box center [567, 244] width 40 height 40
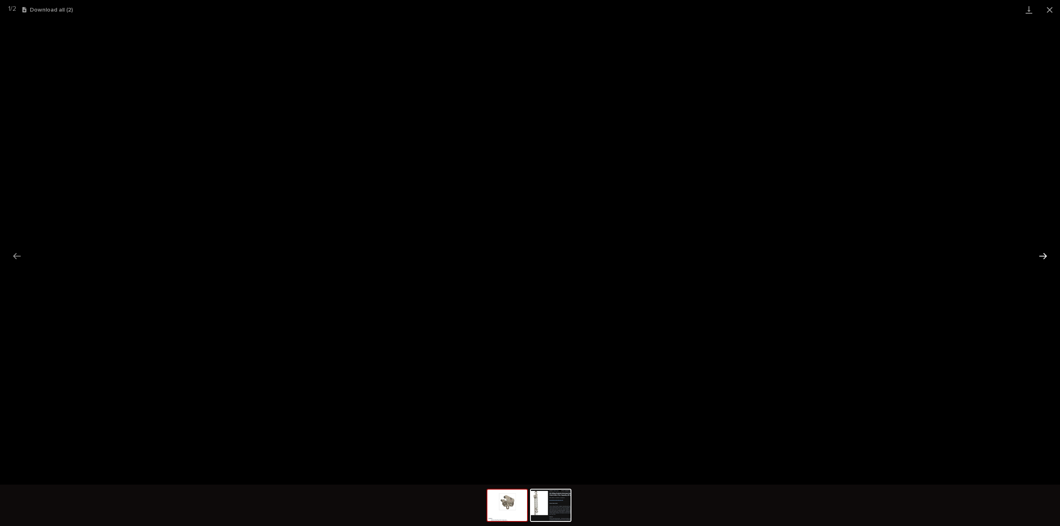
click at [1045, 258] on button "Next slide" at bounding box center [1042, 256] width 17 height 16
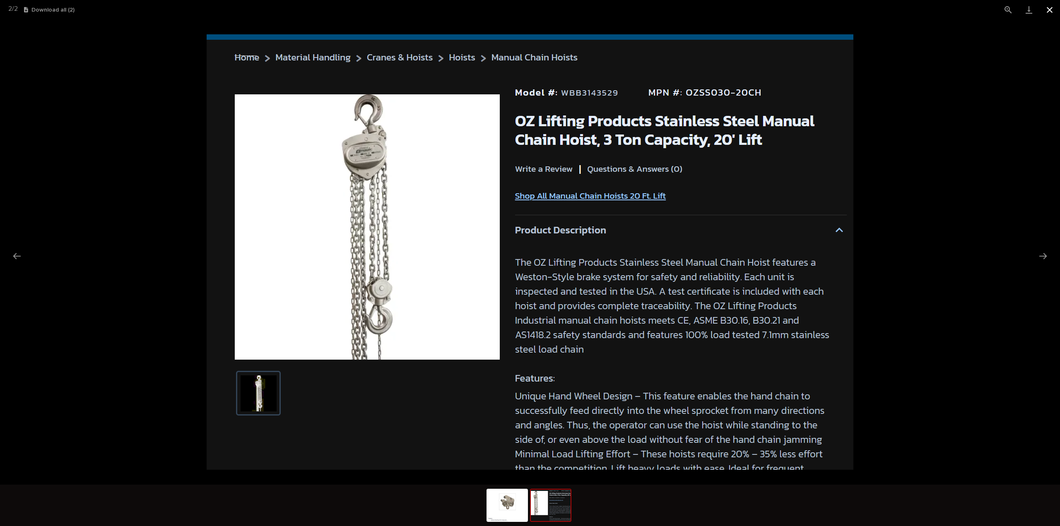
click at [1052, 8] on button "Close gallery" at bounding box center [1049, 9] width 21 height 19
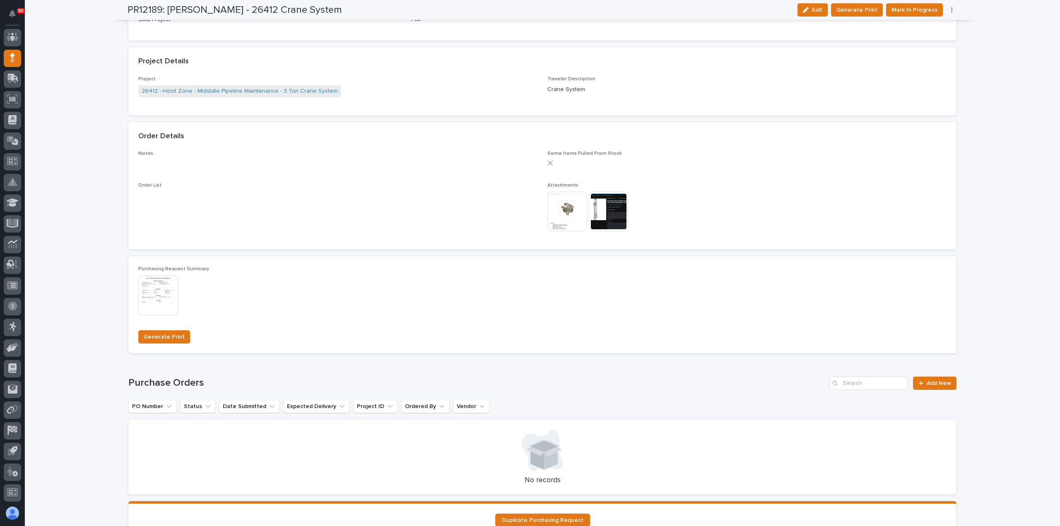
scroll to position [570, 0]
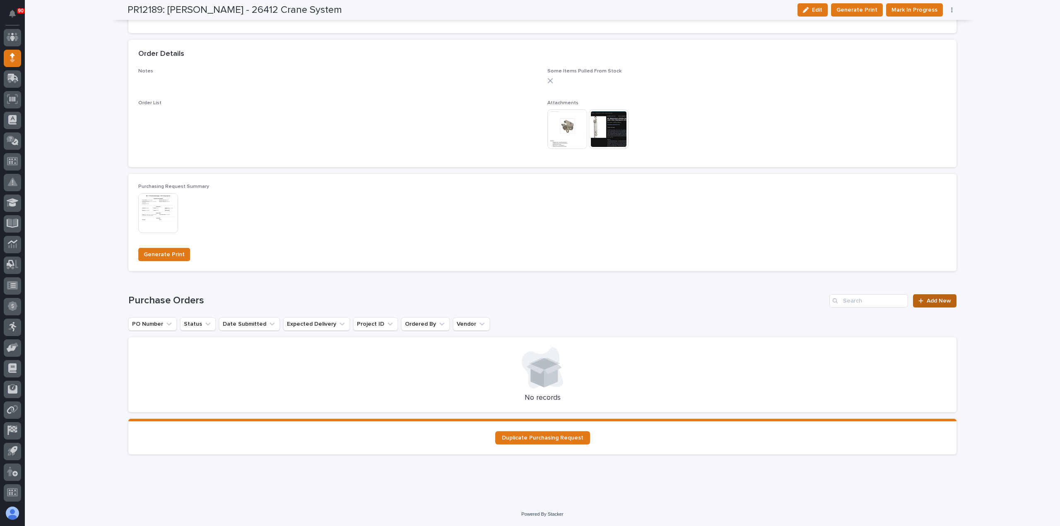
click at [942, 300] on span "Add New" at bounding box center [939, 301] width 24 height 6
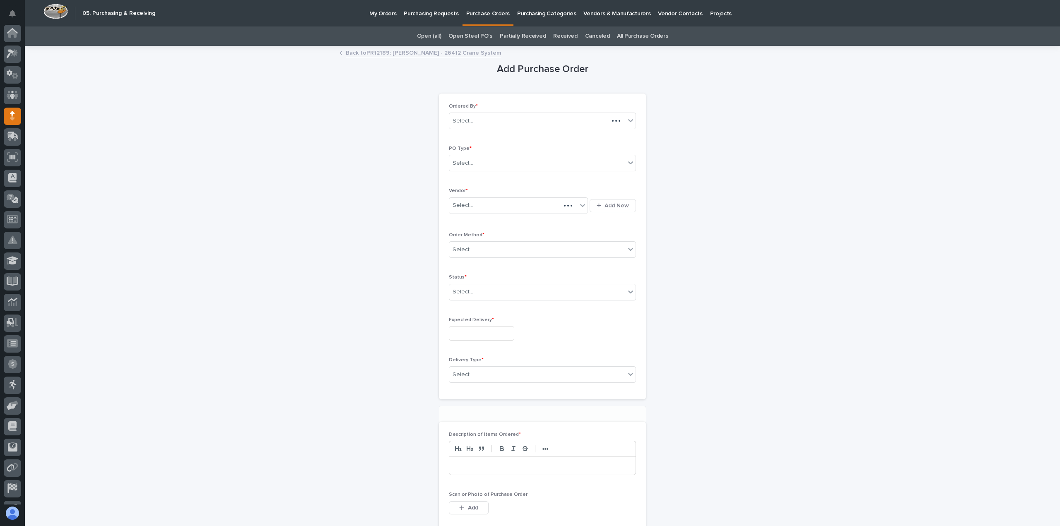
scroll to position [58, 0]
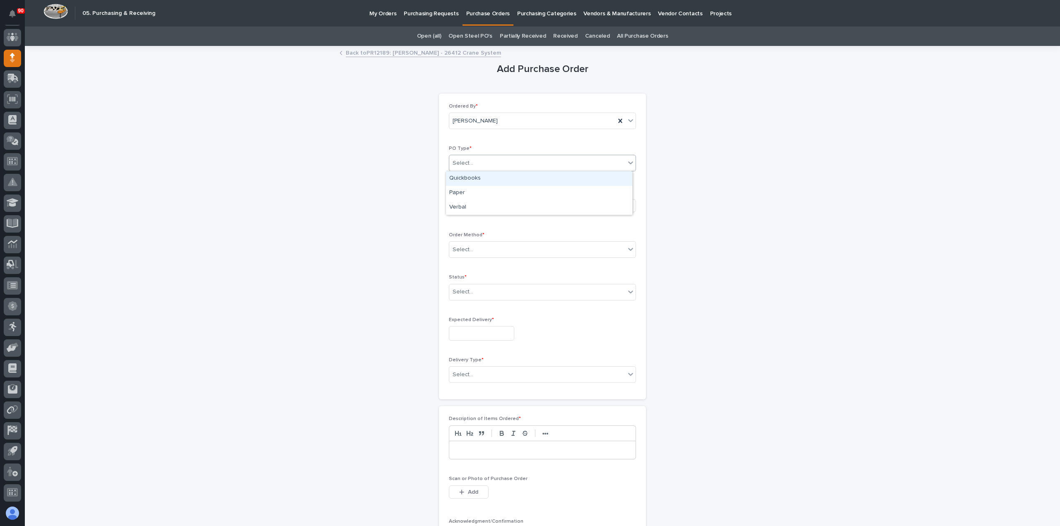
click at [504, 161] on div "Select..." at bounding box center [537, 163] width 176 height 14
click at [489, 190] on div "Paper" at bounding box center [539, 193] width 186 height 14
click at [497, 202] on div "Select..." at bounding box center [513, 206] width 128 height 14
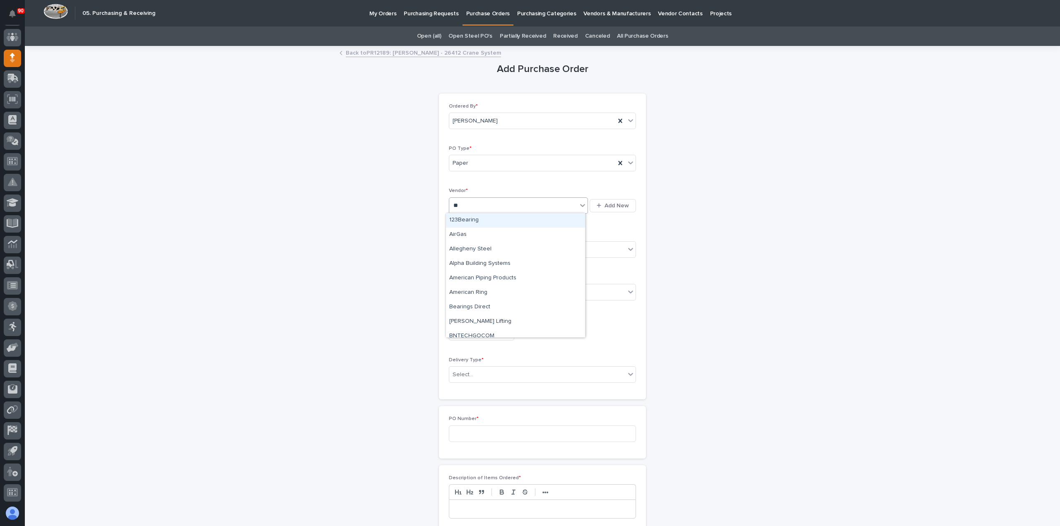
type input "***"
click at [501, 222] on div "Global Industrial" at bounding box center [515, 220] width 139 height 14
click at [493, 249] on div "Select..." at bounding box center [537, 250] width 176 height 14
click at [468, 278] on div "Email" at bounding box center [539, 279] width 186 height 14
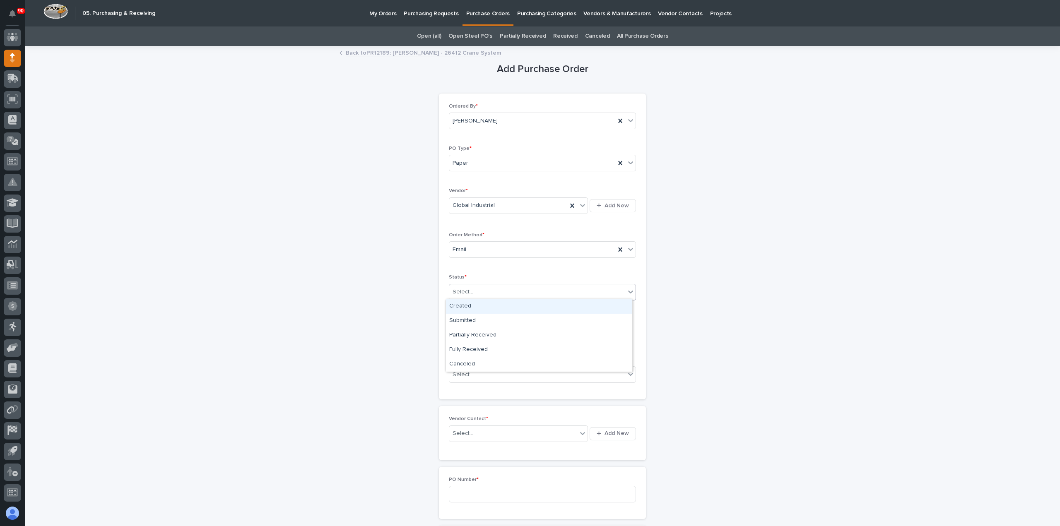
click at [497, 294] on div "Select..." at bounding box center [537, 292] width 176 height 14
click at [472, 321] on div "Submitted" at bounding box center [539, 321] width 186 height 14
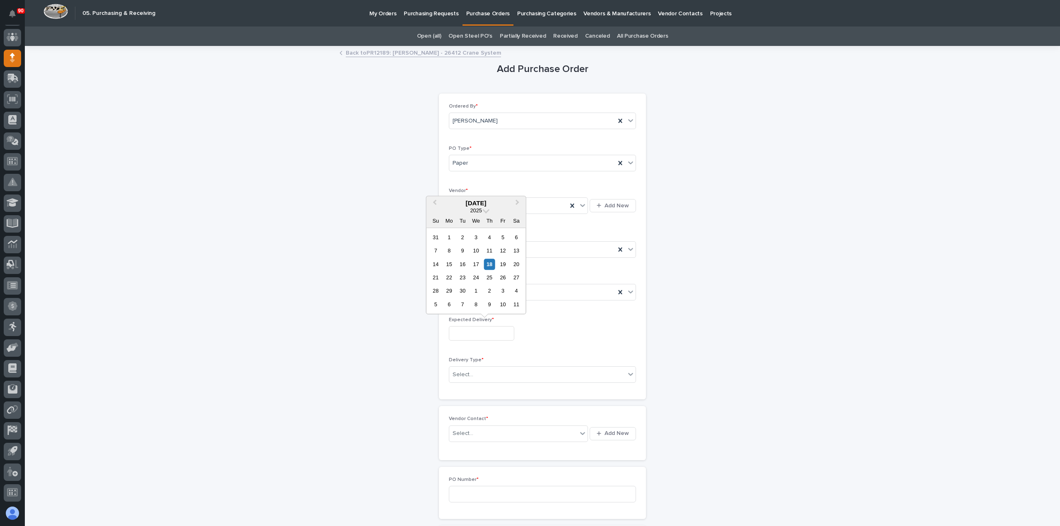
click at [493, 332] on input "text" at bounding box center [481, 333] width 65 height 14
click at [450, 279] on div "22" at bounding box center [448, 277] width 11 height 11
click at [488, 332] on input "**********" at bounding box center [481, 333] width 65 height 14
click at [503, 275] on div "26" at bounding box center [502, 277] width 11 height 11
type input "**********"
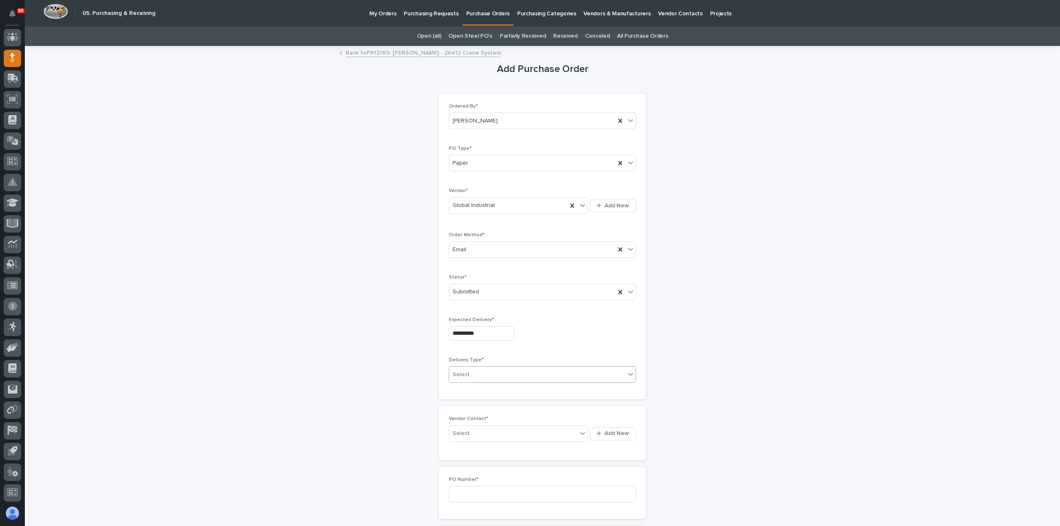
click at [512, 373] on div "Select..." at bounding box center [537, 375] width 176 height 14
drag, startPoint x: 476, startPoint y: 385, endPoint x: 480, endPoint y: 390, distance: 6.4
click at [475, 385] on div "Deliver to PWI" at bounding box center [539, 388] width 186 height 14
click at [488, 430] on div "Select..." at bounding box center [513, 434] width 128 height 14
type input "***"
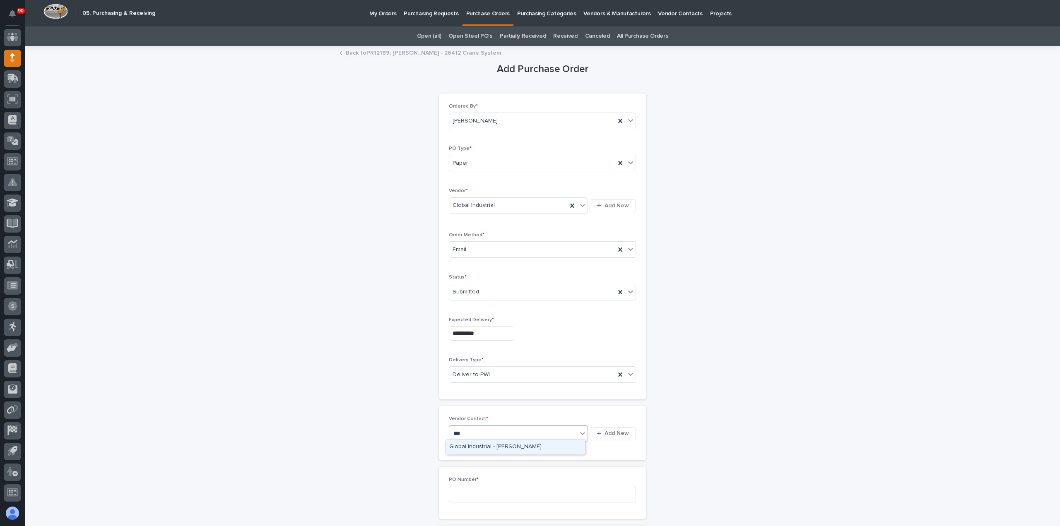
click at [507, 448] on div "Global Industrial - [PERSON_NAME]" at bounding box center [515, 447] width 139 height 14
click at [473, 493] on input at bounding box center [542, 494] width 187 height 17
drag, startPoint x: 469, startPoint y: 488, endPoint x: 526, endPoint y: 490, distance: 57.6
click at [471, 489] on input at bounding box center [542, 494] width 187 height 17
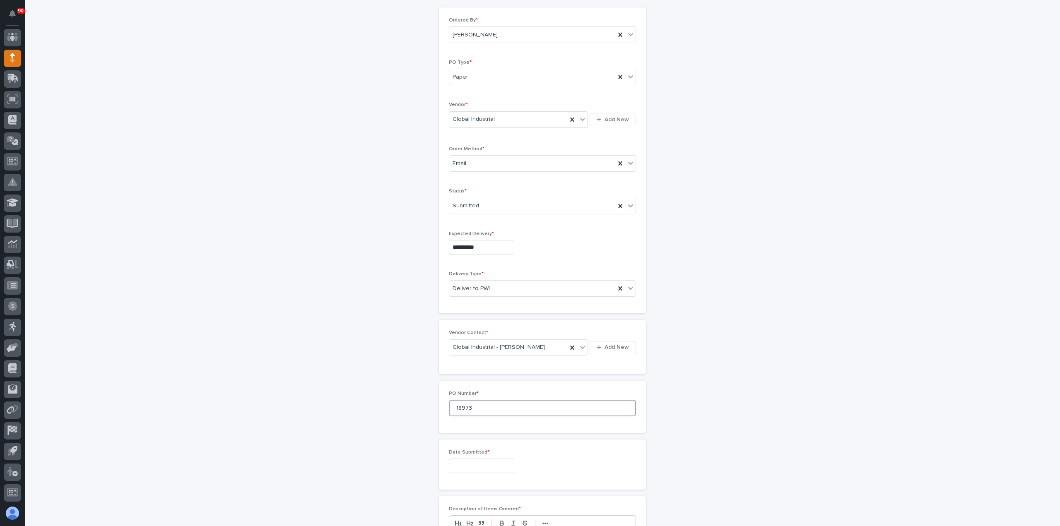
scroll to position [166, 0]
type input "18973"
click at [474, 385] on input "text" at bounding box center [481, 386] width 65 height 14
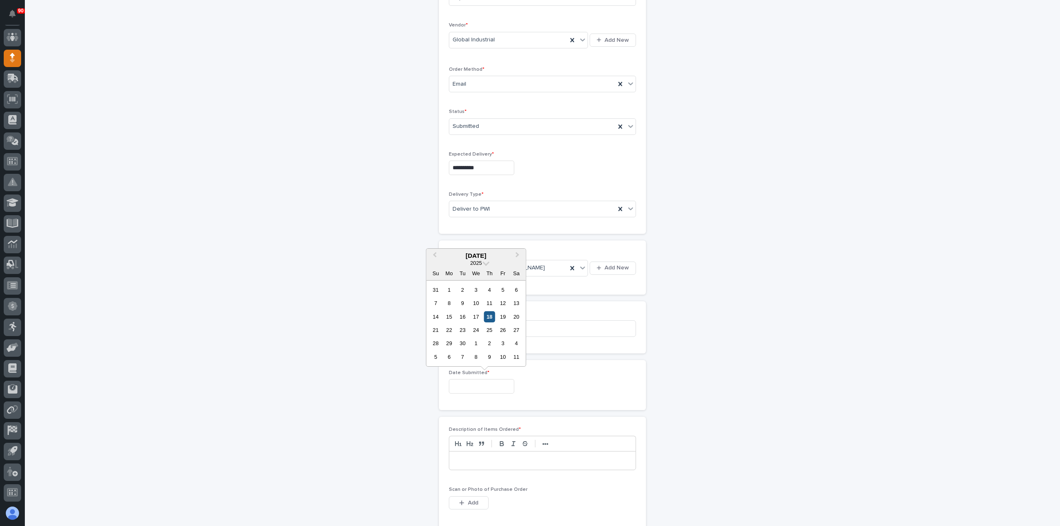
click at [487, 316] on div "18" at bounding box center [489, 316] width 11 height 11
type input "**********"
click at [499, 460] on p at bounding box center [542, 461] width 174 height 8
click at [477, 496] on button "Add" at bounding box center [469, 502] width 40 height 13
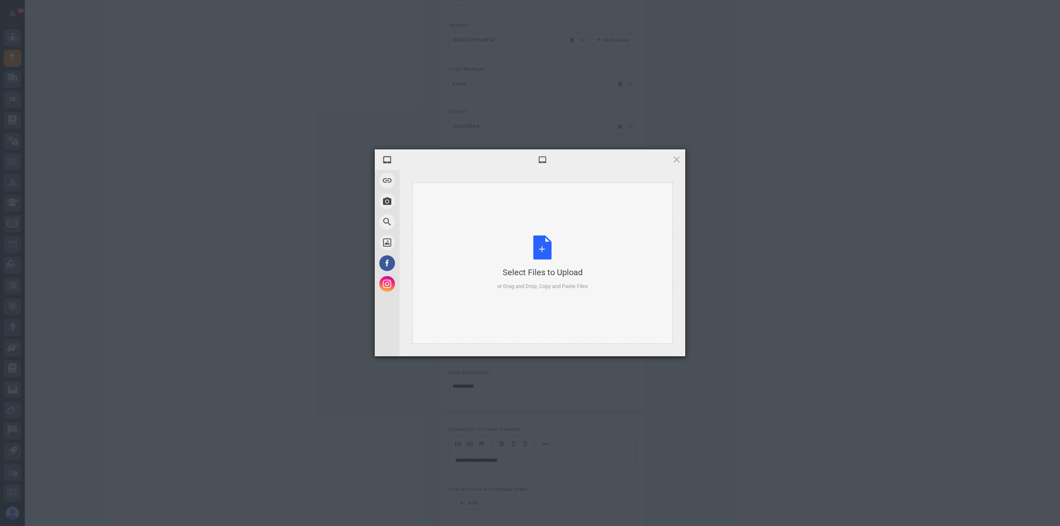
click at [546, 242] on div "Select Files to Upload or Drag and Drop, Copy and Paste Files" at bounding box center [542, 263] width 91 height 55
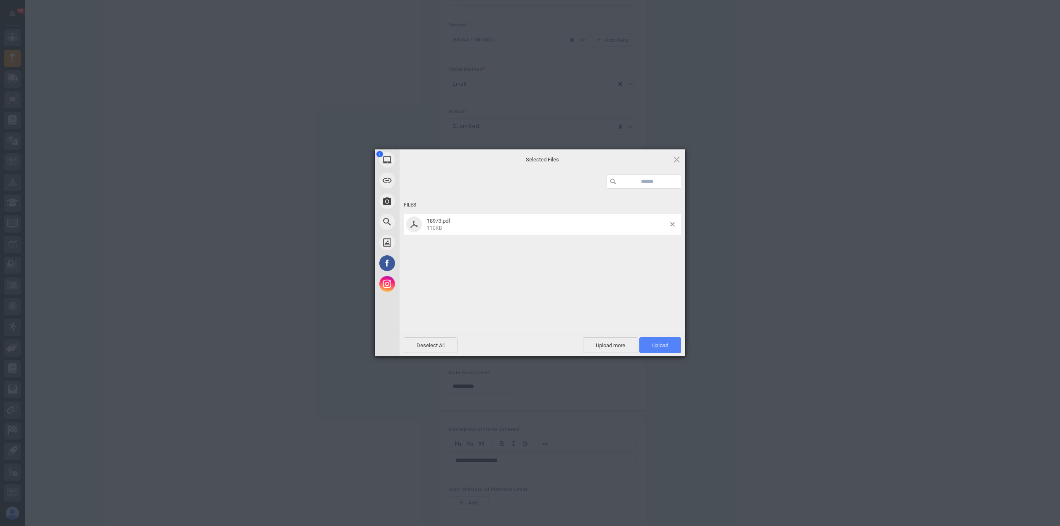
click at [651, 342] on span "Upload 1" at bounding box center [660, 345] width 42 height 16
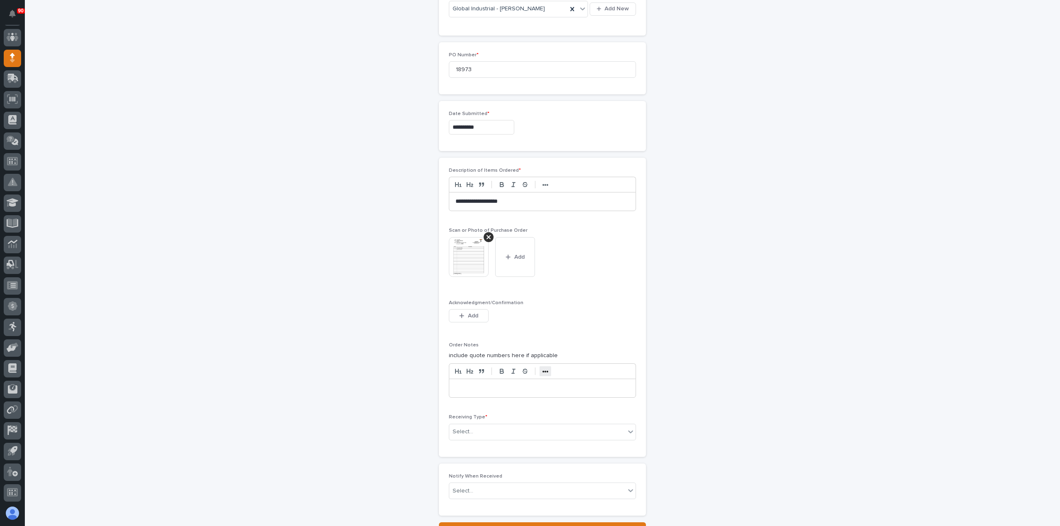
scroll to position [495, 0]
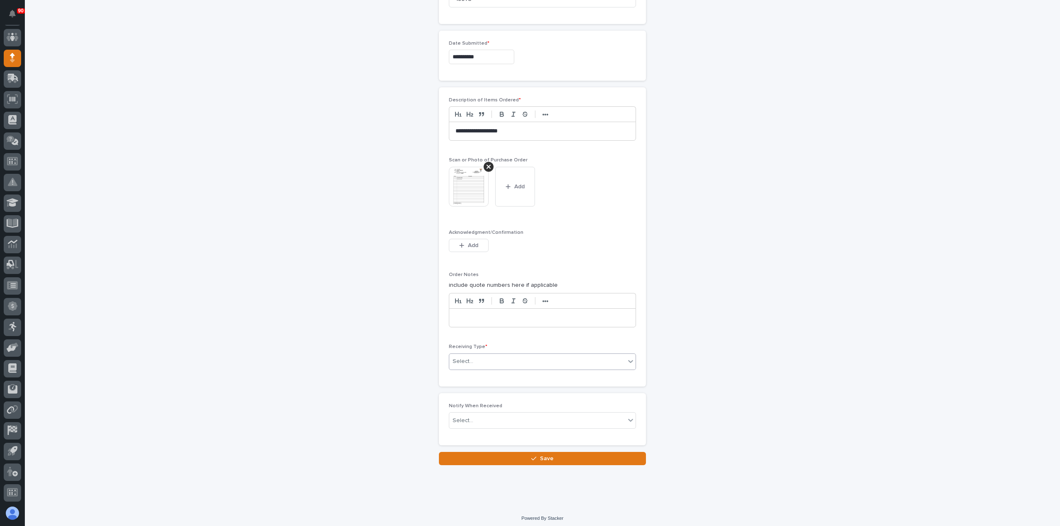
click at [501, 356] on div "Select..." at bounding box center [537, 362] width 176 height 14
drag, startPoint x: 497, startPoint y: 409, endPoint x: 489, endPoint y: 419, distance: 12.8
click at [489, 419] on div "Deliver to" at bounding box center [539, 417] width 186 height 14
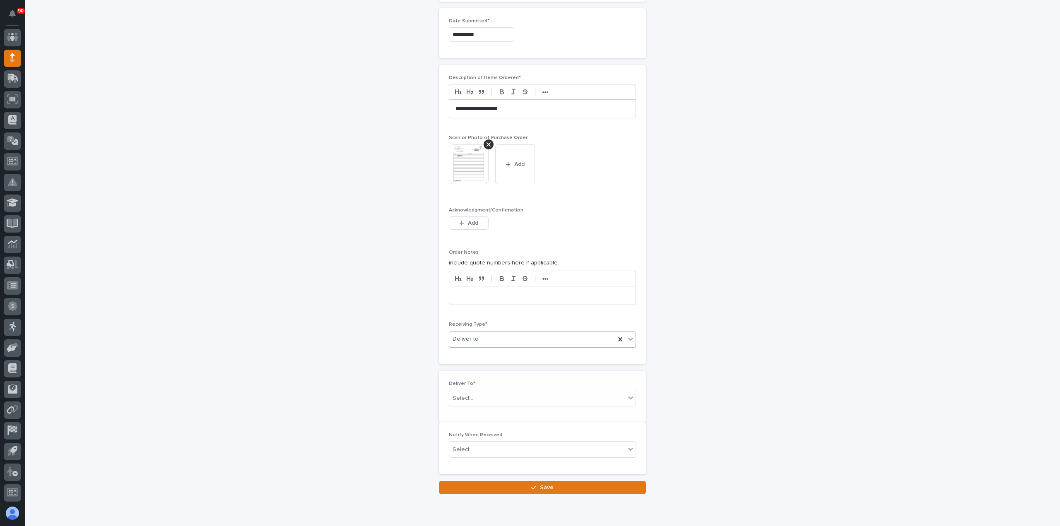
scroll to position [524, 0]
click at [495, 385] on div "Select..." at bounding box center [537, 392] width 176 height 14
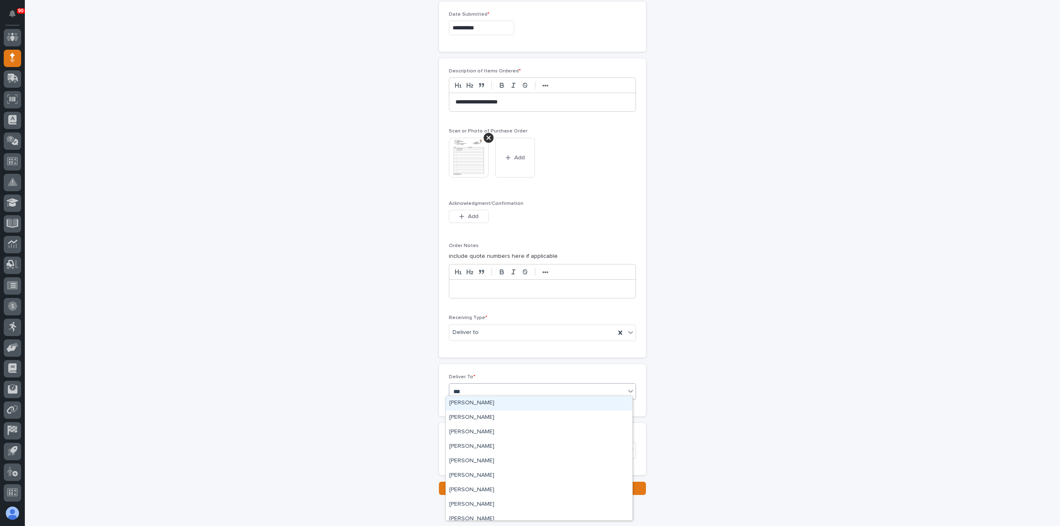
type input "****"
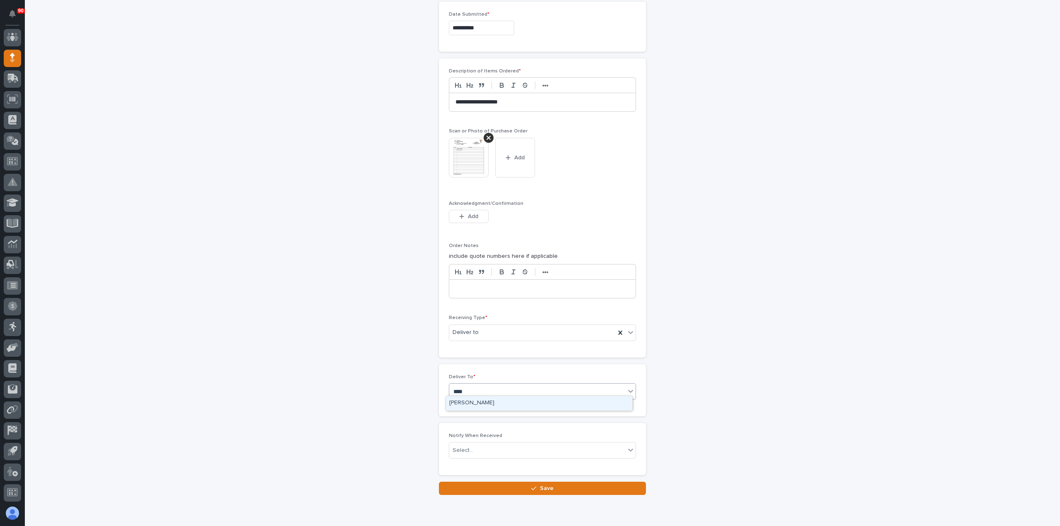
click at [488, 400] on div "[PERSON_NAME]" at bounding box center [539, 403] width 186 height 14
click at [540, 485] on span "Save" at bounding box center [547, 488] width 14 height 7
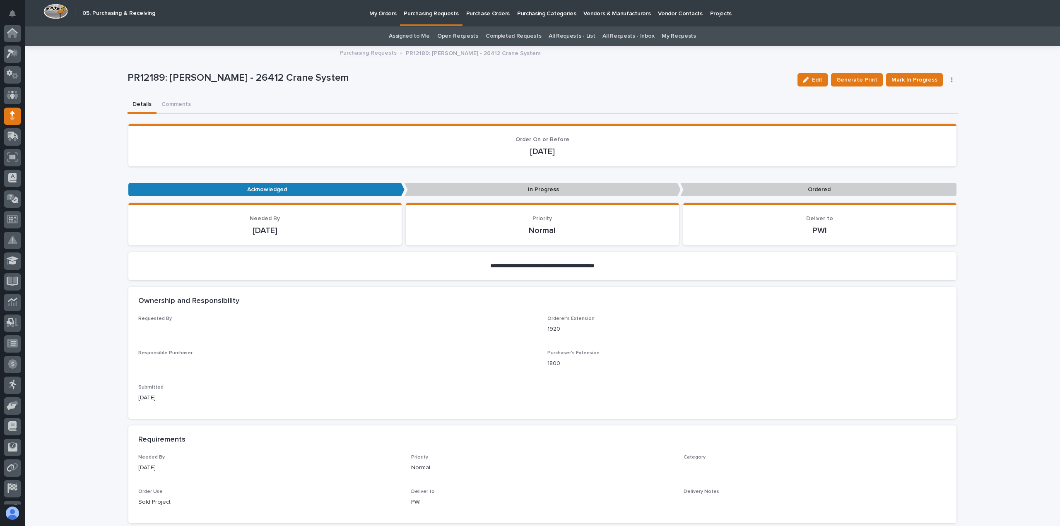
scroll to position [58, 0]
